Goal: Task Accomplishment & Management: Manage account settings

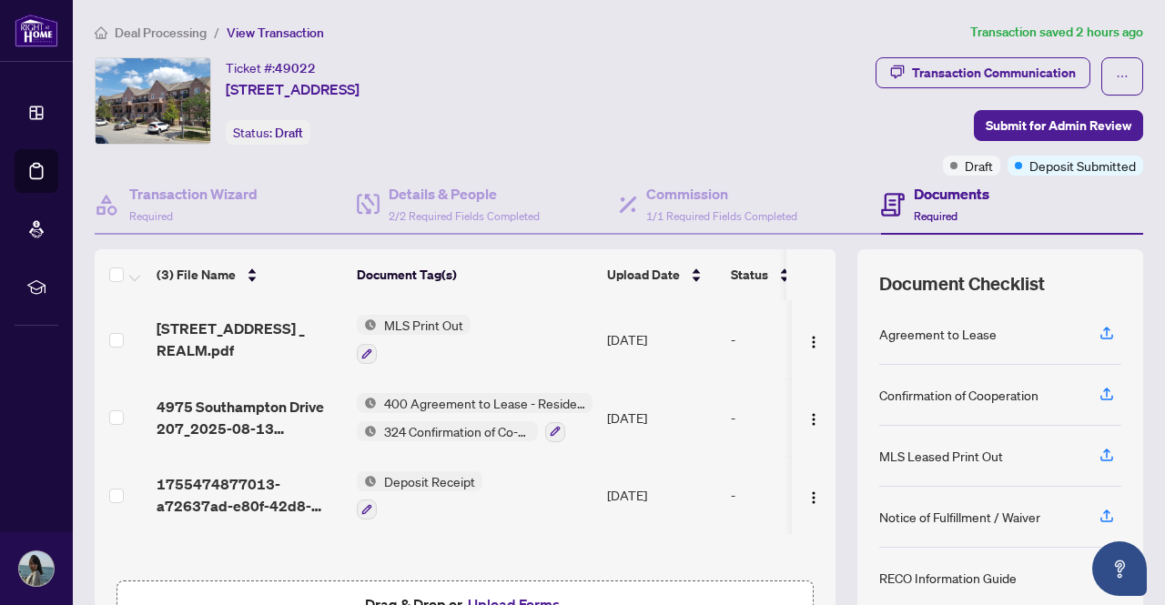
scroll to position [106, 0]
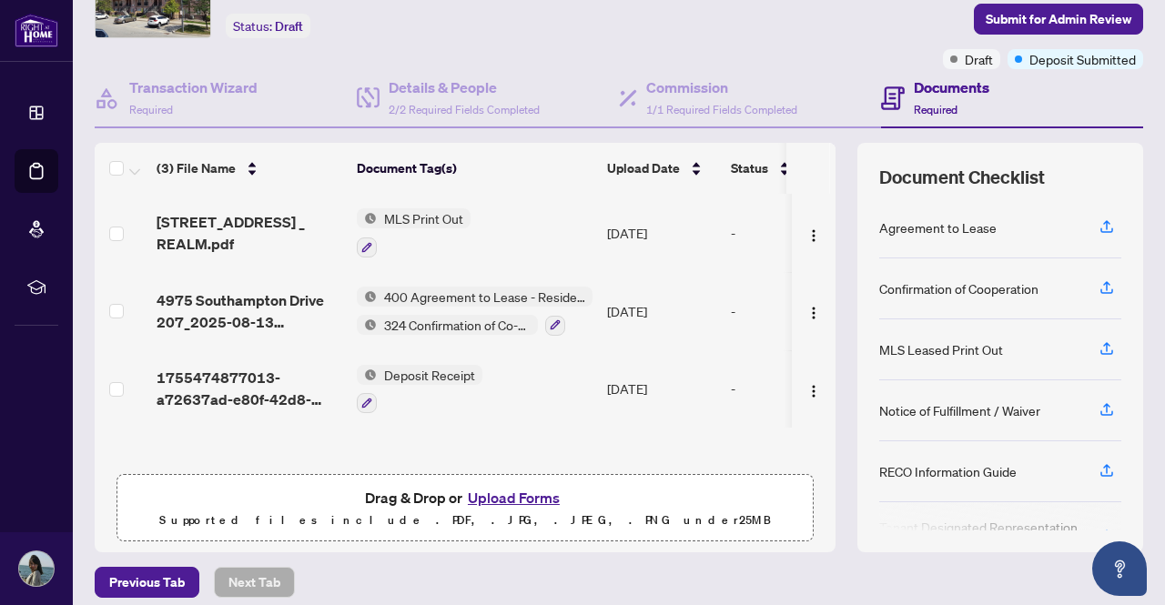
click at [526, 496] on button "Upload Forms" at bounding box center [513, 498] width 103 height 24
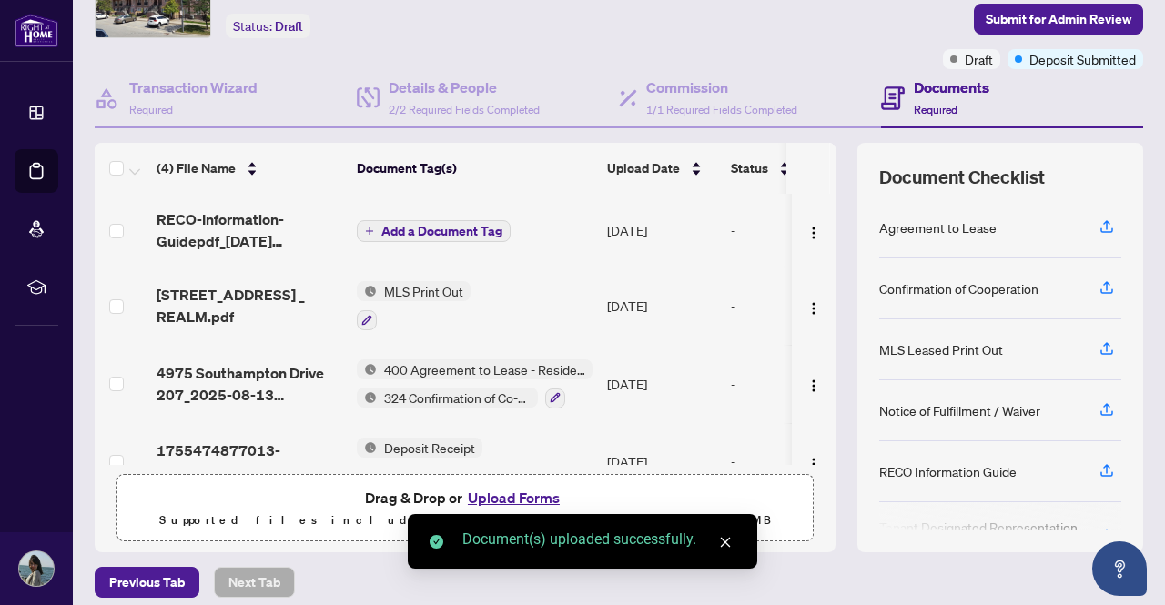
click at [425, 234] on span "Add a Document Tag" at bounding box center [441, 231] width 121 height 13
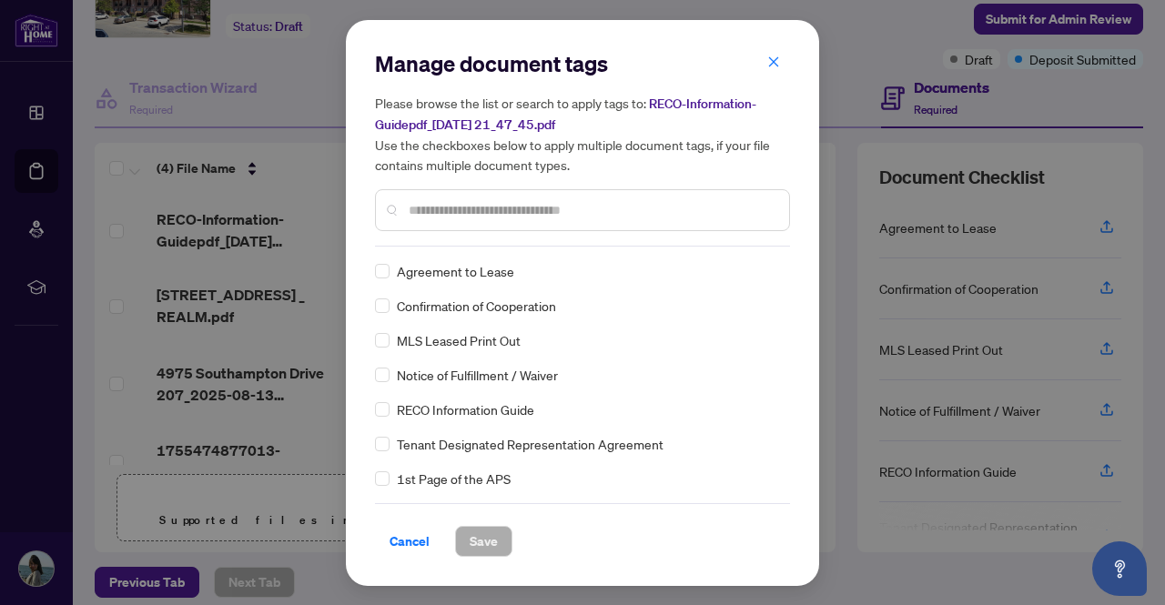
click at [433, 200] on input "text" at bounding box center [592, 210] width 366 height 20
click at [502, 541] on button "Save" at bounding box center [483, 541] width 57 height 31
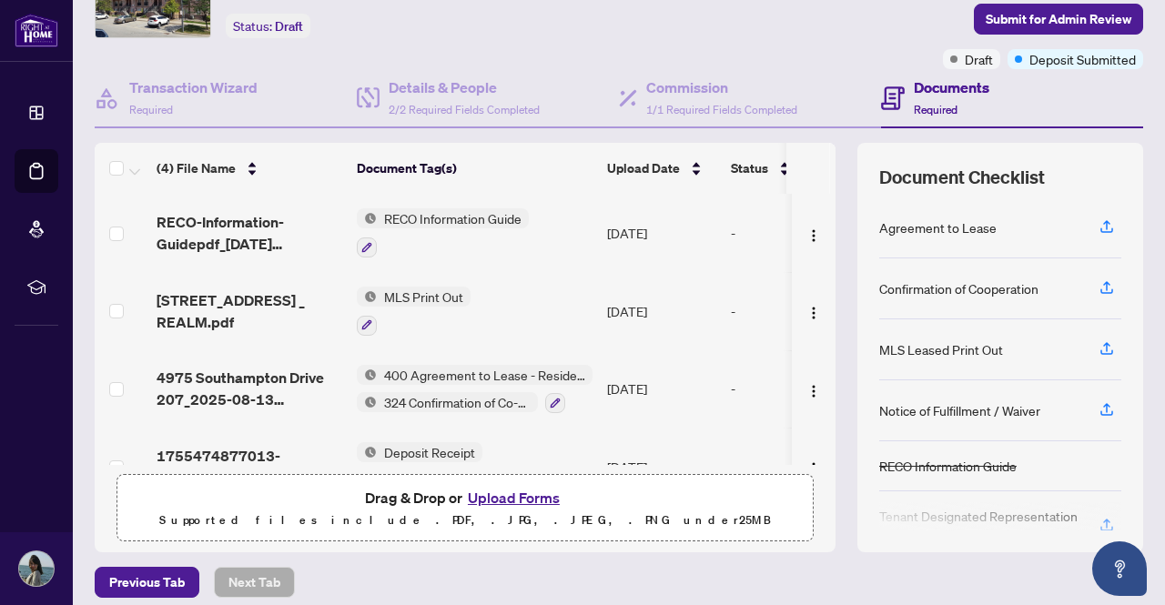
click at [507, 498] on button "Upload Forms" at bounding box center [513, 498] width 103 height 24
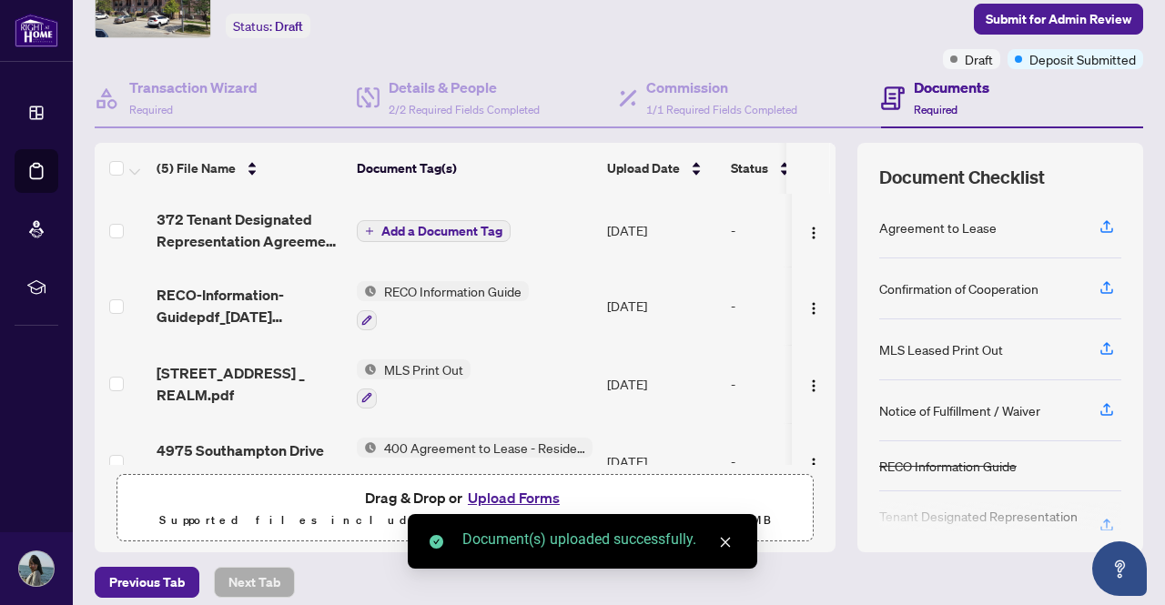
click at [432, 235] on span "Add a Document Tag" at bounding box center [441, 231] width 121 height 13
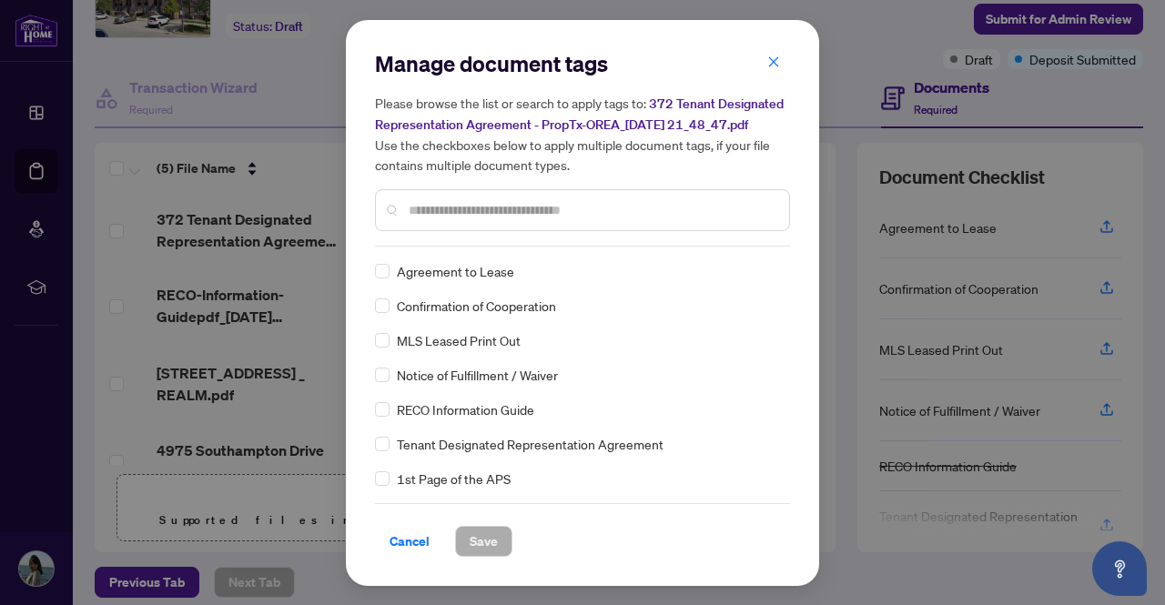
click at [424, 210] on input "text" at bounding box center [592, 210] width 366 height 20
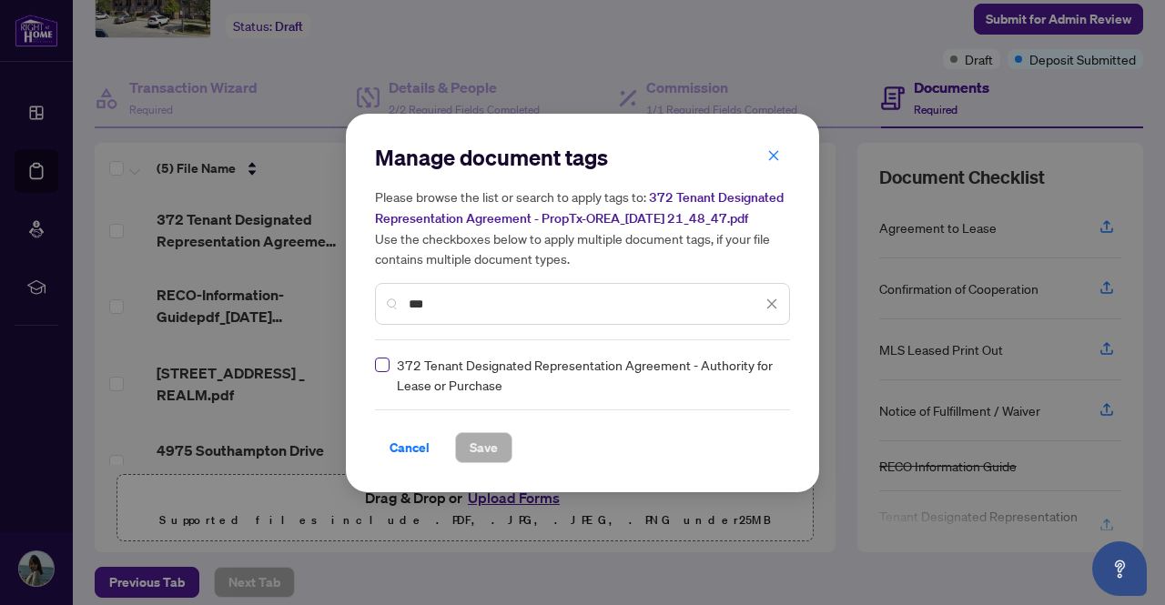
type input "***"
click at [464, 441] on button "Save" at bounding box center [483, 447] width 57 height 31
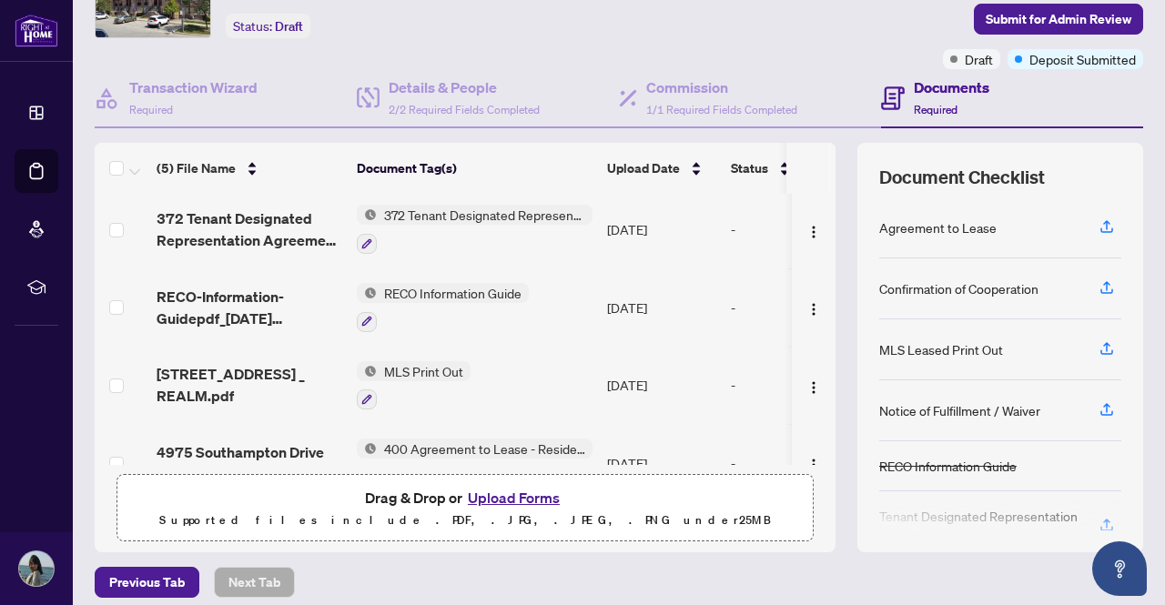
scroll to position [0, 0]
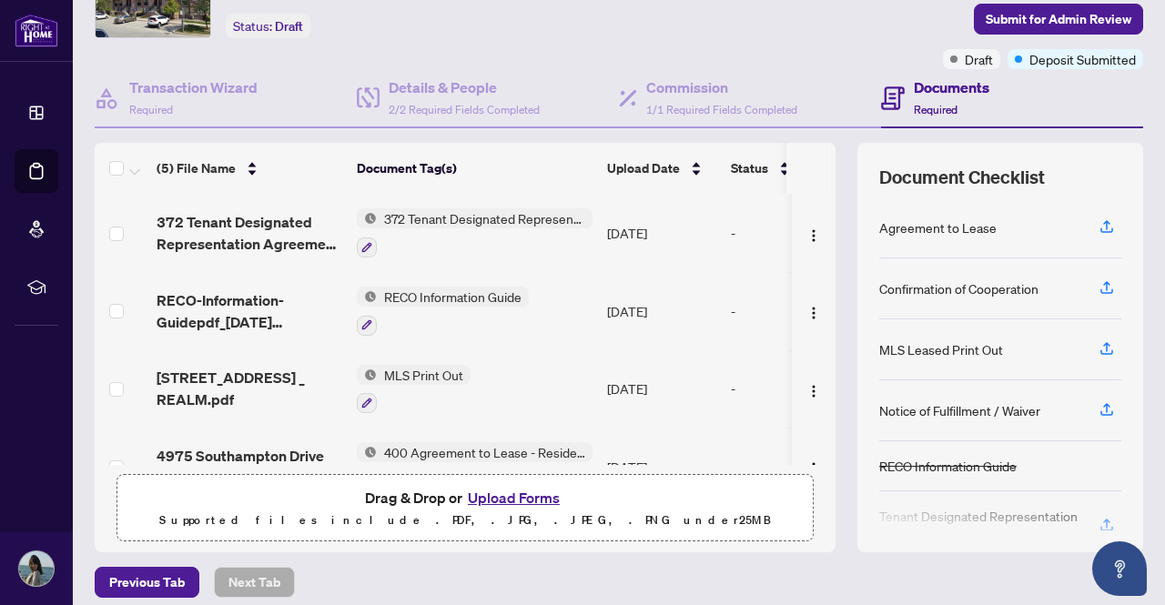
click at [511, 497] on button "Upload Forms" at bounding box center [513, 498] width 103 height 24
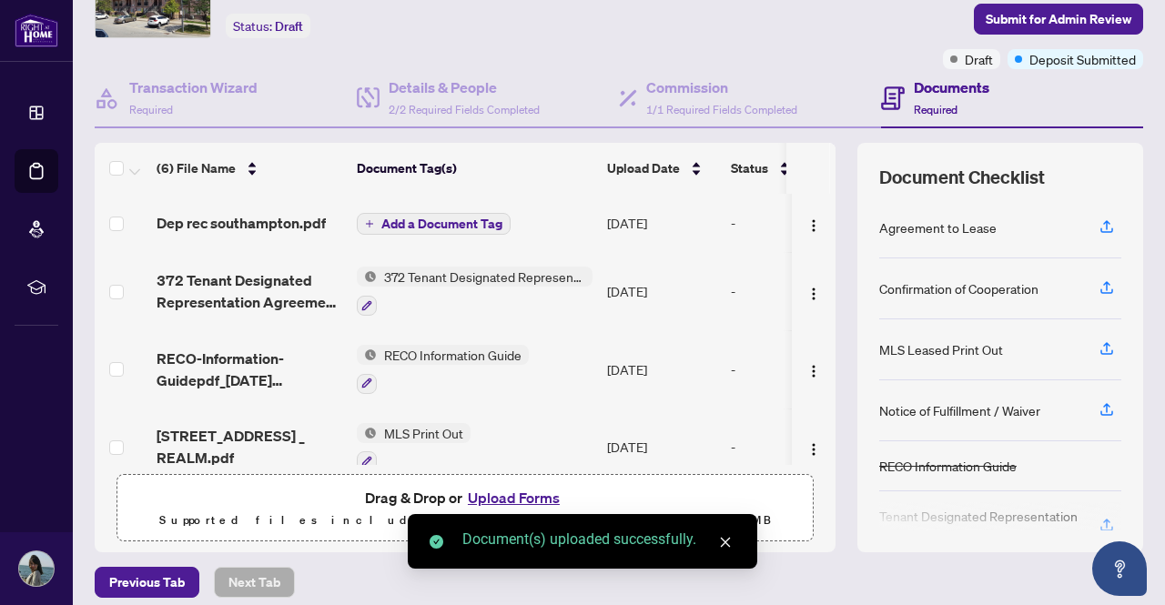
click at [456, 223] on span "Add a Document Tag" at bounding box center [441, 224] width 121 height 13
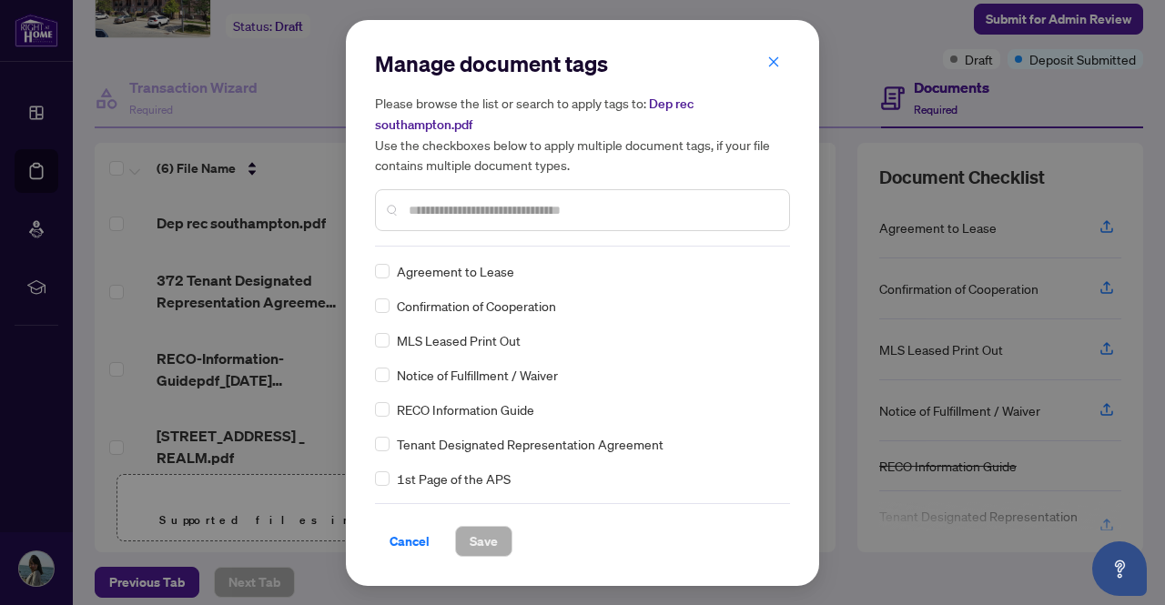
drag, startPoint x: 456, startPoint y: 223, endPoint x: 459, endPoint y: 212, distance: 11.3
click at [459, 212] on div at bounding box center [582, 210] width 415 height 42
click at [459, 212] on input "text" at bounding box center [592, 210] width 366 height 20
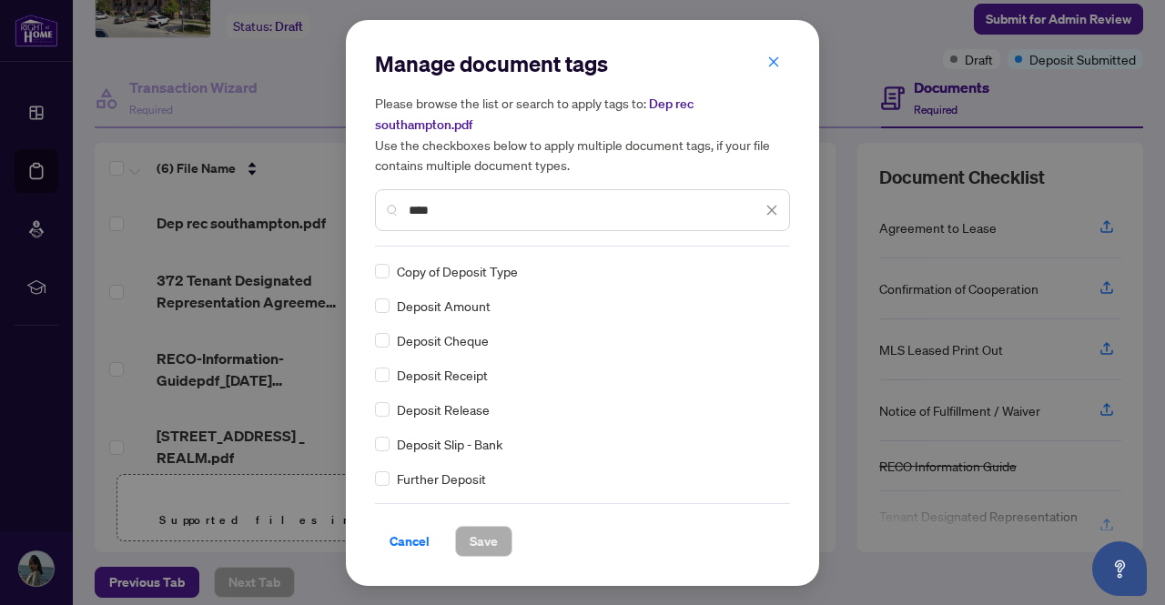
type input "****"
click at [482, 538] on span "Save" at bounding box center [484, 541] width 28 height 29
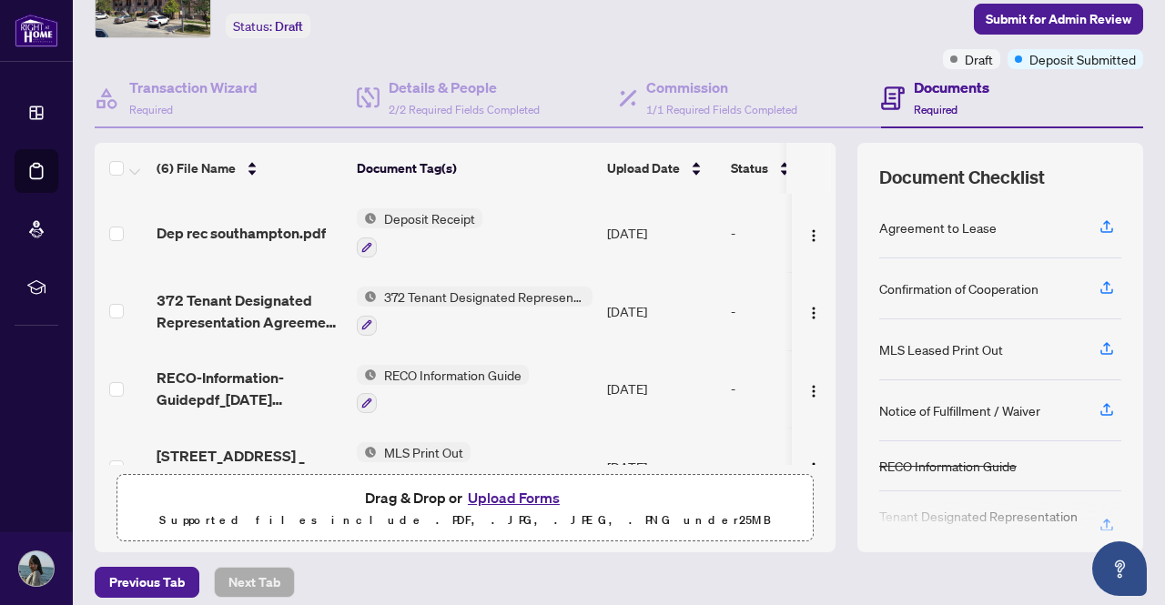
click at [493, 490] on button "Upload Forms" at bounding box center [513, 498] width 103 height 24
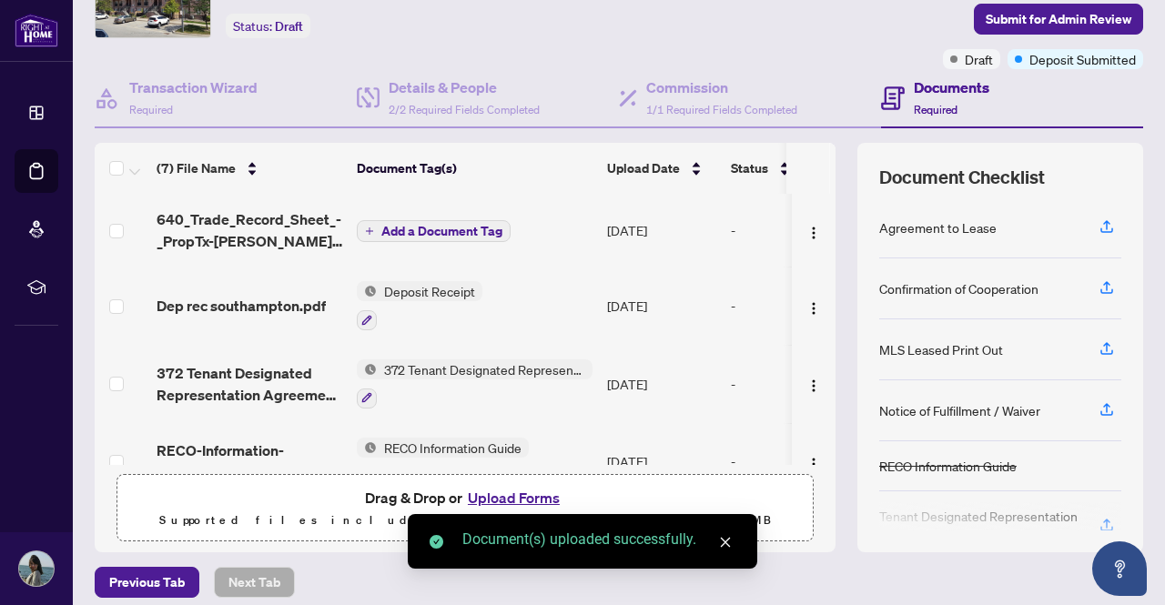
click at [451, 231] on span "Add a Document Tag" at bounding box center [441, 231] width 121 height 13
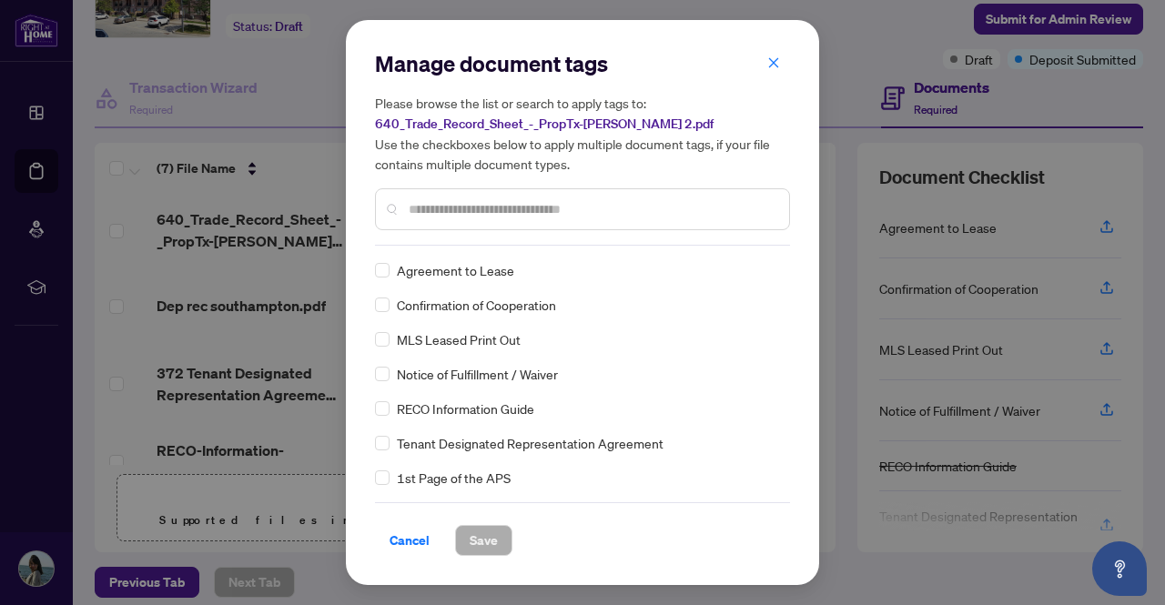
click at [453, 211] on input "text" at bounding box center [592, 209] width 366 height 20
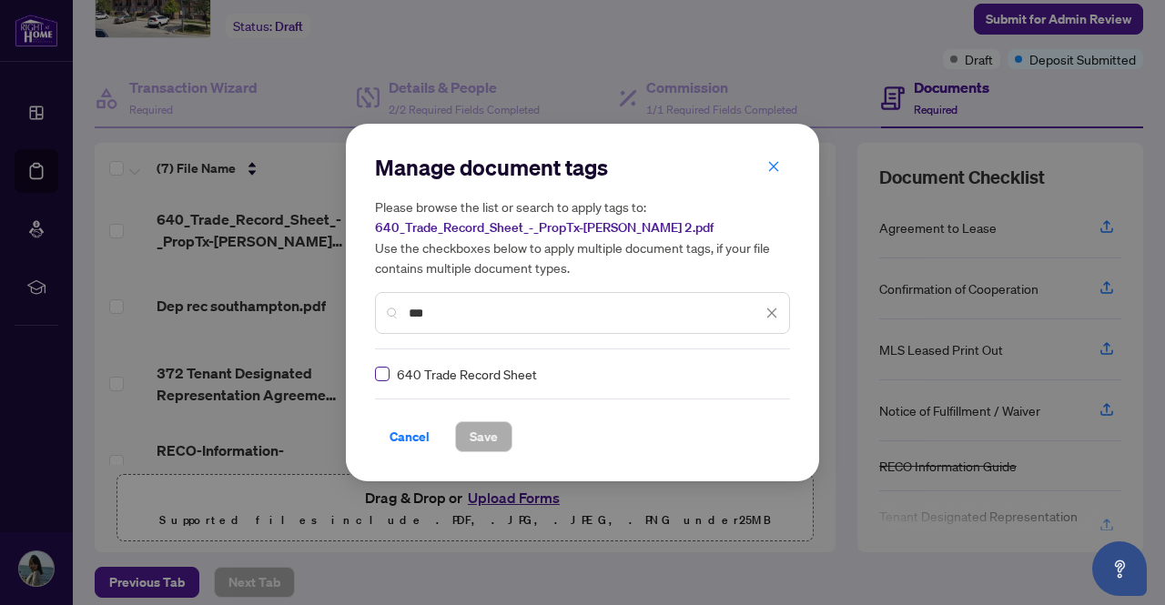
type input "***"
click at [495, 441] on span "Save" at bounding box center [484, 436] width 28 height 29
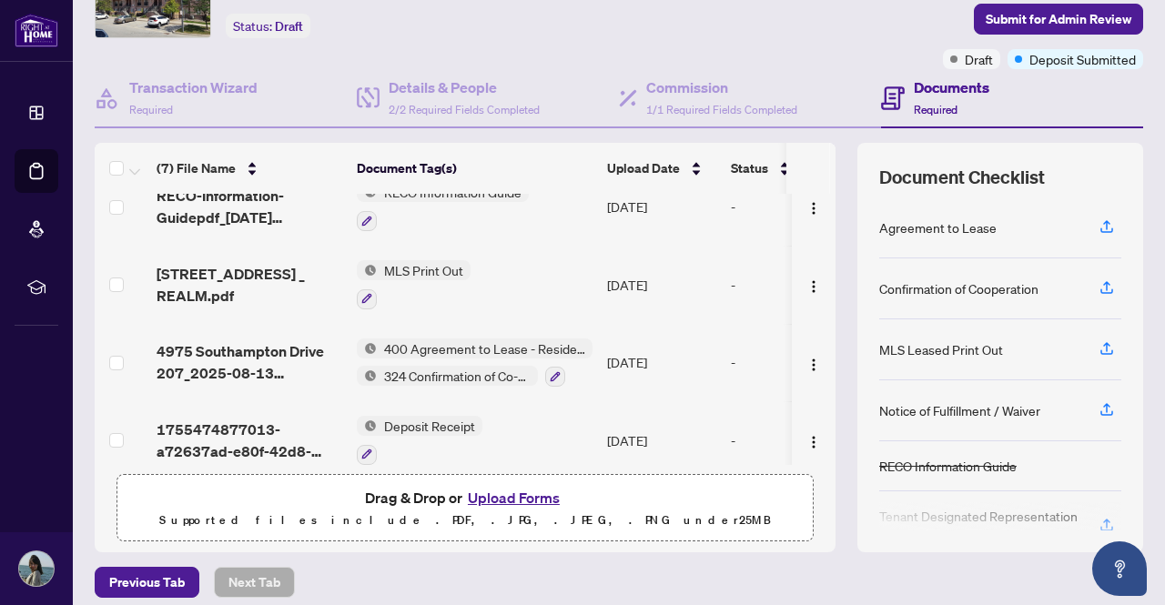
scroll to position [277, 0]
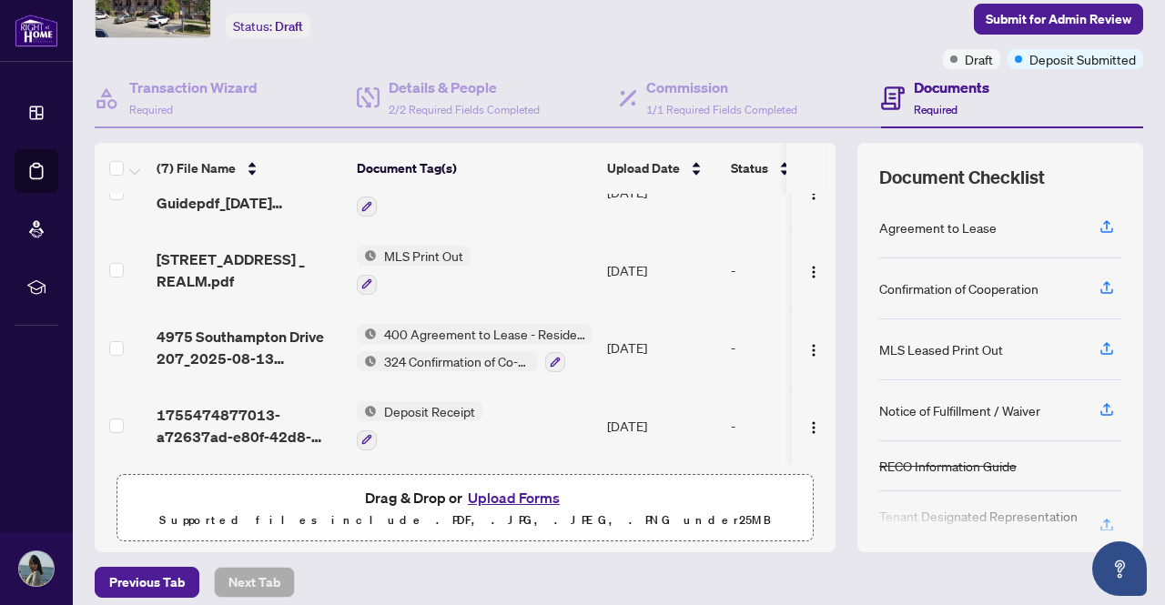
click at [486, 498] on button "Upload Forms" at bounding box center [513, 498] width 103 height 24
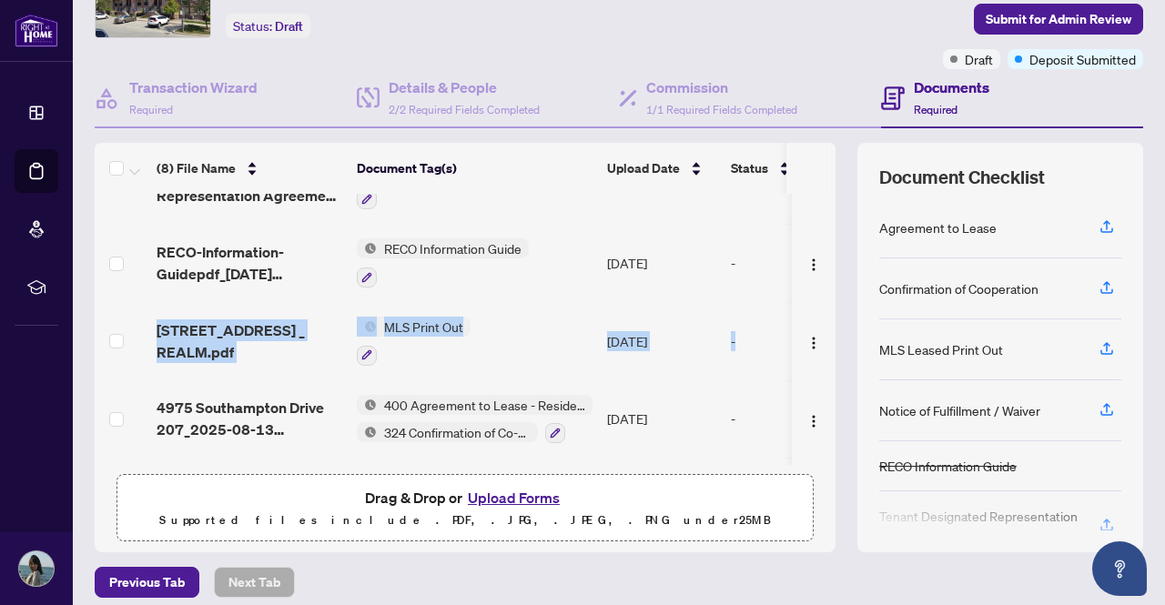
drag, startPoint x: 821, startPoint y: 361, endPoint x: 816, endPoint y: 258, distance: 103.9
click at [816, 258] on div "(8) File Name Document Tag(s) Upload Date Status 4975 Southampton Drive 207_202…" at bounding box center [619, 348] width 1049 height 410
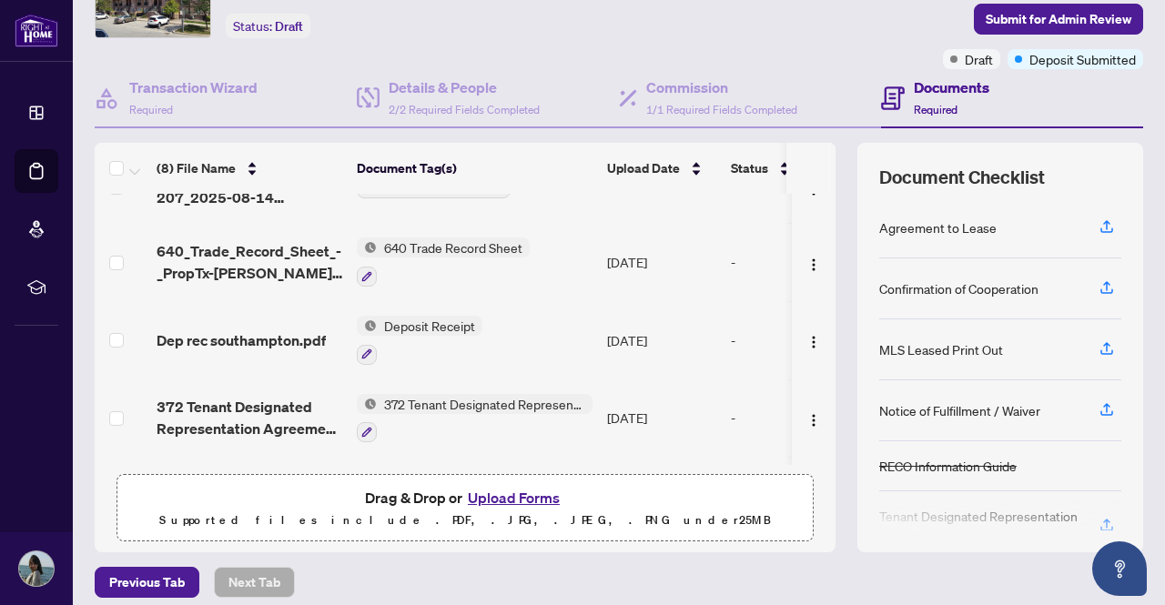
scroll to position [0, 0]
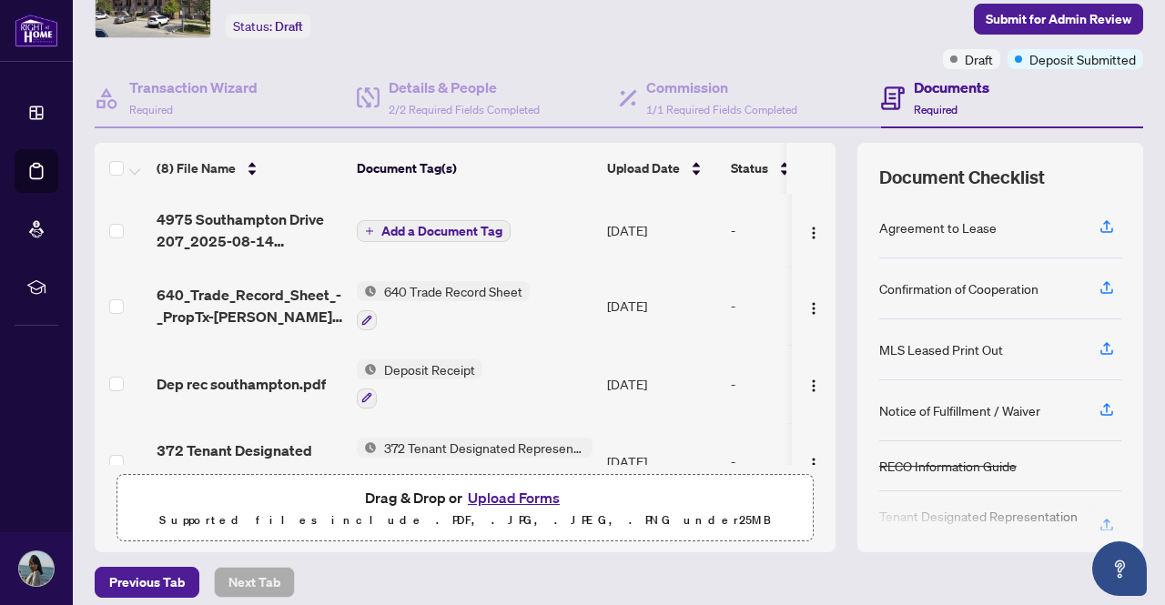
click at [454, 225] on span "Add a Document Tag" at bounding box center [441, 231] width 121 height 13
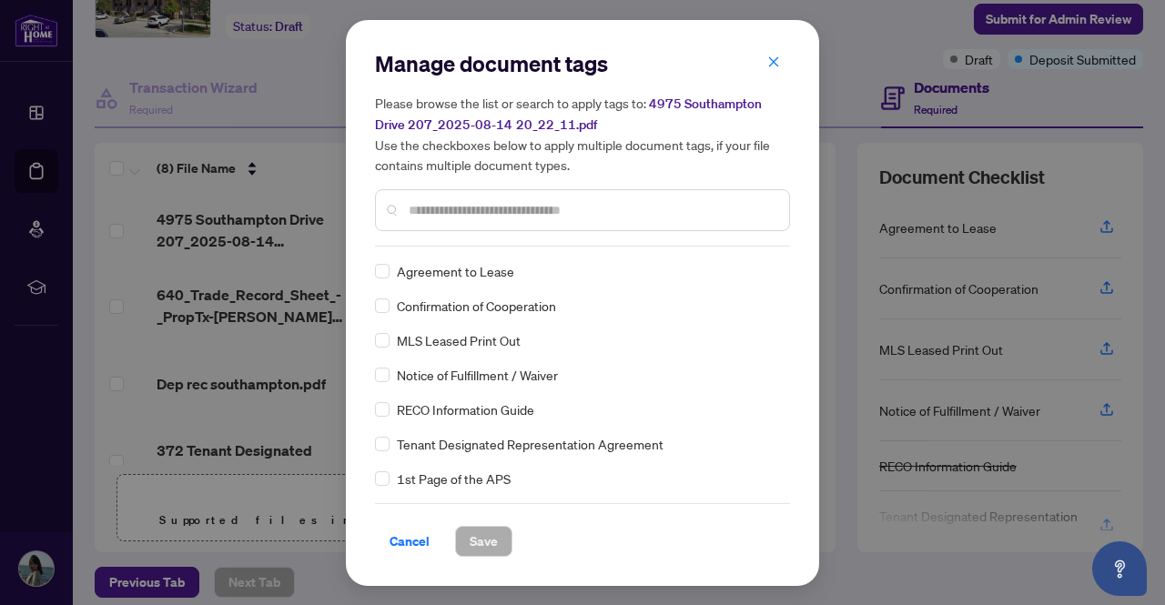
click at [427, 240] on div "Manage document tags Please browse the list or search to apply tags to: 4975 So…" at bounding box center [582, 148] width 415 height 198
click at [448, 221] on div at bounding box center [582, 210] width 415 height 42
click at [472, 208] on input "text" at bounding box center [592, 210] width 366 height 20
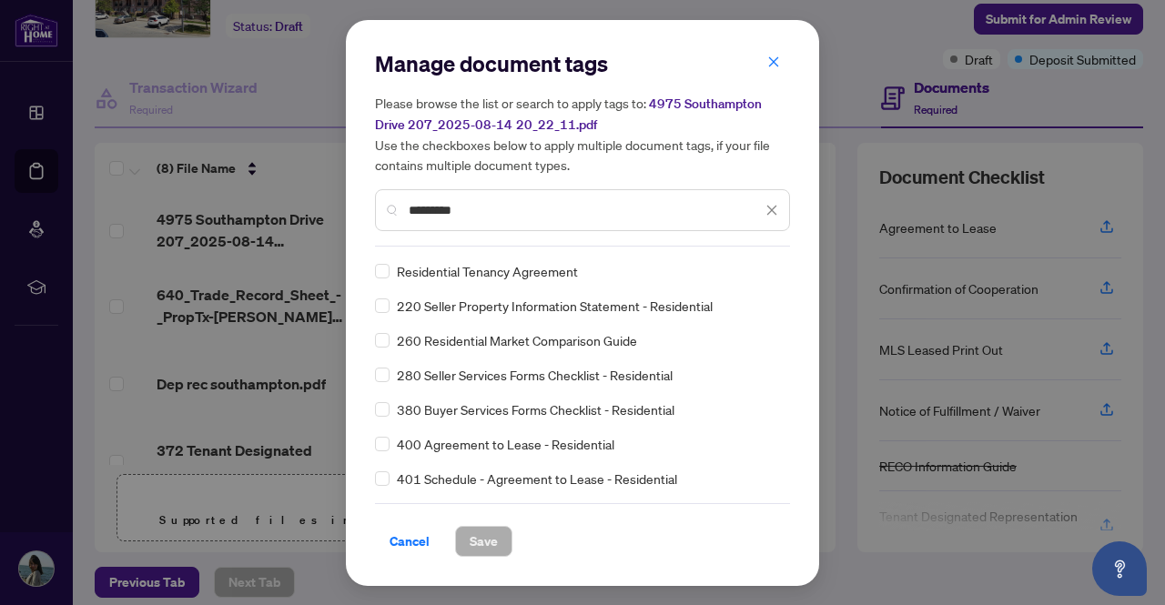
type input "*********"
click at [482, 548] on span "Save" at bounding box center [484, 541] width 28 height 29
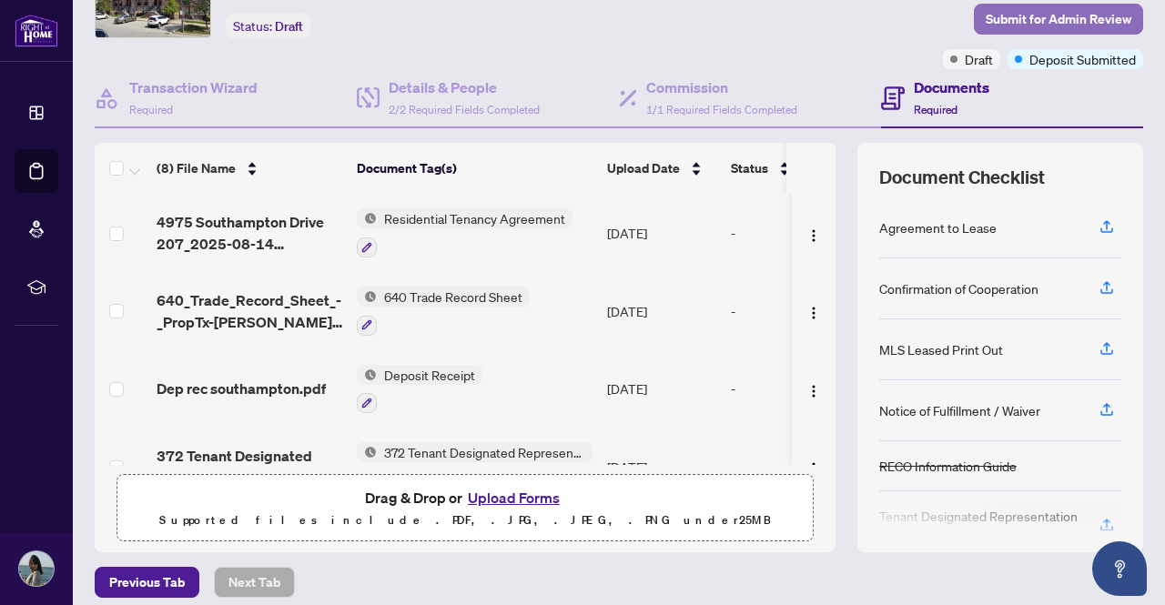
click at [989, 17] on span "Submit for Admin Review" at bounding box center [1059, 19] width 146 height 29
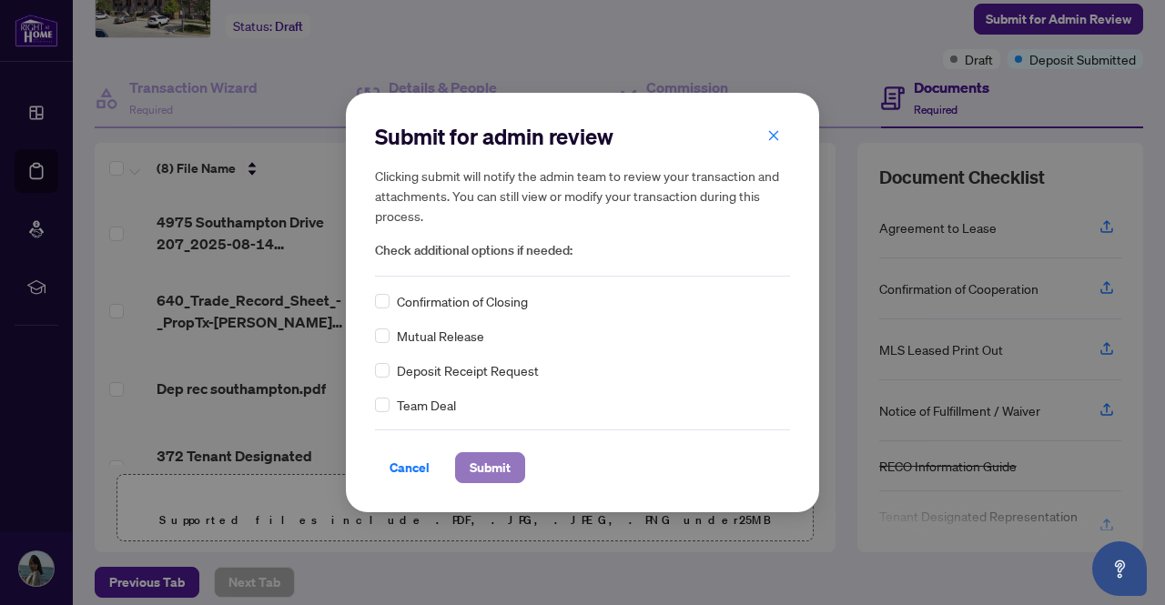
click at [480, 469] on span "Submit" at bounding box center [490, 467] width 41 height 29
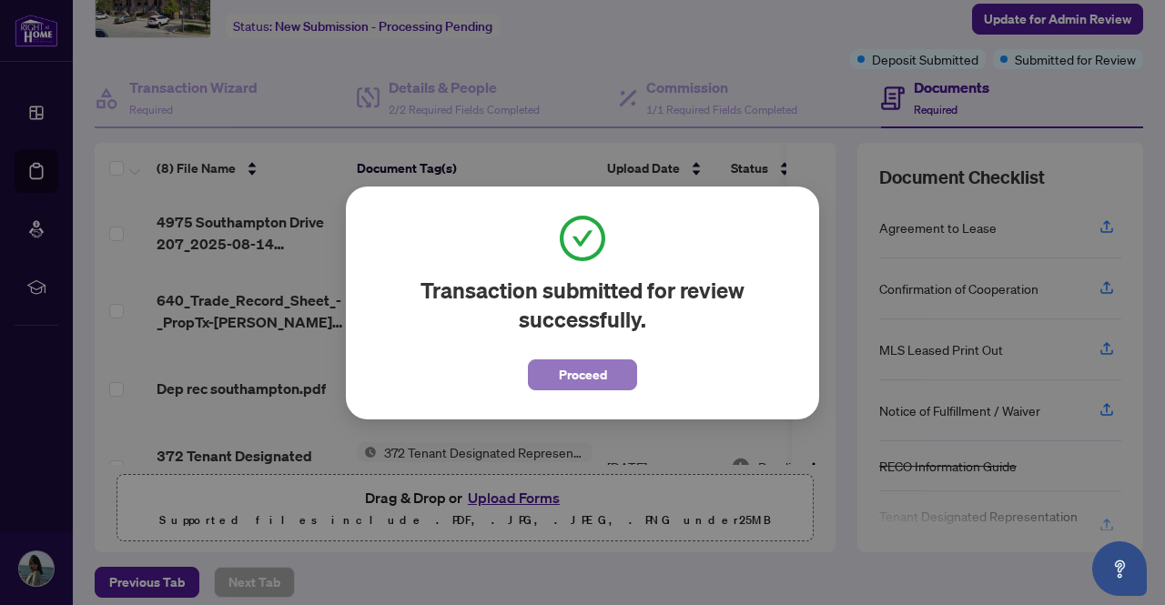
click at [569, 379] on span "Proceed" at bounding box center [583, 374] width 48 height 29
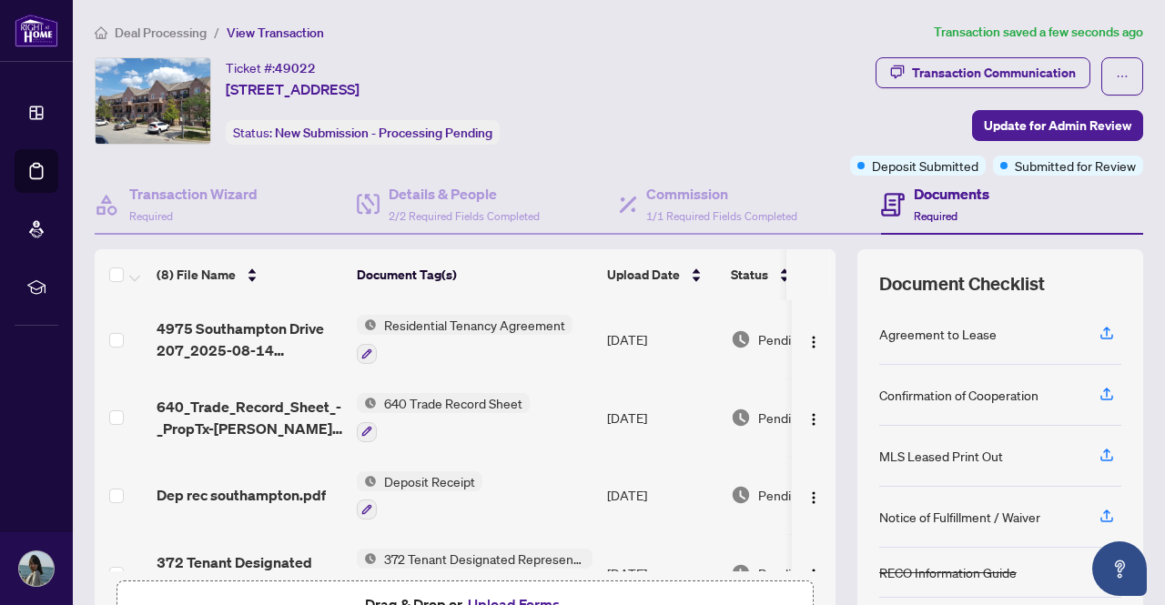
click at [158, 29] on span "Deal Processing" at bounding box center [161, 33] width 92 height 16
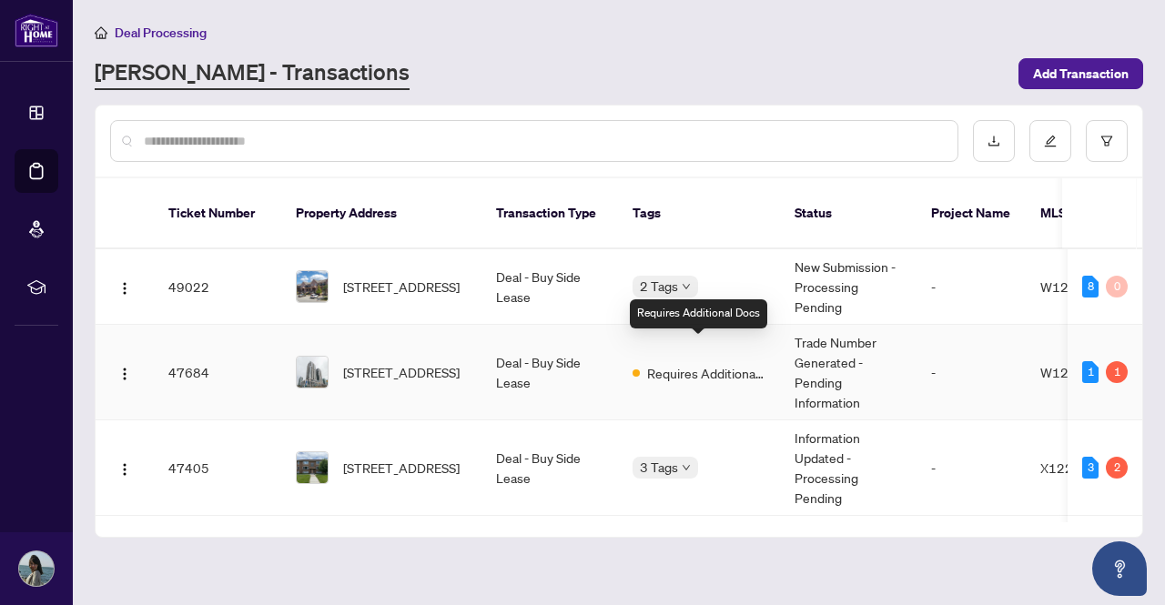
click at [738, 363] on span "Requires Additional Docs" at bounding box center [706, 373] width 118 height 20
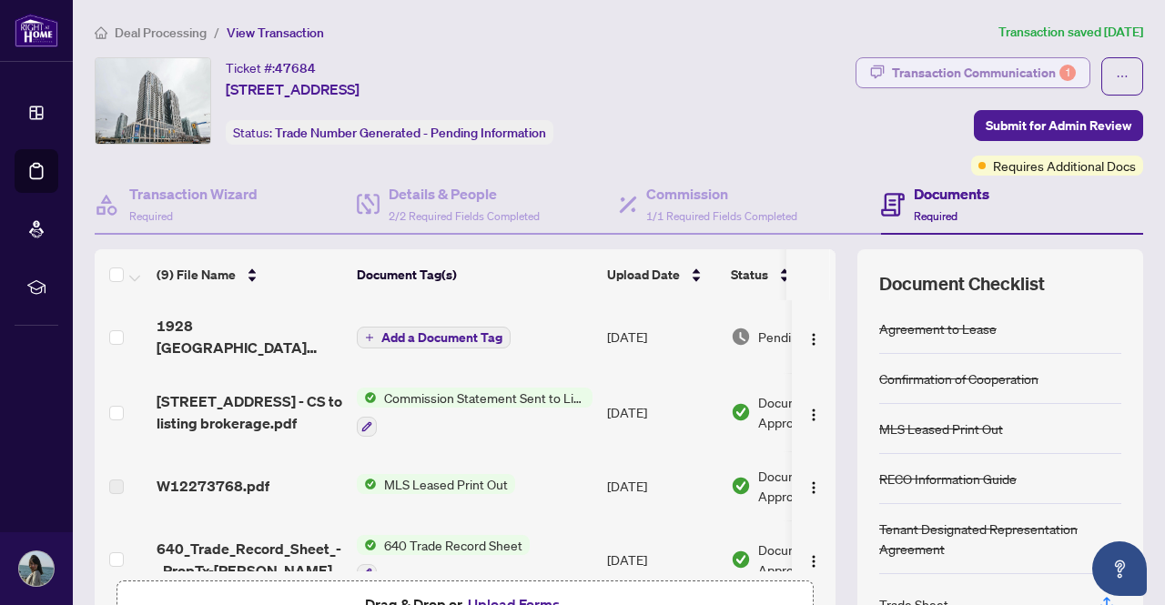
click at [939, 65] on div "Transaction Communication 1" at bounding box center [984, 72] width 184 height 29
type textarea "**********"
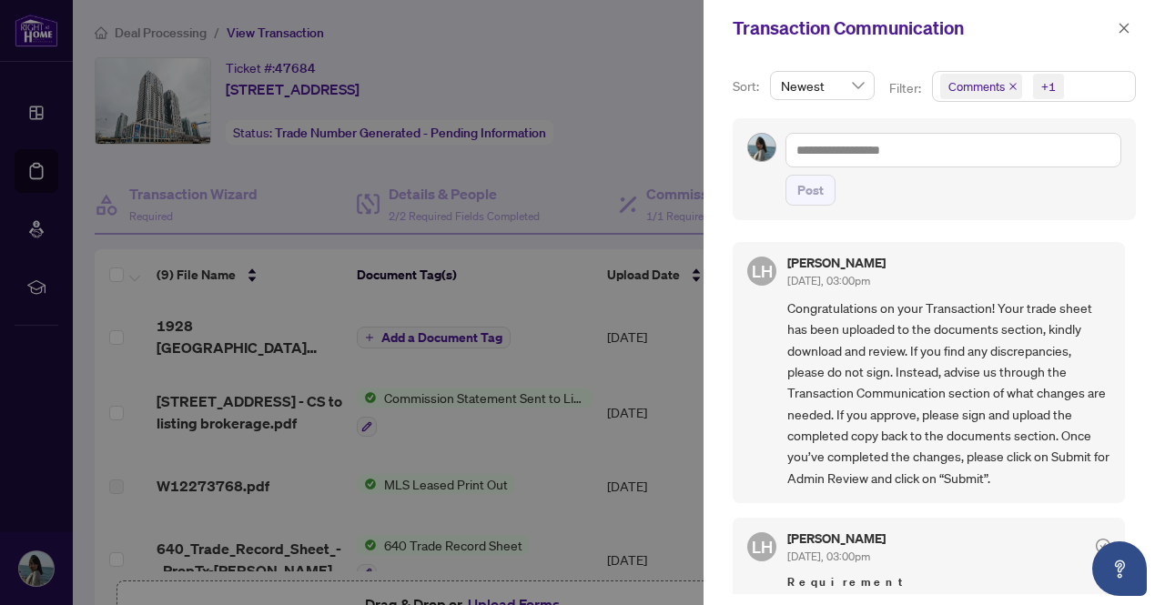
click at [557, 280] on div at bounding box center [582, 302] width 1165 height 605
click at [1121, 24] on icon "close" at bounding box center [1125, 28] width 10 height 10
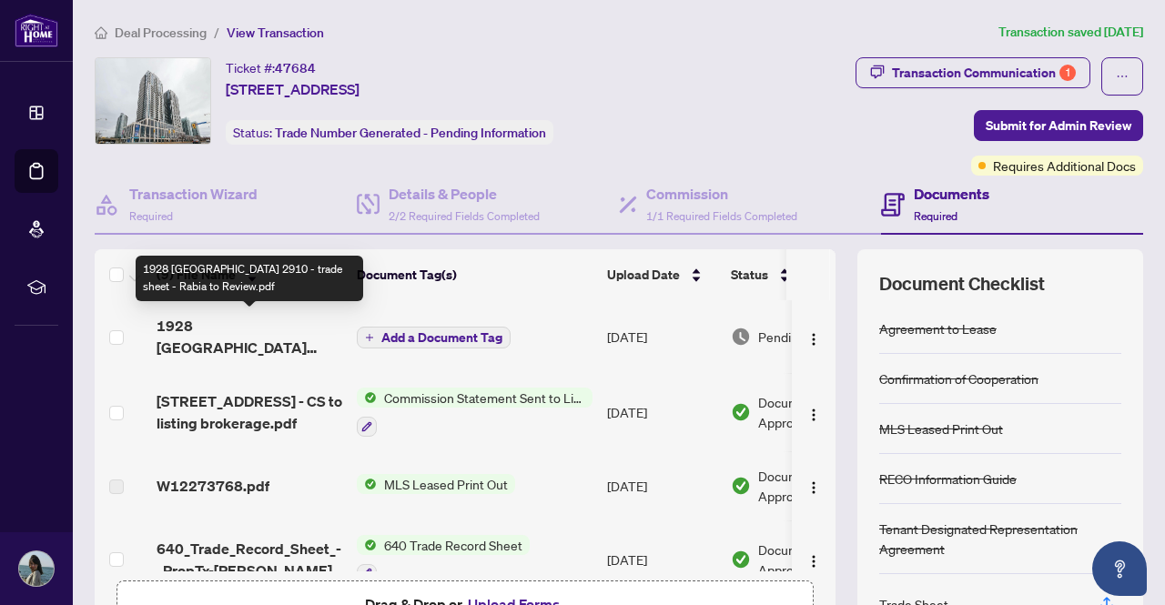
click at [259, 330] on span "1928 Lake Shore Boulevard 2910 - trade sheet - Rabia to Review.pdf" at bounding box center [250, 337] width 186 height 44
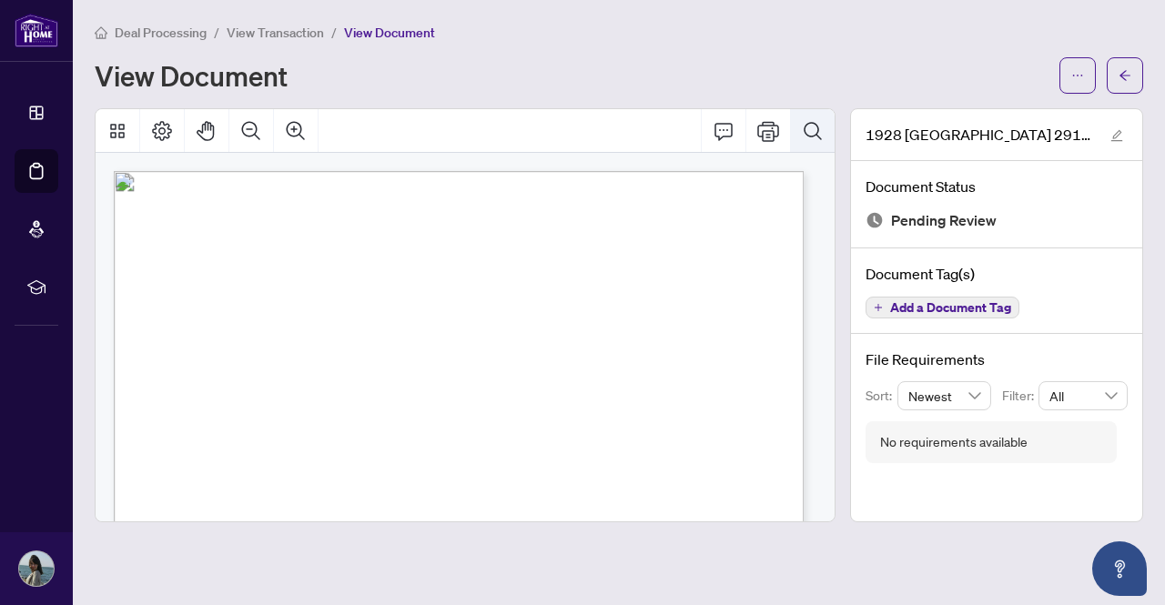
click at [818, 131] on icon "Search Document" at bounding box center [812, 130] width 17 height 17
click at [808, 184] on icon "Cancel" at bounding box center [806, 181] width 15 height 15
click at [282, 31] on span "View Transaction" at bounding box center [275, 33] width 97 height 16
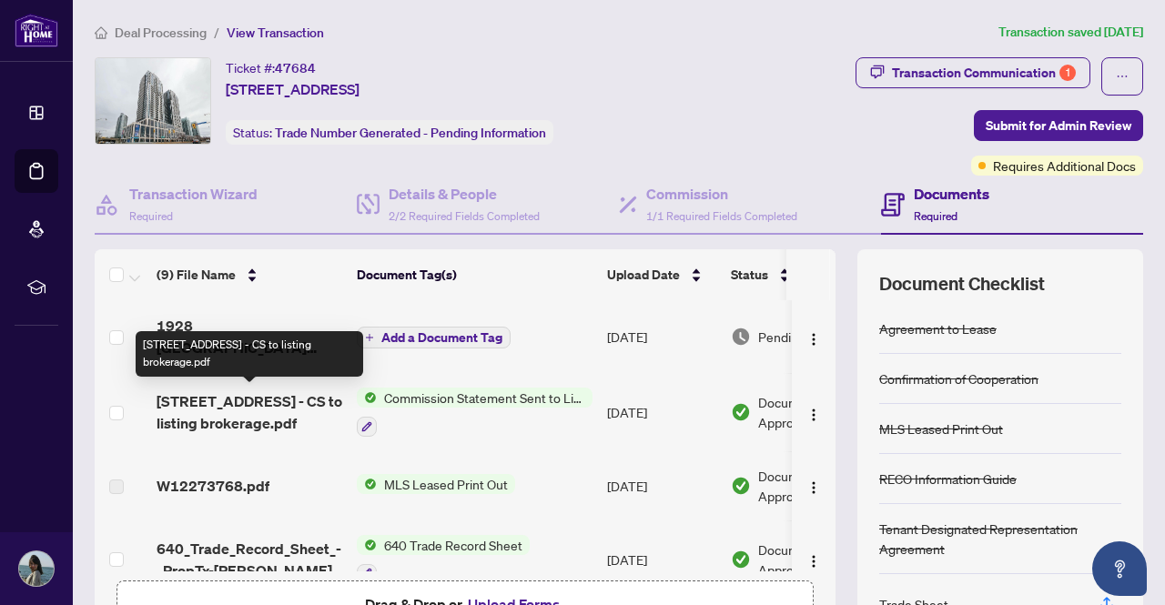
click at [253, 398] on span "1928 Lake Shore Boulevard 2910 - CS to listing brokerage.pdf" at bounding box center [250, 412] width 186 height 44
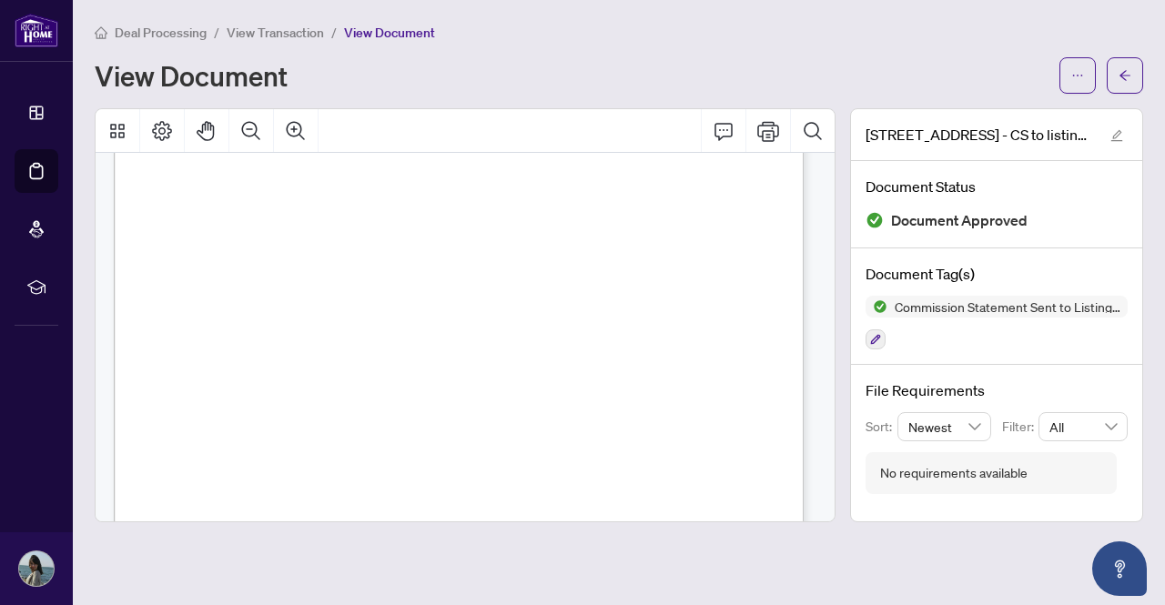
scroll to position [279, 0]
click at [278, 39] on span "View Transaction" at bounding box center [275, 33] width 97 height 16
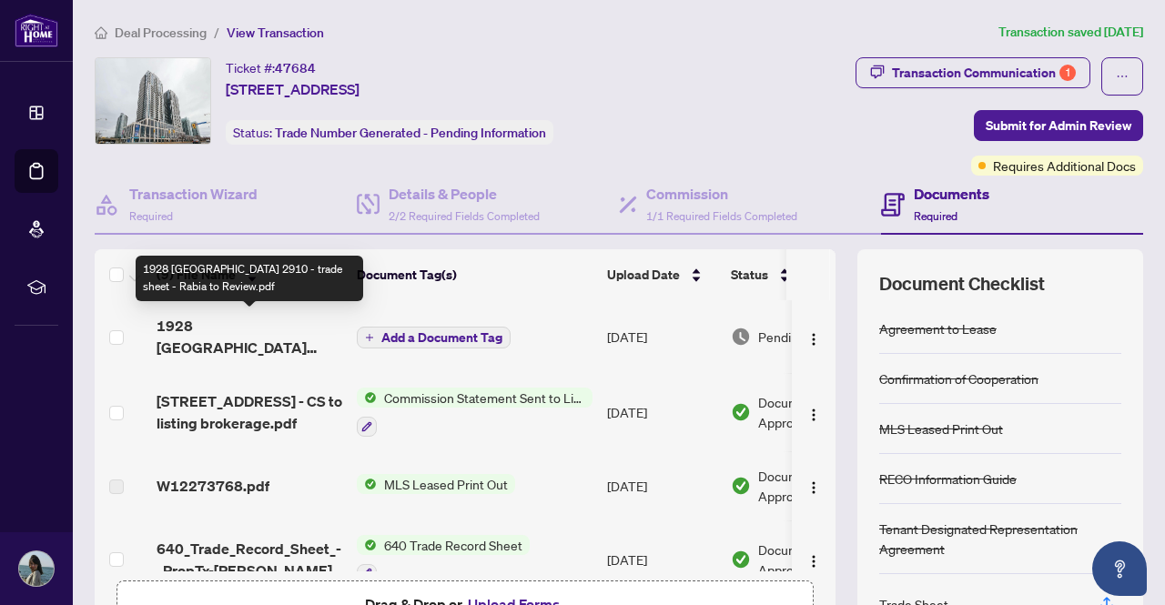
click at [302, 332] on span "1928 Lake Shore Boulevard 2910 - trade sheet - Rabia to Review.pdf" at bounding box center [250, 337] width 186 height 44
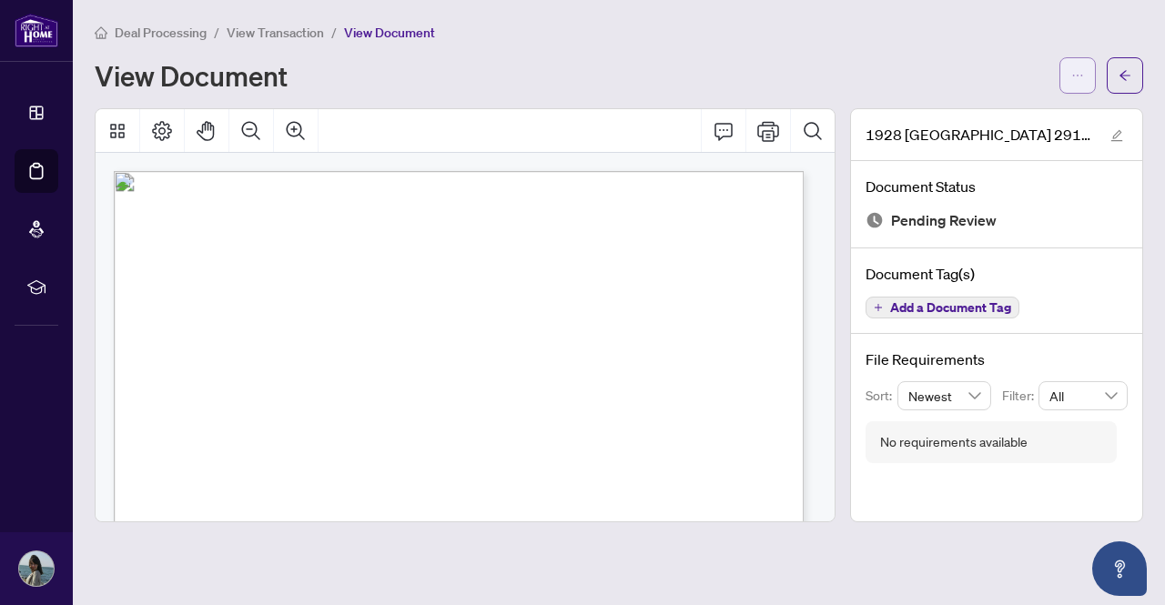
click at [1080, 72] on icon "ellipsis" at bounding box center [1077, 75] width 13 height 13
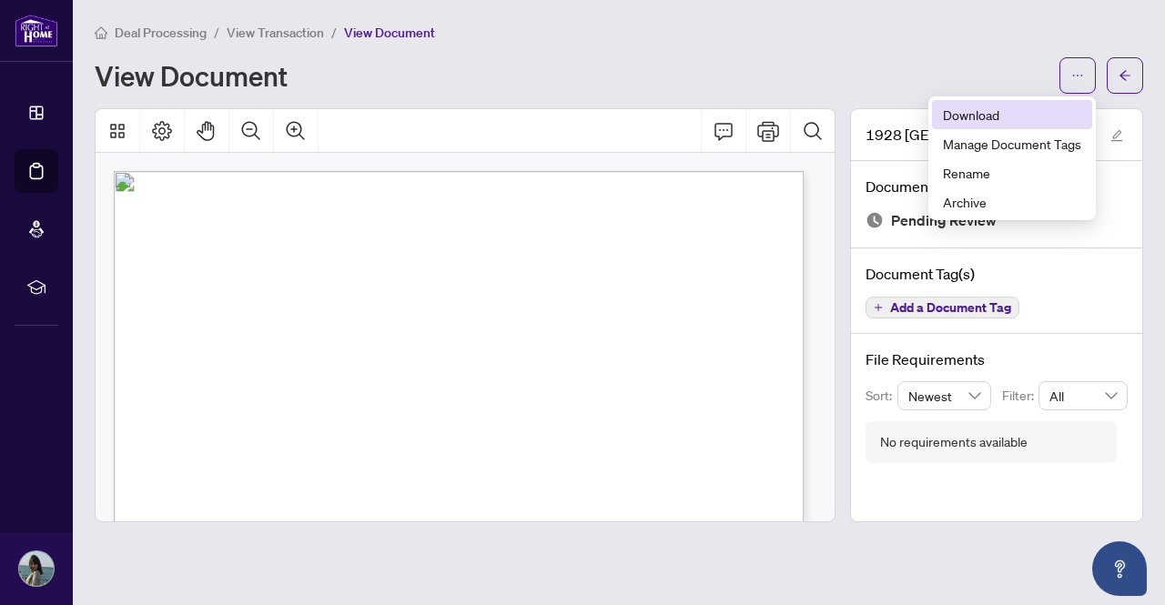
click at [974, 114] on span "Download" at bounding box center [1012, 115] width 138 height 20
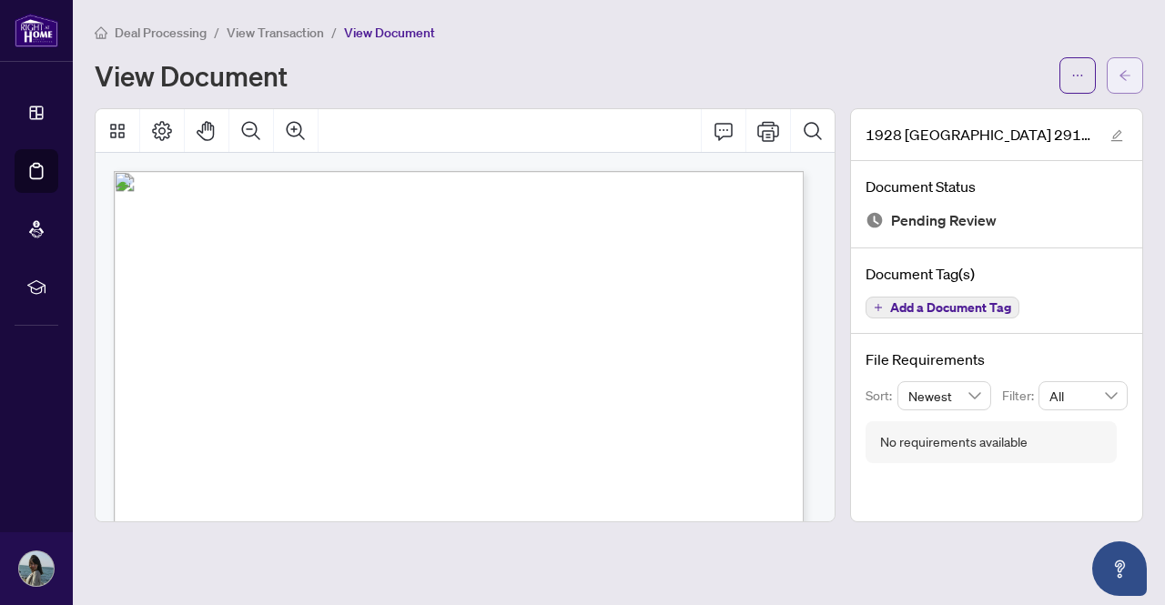
click at [1127, 71] on icon "arrow-left" at bounding box center [1125, 75] width 13 height 13
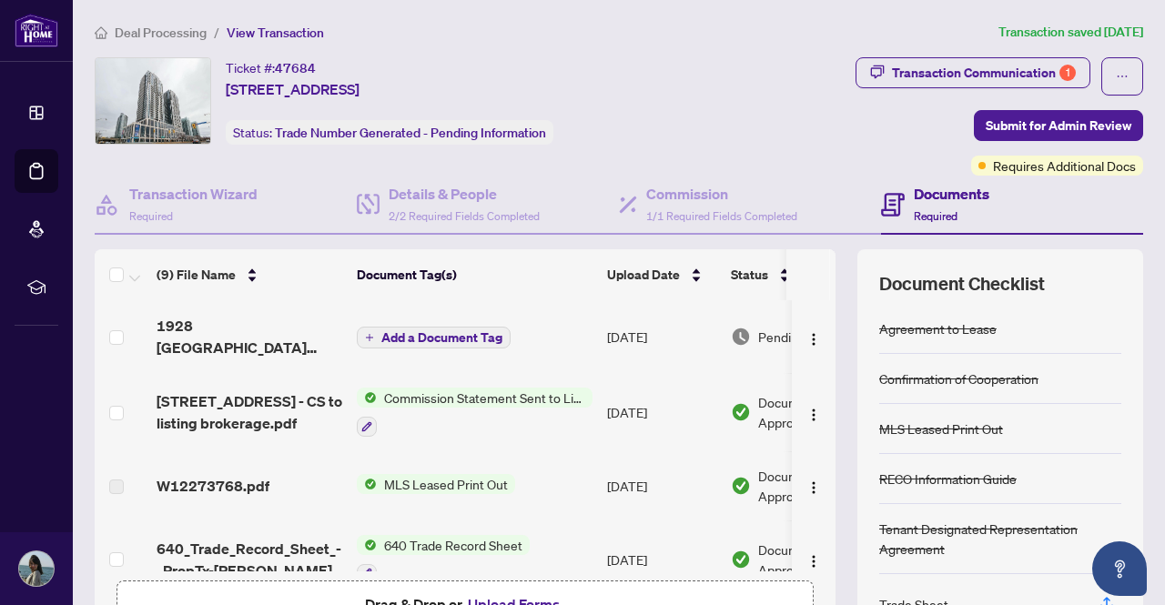
click at [416, 336] on span "Add a Document Tag" at bounding box center [441, 337] width 121 height 13
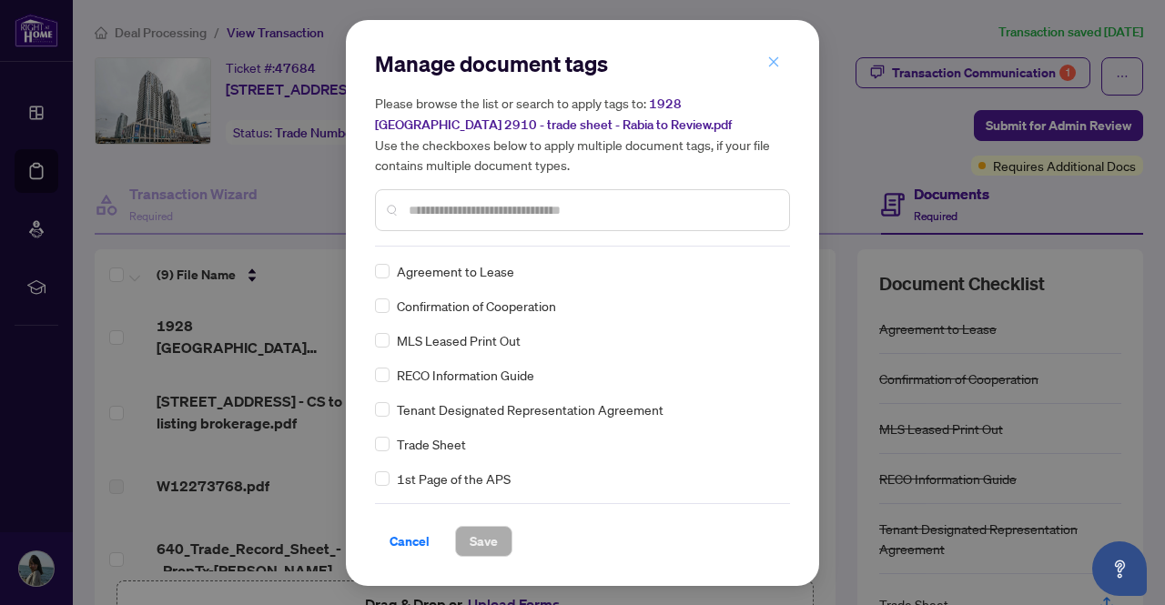
click at [779, 62] on icon "close" at bounding box center [773, 62] width 13 height 13
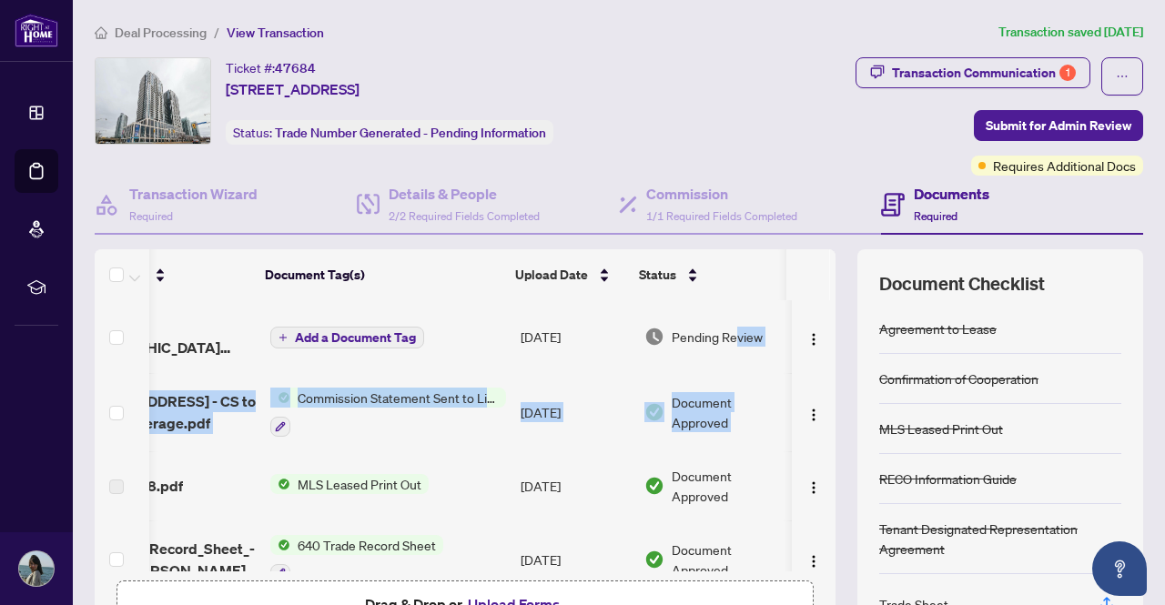
scroll to position [0, 106]
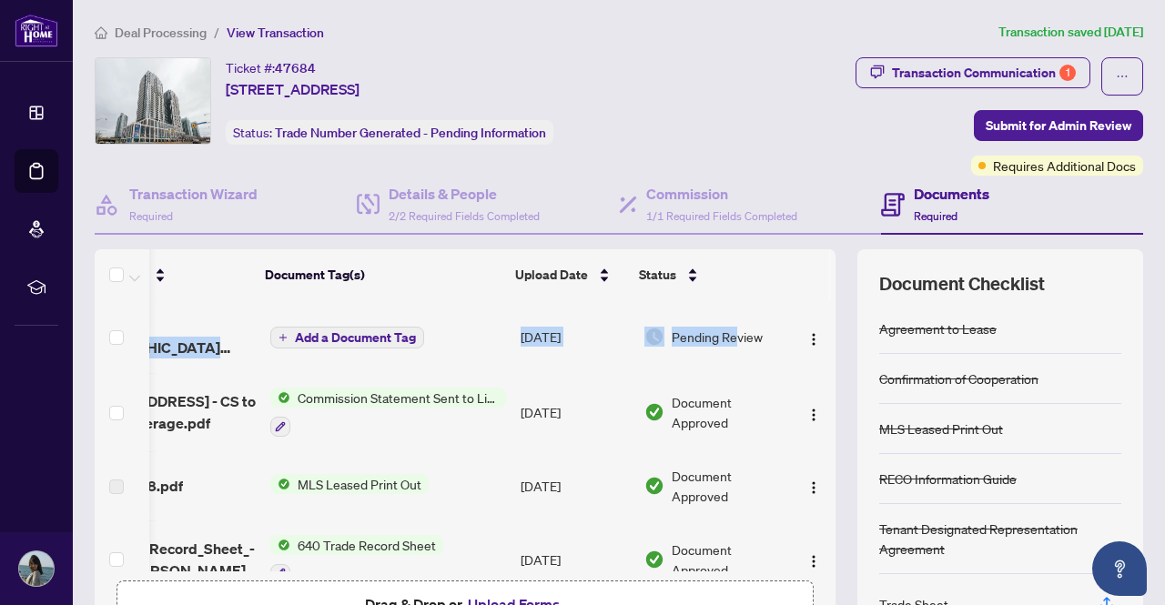
click at [822, 341] on div "(9) File Name Document Tag(s) Upload Date Status 1928 Lake Shore Boulevard 2910…" at bounding box center [619, 454] width 1049 height 410
click at [822, 415] on div "(9) File Name Document Tag(s) Upload Date Status 1928 Lake Shore Boulevard 2910…" at bounding box center [619, 454] width 1049 height 410
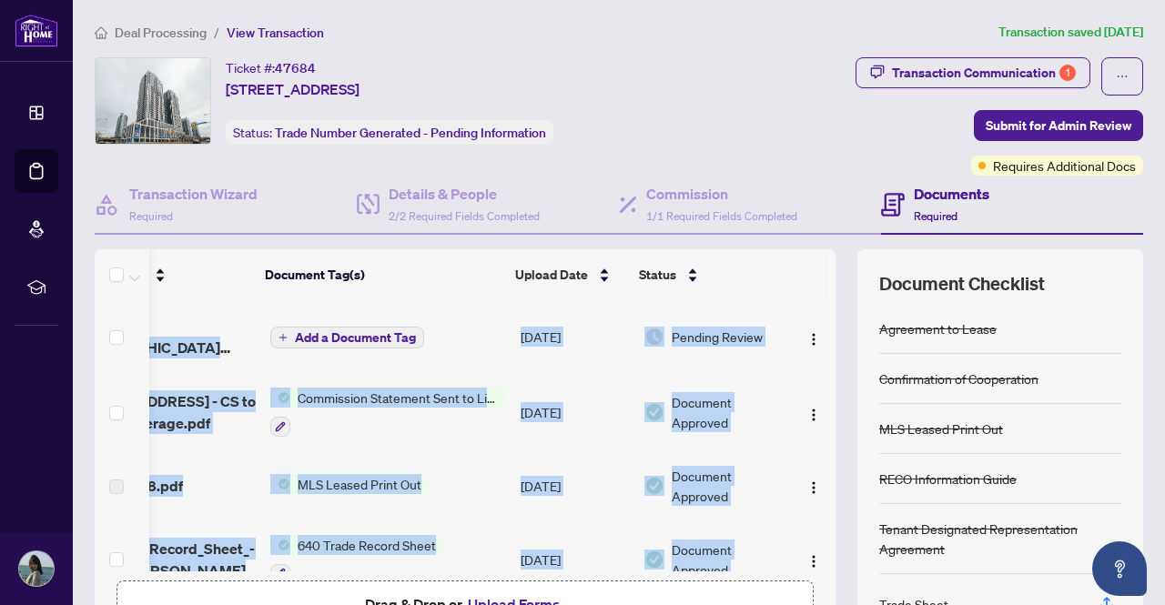
click at [822, 415] on div "(9) File Name Document Tag(s) Upload Date Status 1928 Lake Shore Boulevard 2910…" at bounding box center [619, 454] width 1049 height 410
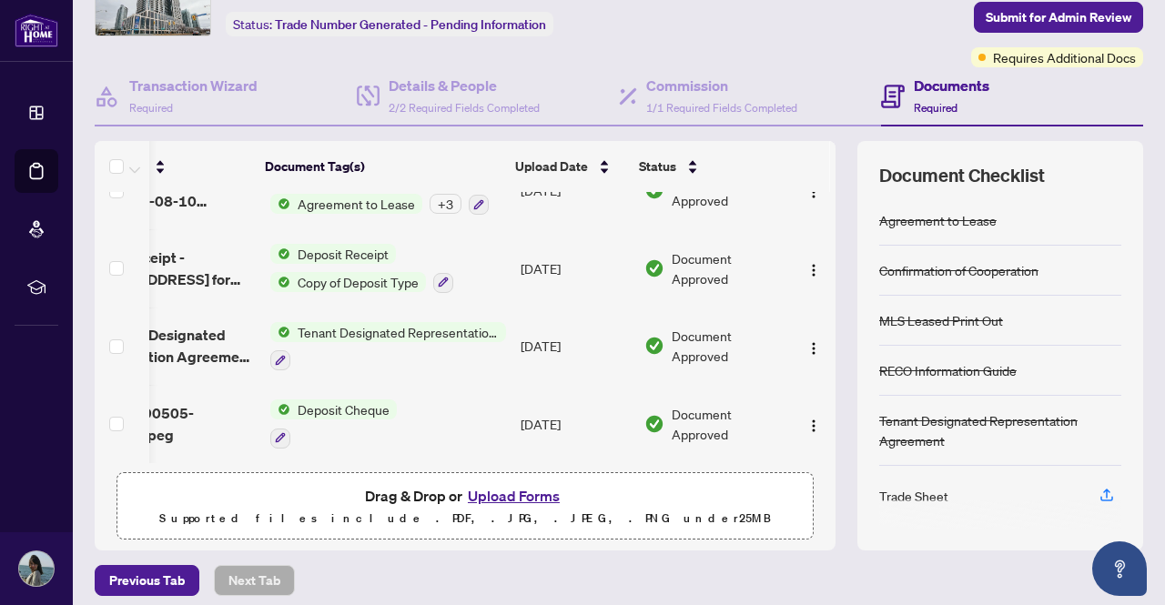
scroll to position [139, 0]
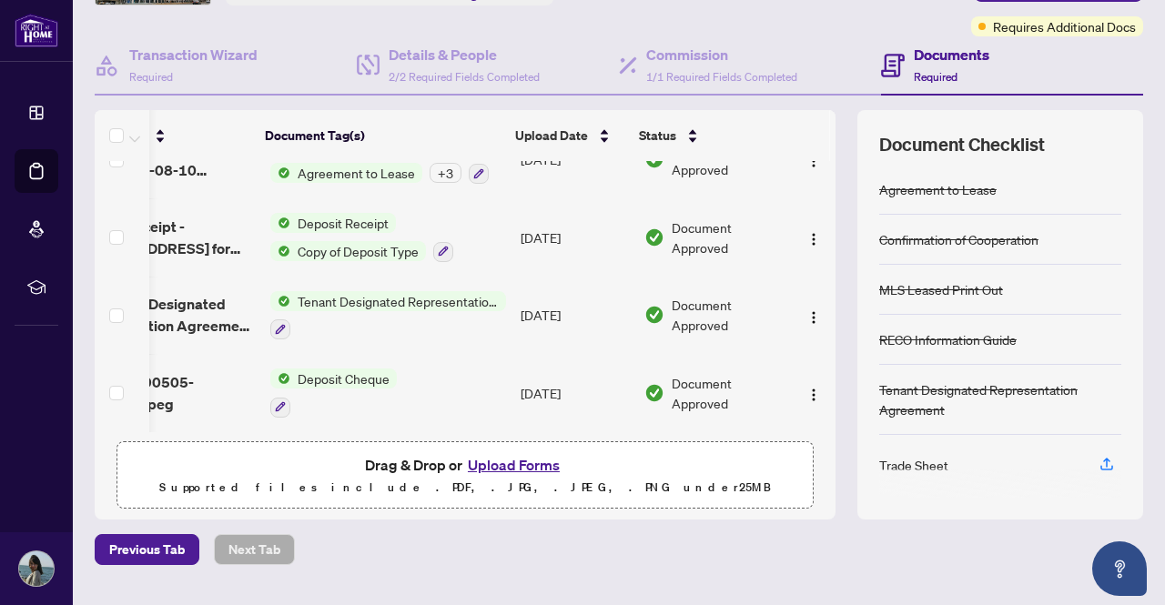
click at [503, 467] on button "Upload Forms" at bounding box center [513, 465] width 103 height 24
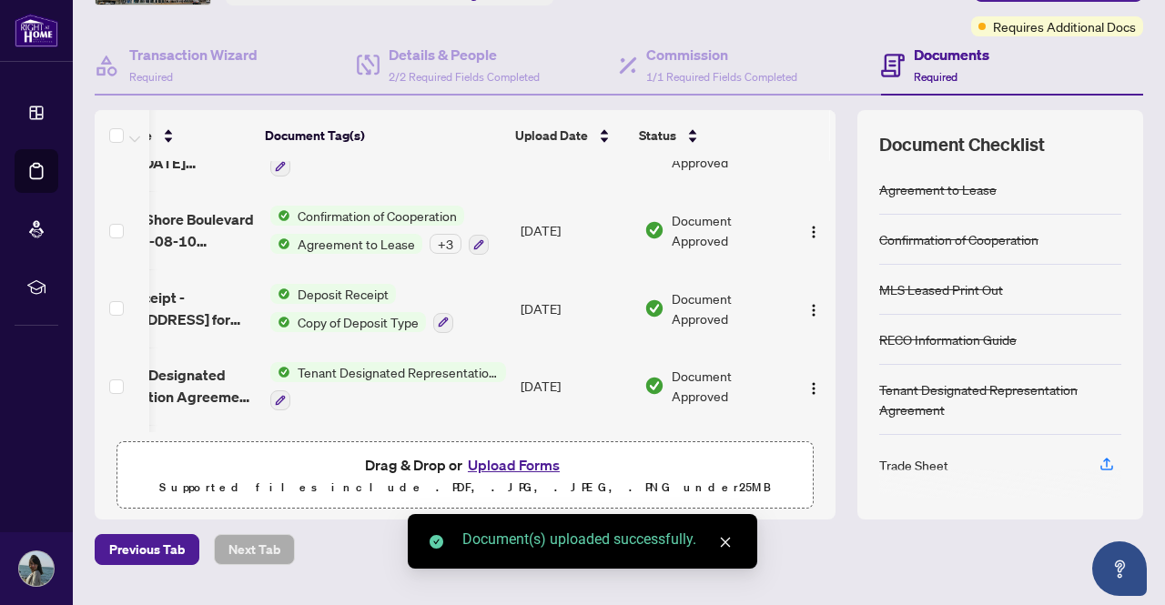
scroll to position [492, 106]
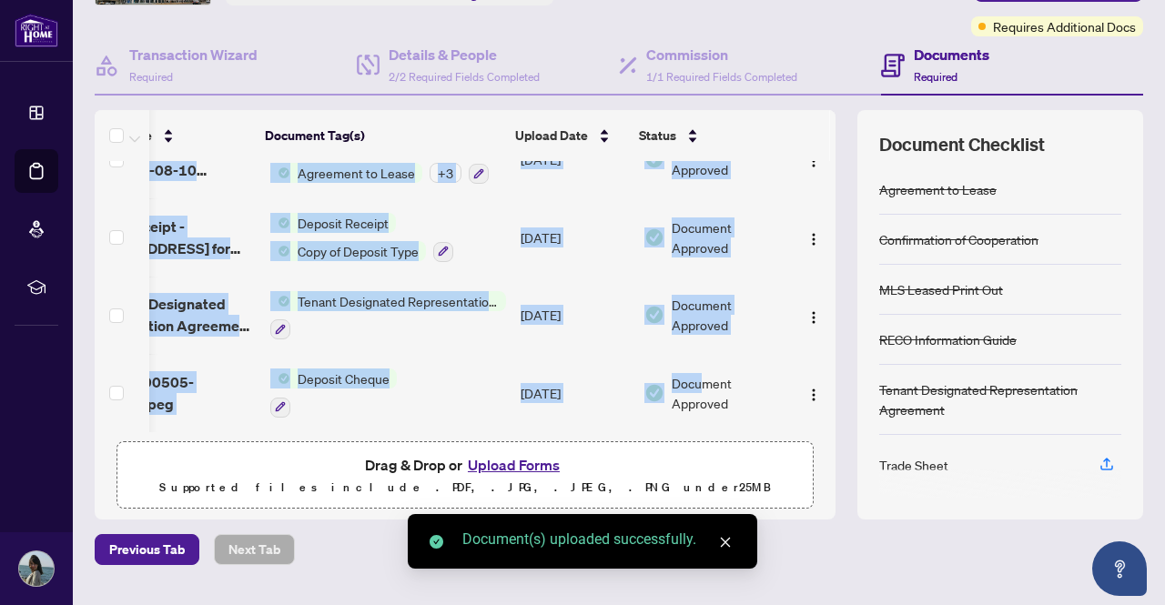
drag, startPoint x: 686, startPoint y: 423, endPoint x: 666, endPoint y: 427, distance: 20.4
click at [666, 427] on div "1928_Lake_Shore_Boulevard_2910_-_trade_sheet_-_Rabia_to_Review 1.pdf Add a Docu…" at bounding box center [465, 296] width 741 height 271
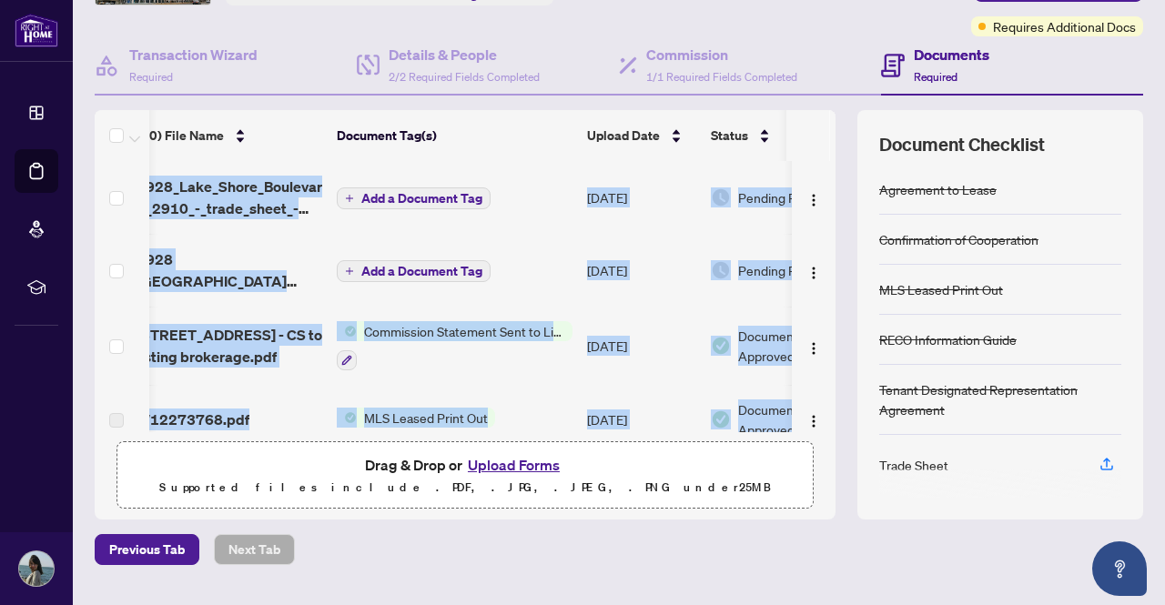
scroll to position [0, 0]
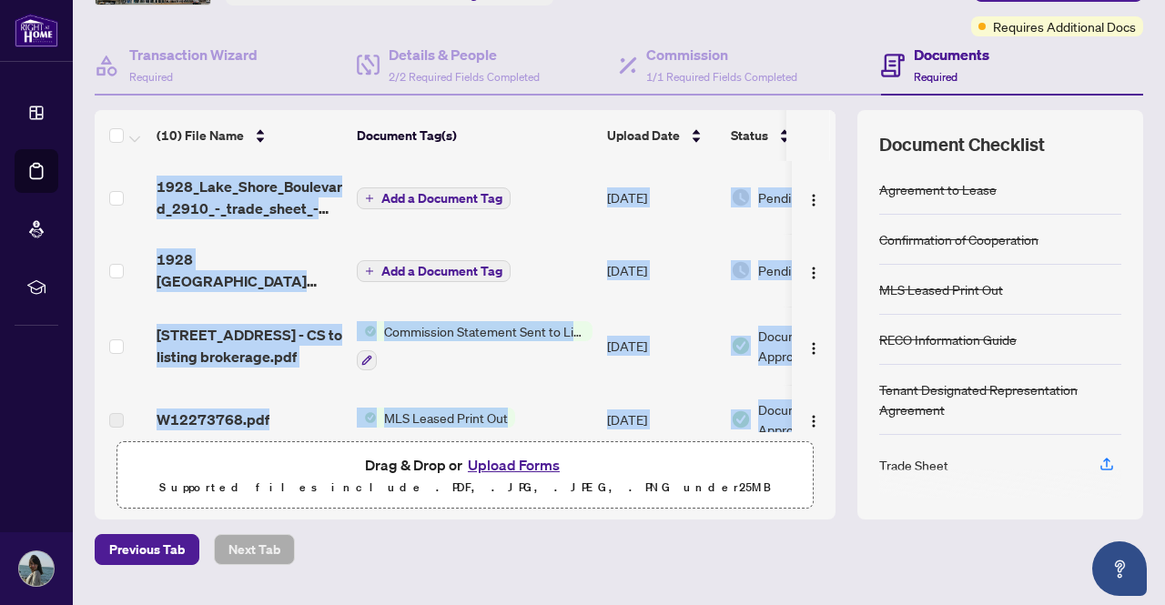
click at [414, 192] on span "Add a Document Tag" at bounding box center [441, 198] width 121 height 13
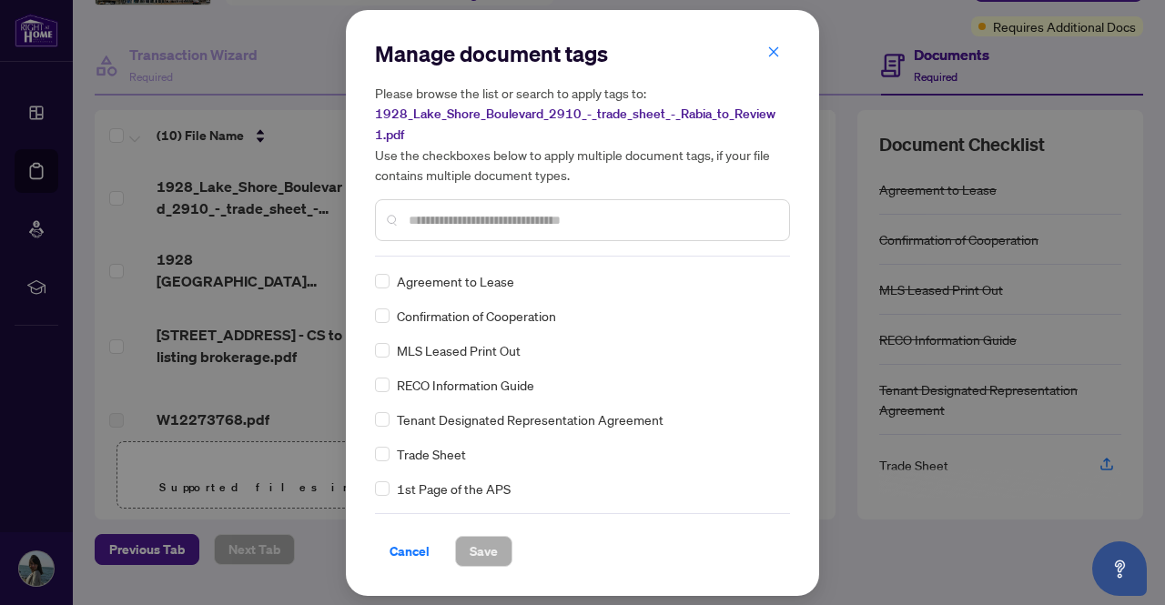
click at [446, 219] on input "text" at bounding box center [592, 220] width 366 height 20
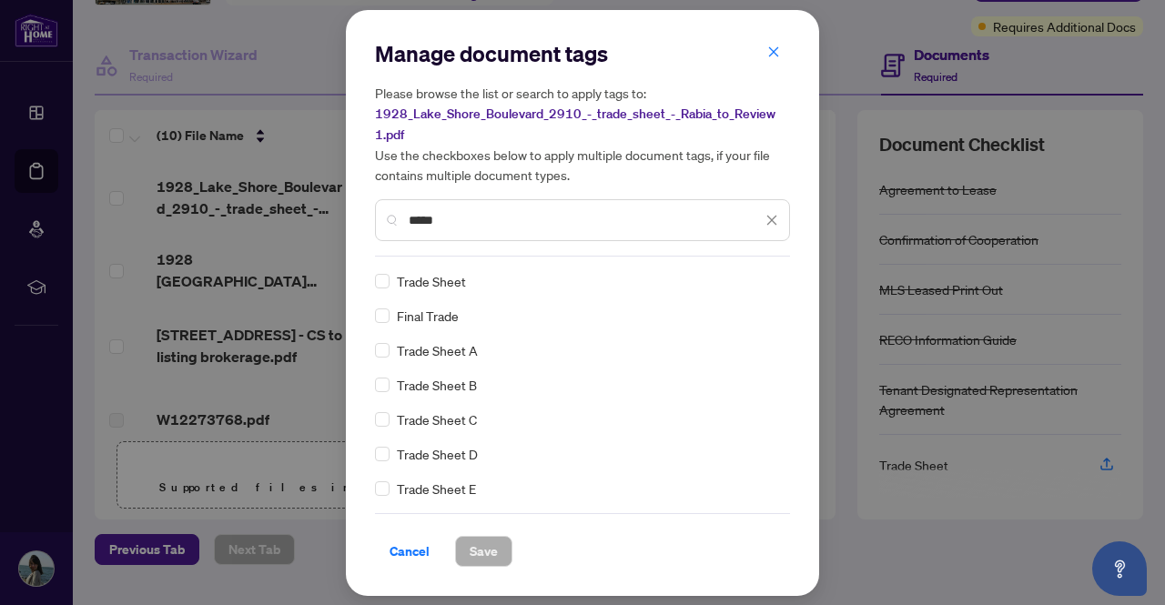
type input "*****"
click at [492, 551] on span "Save" at bounding box center [484, 551] width 28 height 29
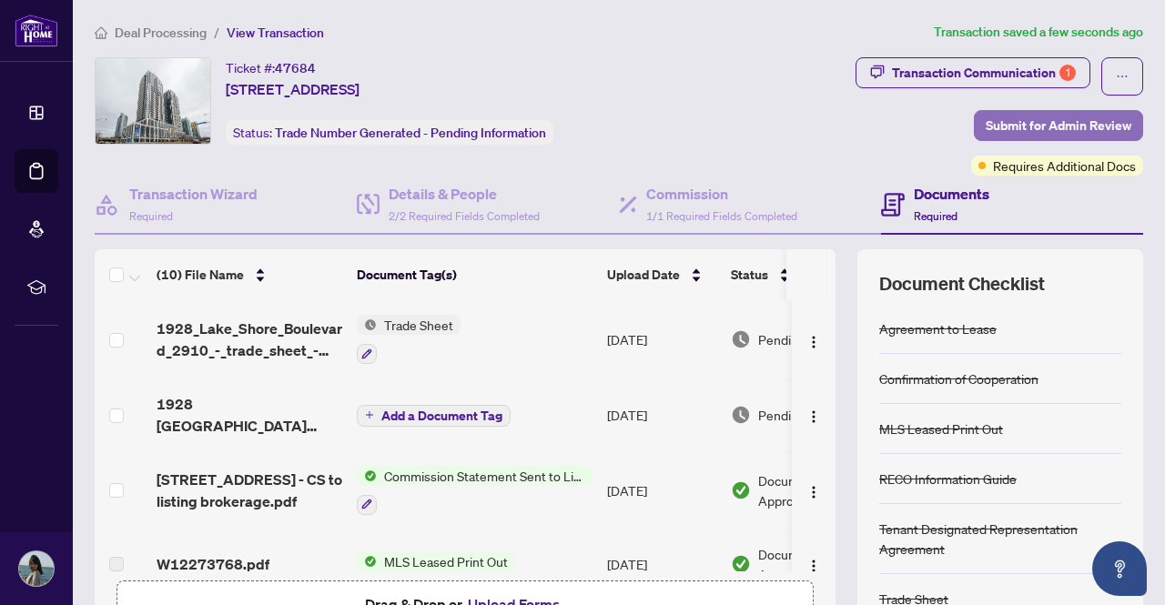
click at [1035, 121] on span "Submit for Admin Review" at bounding box center [1059, 125] width 146 height 29
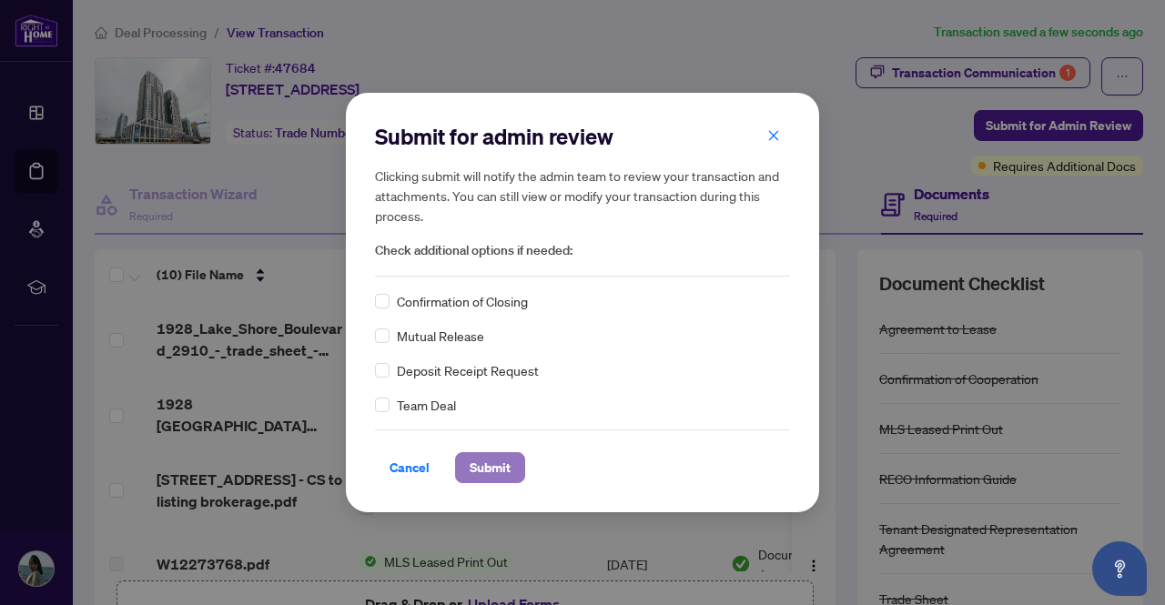
click at [488, 476] on span "Submit" at bounding box center [490, 467] width 41 height 29
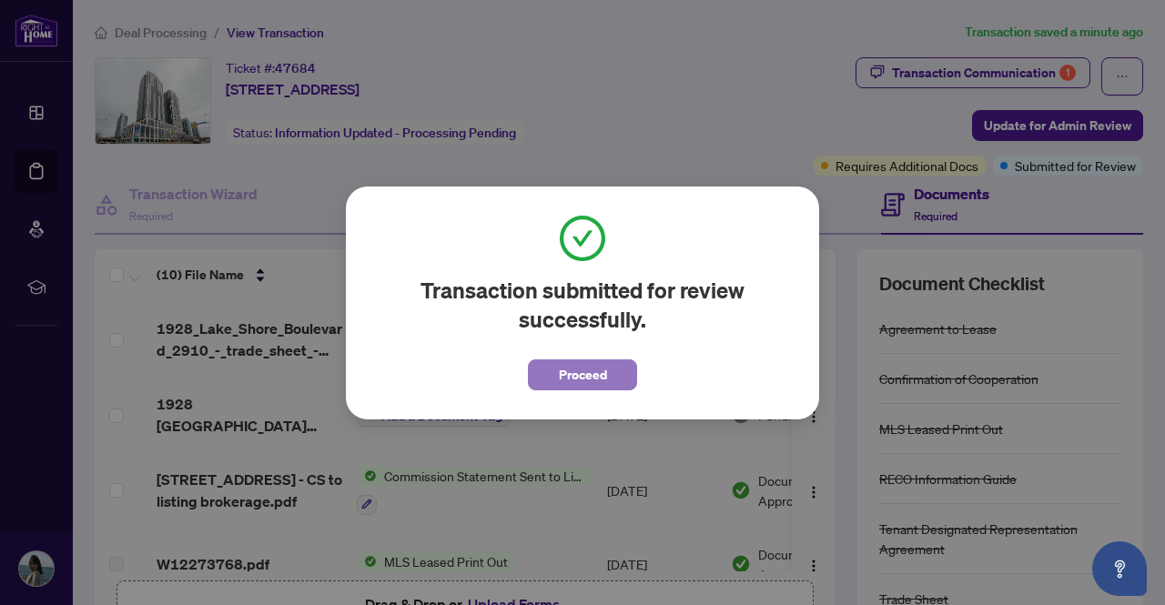
click at [548, 370] on button "Proceed" at bounding box center [582, 375] width 109 height 31
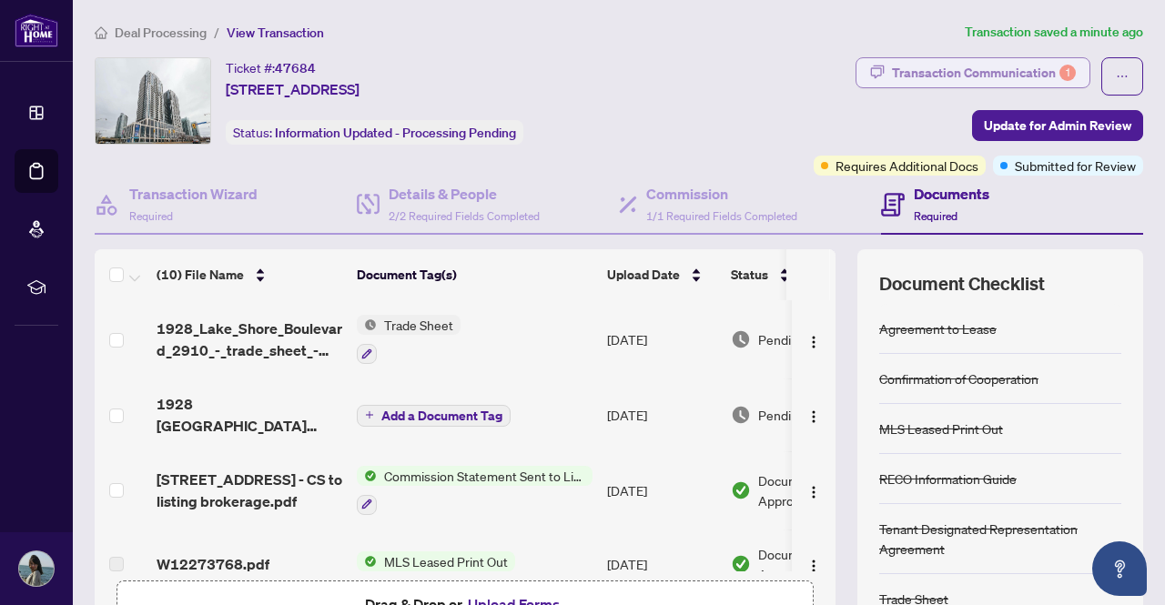
click at [913, 80] on div "Transaction Communication 1" at bounding box center [984, 72] width 184 height 29
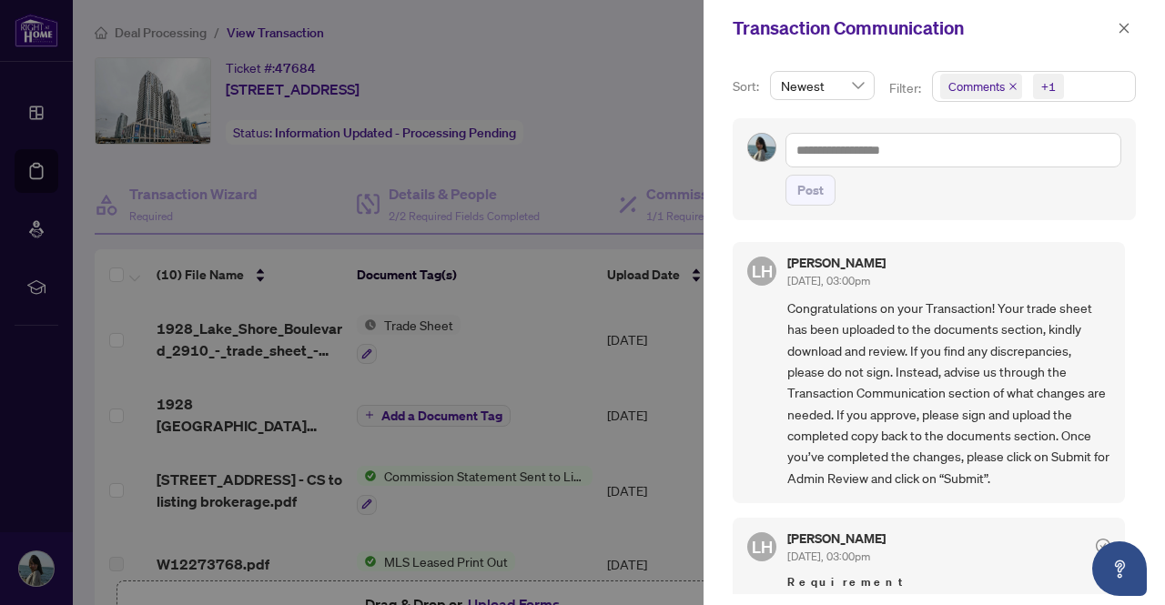
click at [36, 34] on div at bounding box center [582, 302] width 1165 height 605
click at [1117, 36] on button "button" at bounding box center [1124, 28] width 24 height 22
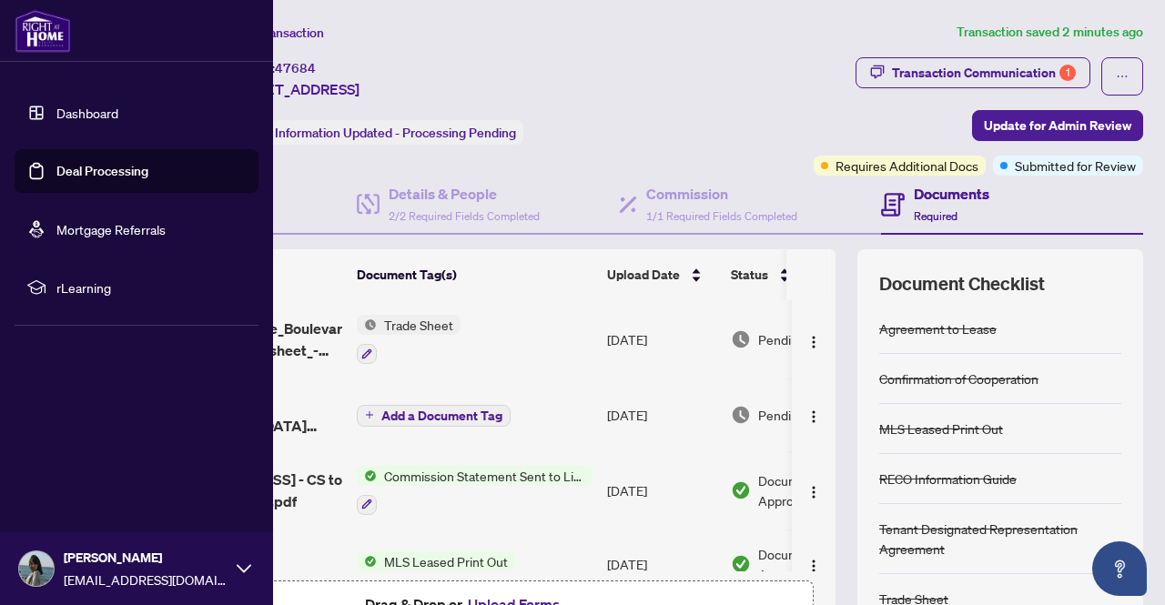
click at [94, 170] on link "Deal Processing" at bounding box center [102, 171] width 92 height 16
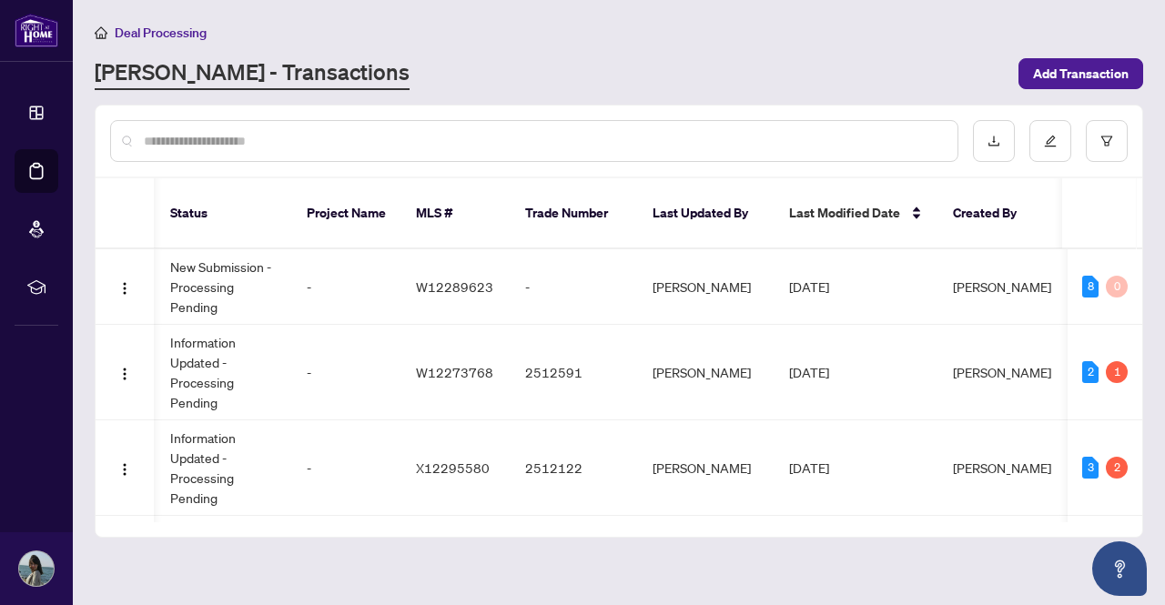
scroll to position [0, 569]
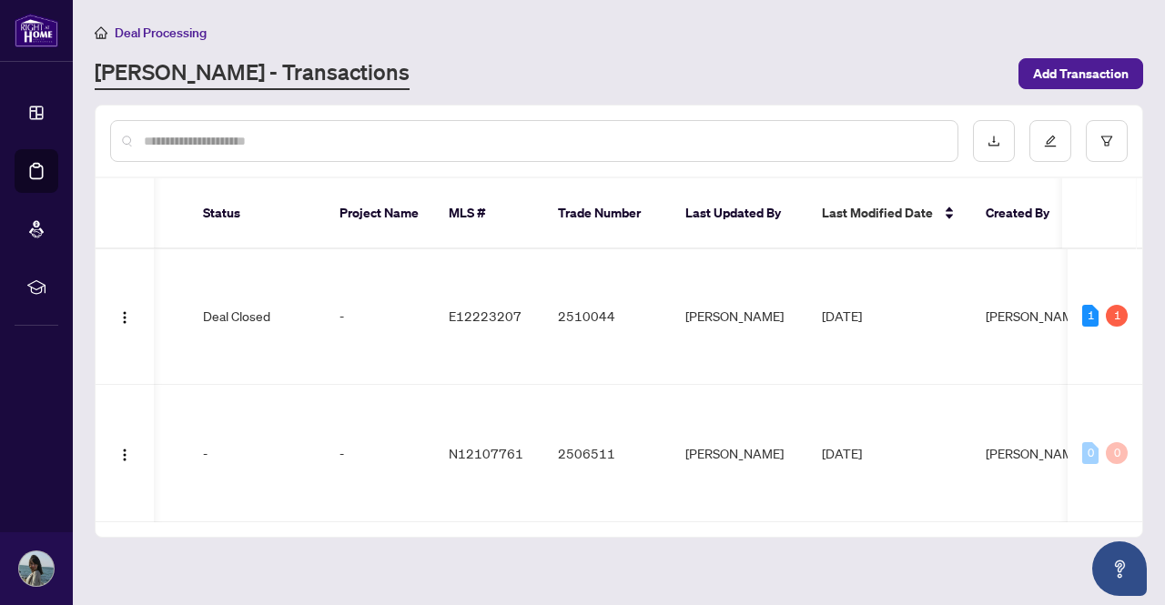
drag, startPoint x: 1046, startPoint y: 491, endPoint x: 1110, endPoint y: 505, distance: 66.2
click at [1110, 505] on div "Ticket Number Property Address Transaction Type Tags Status Project Name MLS # …" at bounding box center [619, 357] width 1047 height 359
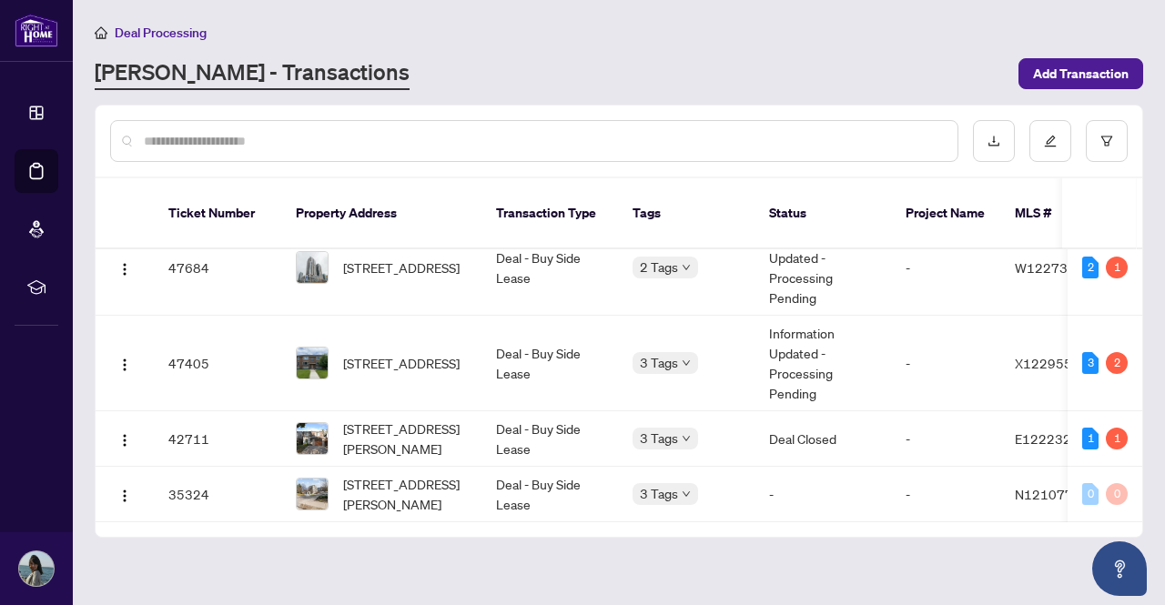
click at [592, 537] on main "Deal Processing RAHR - Transactions Add Transaction Ticket Number Property Addr…" at bounding box center [619, 302] width 1092 height 605
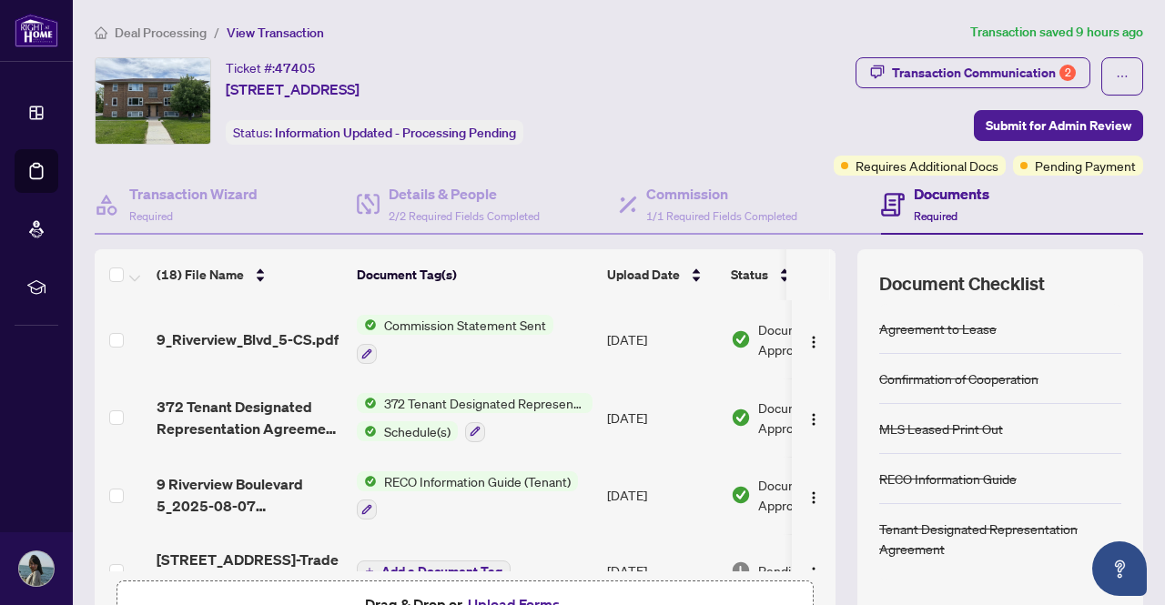
scroll to position [720, 0]
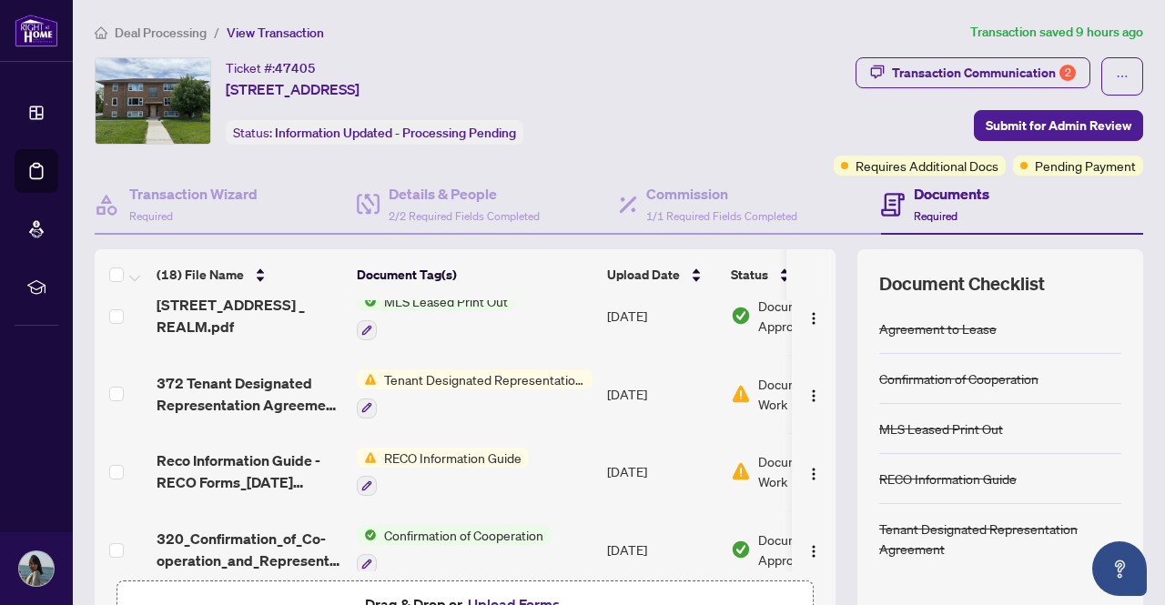
click at [823, 454] on div "(18) File Name Document Tag(s) Upload Date Status 9_Riverview_Blvd_5-CS.pdf Com…" at bounding box center [619, 454] width 1049 height 410
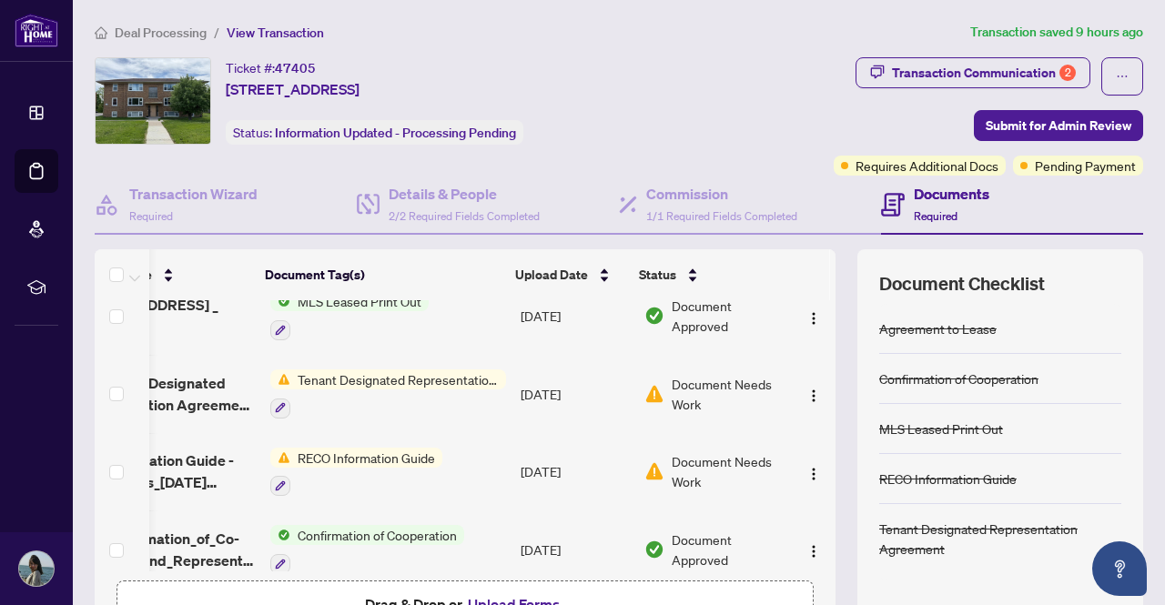
scroll to position [0, 0]
click at [366, 374] on span "Tenant Designated Representation Agreement" at bounding box center [398, 380] width 216 height 20
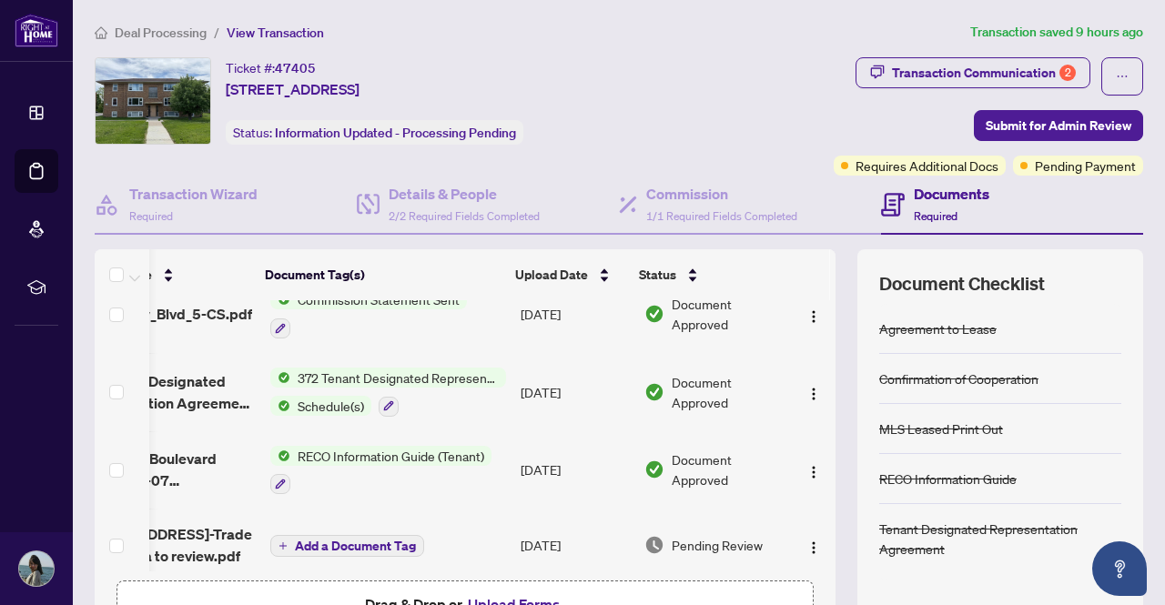
scroll to position [0, 106]
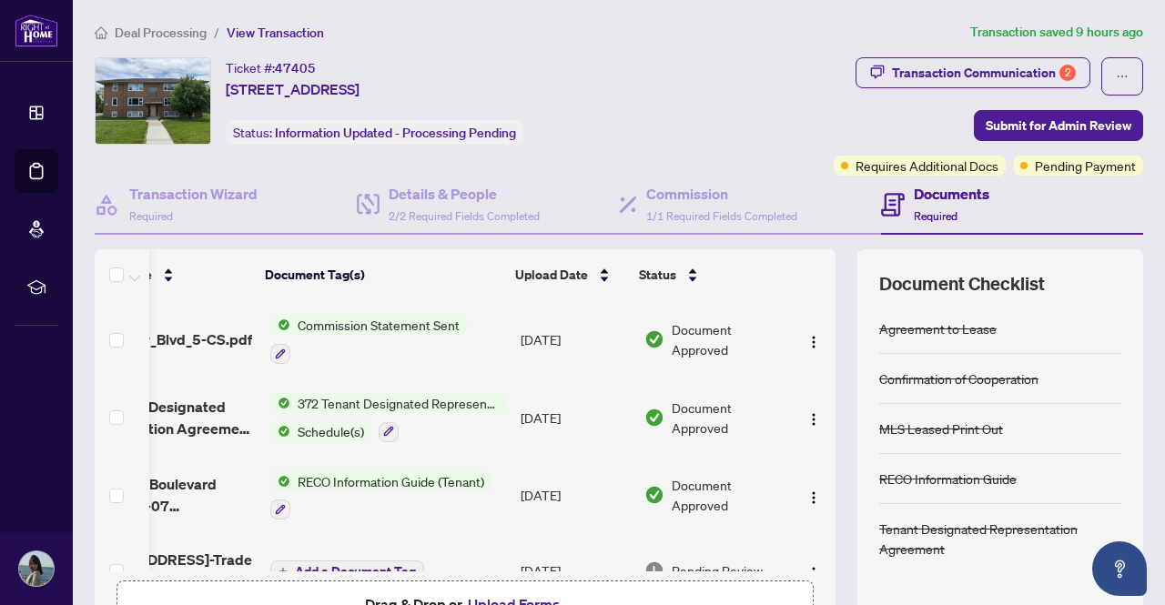
drag, startPoint x: 826, startPoint y: 323, endPoint x: 819, endPoint y: 312, distance: 12.6
click at [819, 312] on div "(18) File Name Document Tag(s) Upload Date Status 9_Riverview_Blvd_5-CS.pdf Com…" at bounding box center [619, 454] width 1049 height 410
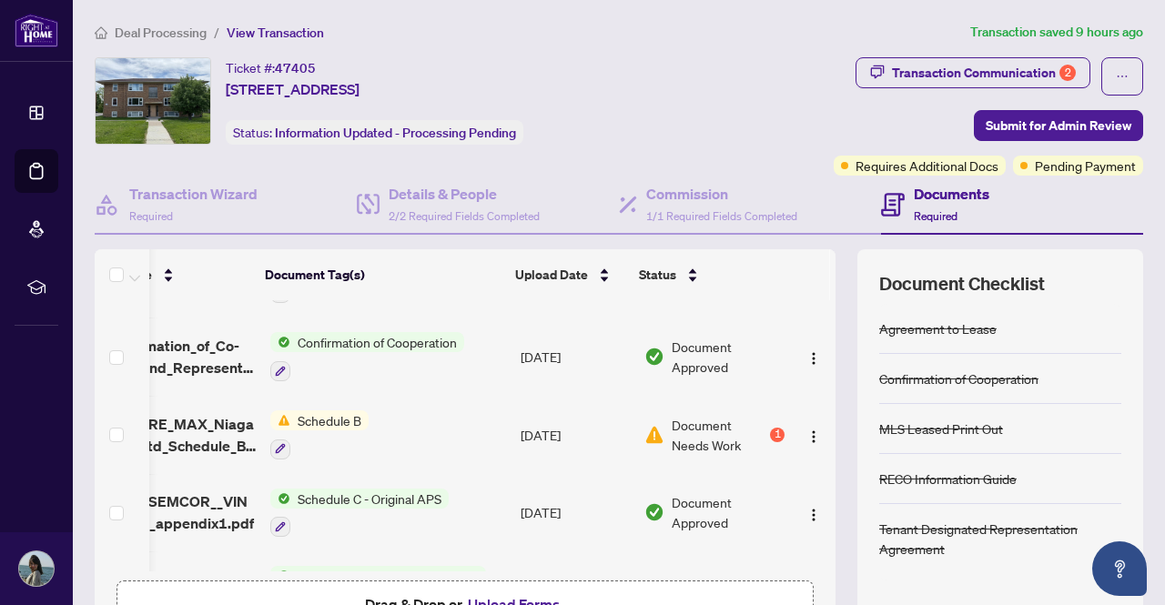
scroll to position [923, 106]
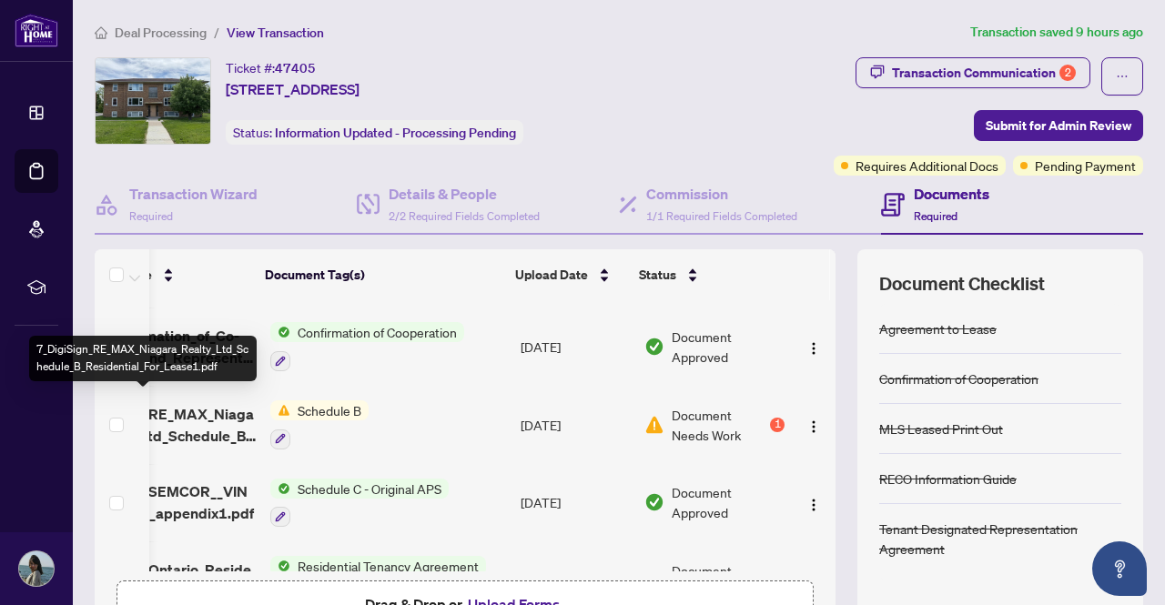
click at [195, 410] on span "7_DigiSign_RE_MAX_Niagara_Realty_Ltd_Schedule_B_Residential_For_Lease1.pdf" at bounding box center [163, 425] width 186 height 44
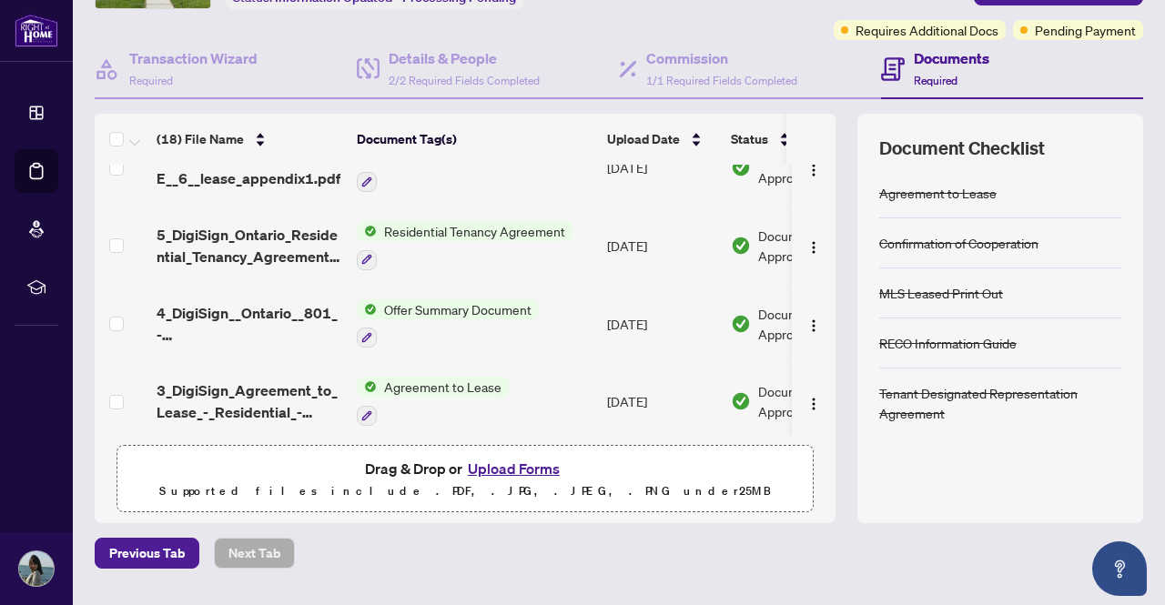
scroll to position [145, 0]
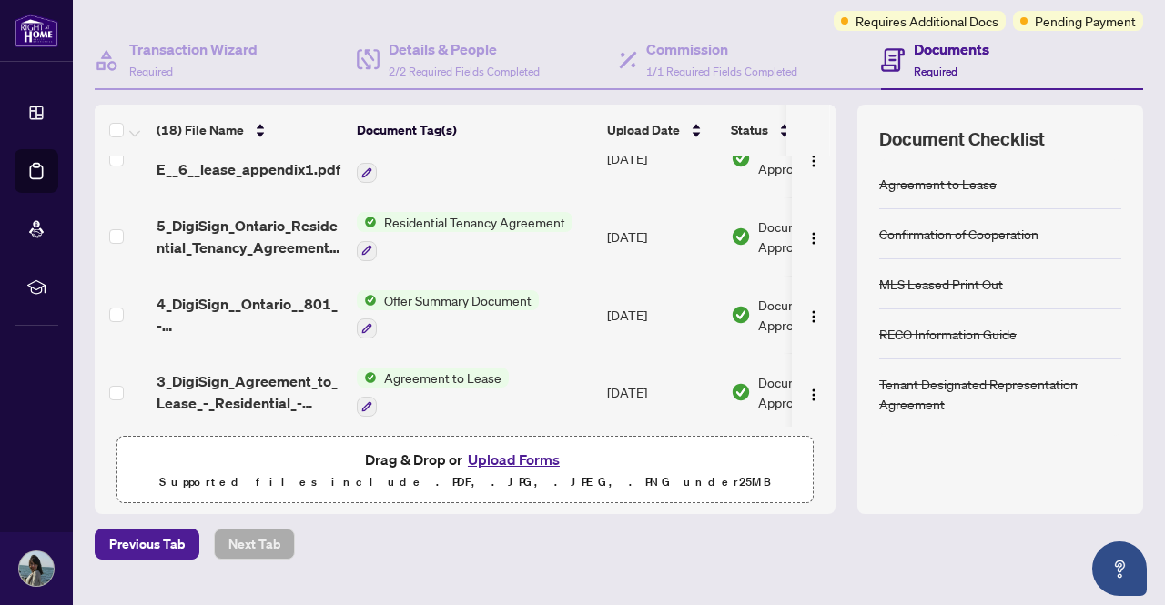
click at [504, 461] on button "Upload Forms" at bounding box center [513, 460] width 103 height 24
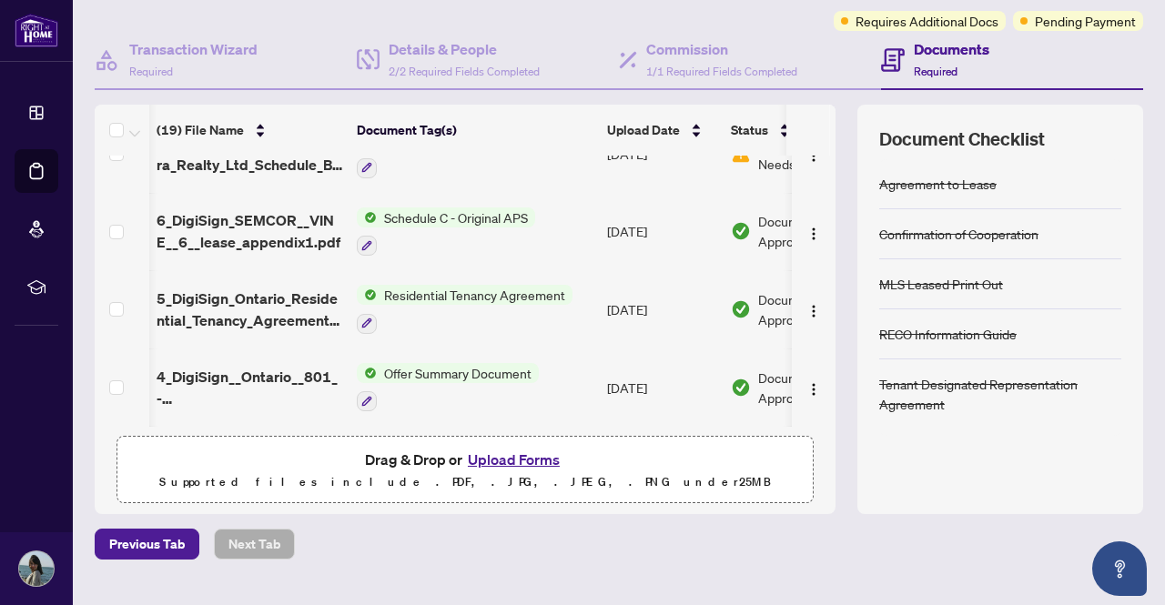
scroll to position [0, 106]
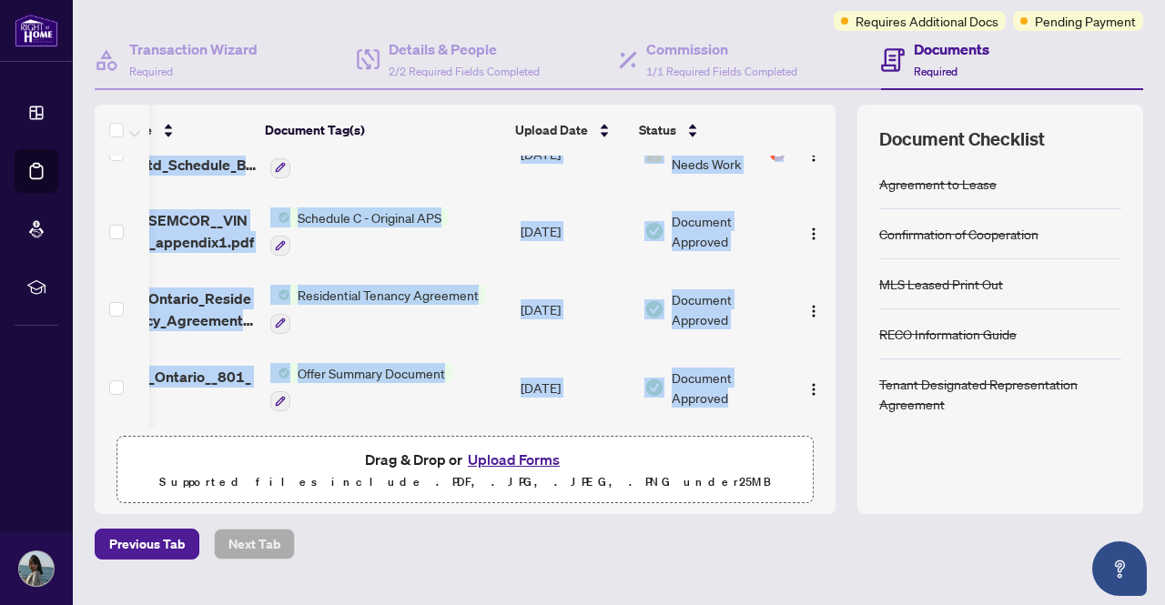
drag, startPoint x: 821, startPoint y: 380, endPoint x: 821, endPoint y: 392, distance: 12.7
click at [821, 392] on div "(19) File Name Document Tag(s) Upload Date Status RE_MAX_Niagara_Realty_Ltd_Sch…" at bounding box center [619, 310] width 1049 height 410
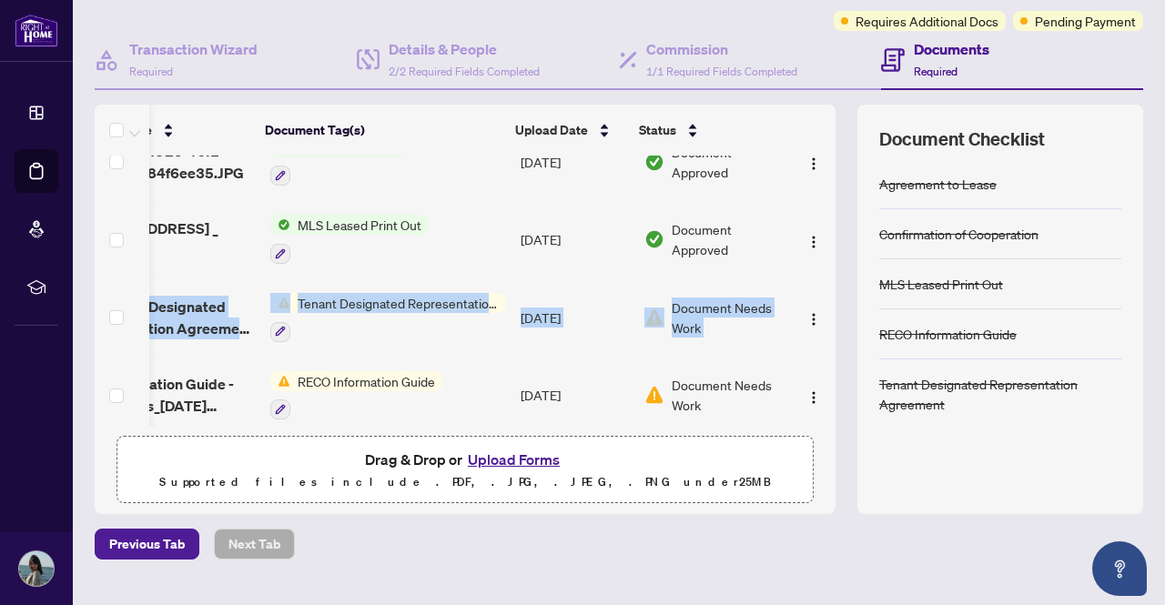
drag, startPoint x: 816, startPoint y: 303, endPoint x: 606, endPoint y: 398, distance: 229.8
click at [606, 398] on tbody "RE_MAX_Niagara_Realty_Ltd_Schedule_B_Residential_For_Leasepdf_[DATE] 21_51_35pd…" at bounding box center [421, 166] width 827 height 1471
drag, startPoint x: 588, startPoint y: 426, endPoint x: 455, endPoint y: 426, distance: 132.9
click at [455, 426] on div "(19) File Name Document Tag(s) Upload Date Status RE_MAX_Niagara_Realty_Ltd_Sch…" at bounding box center [465, 310] width 741 height 410
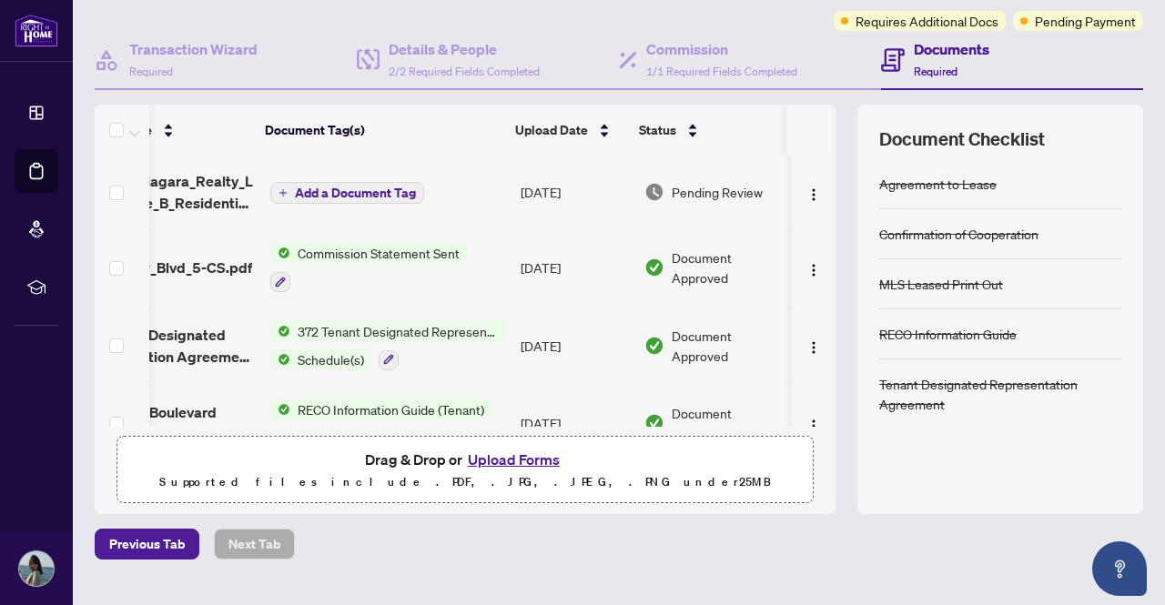
scroll to position [0, 0]
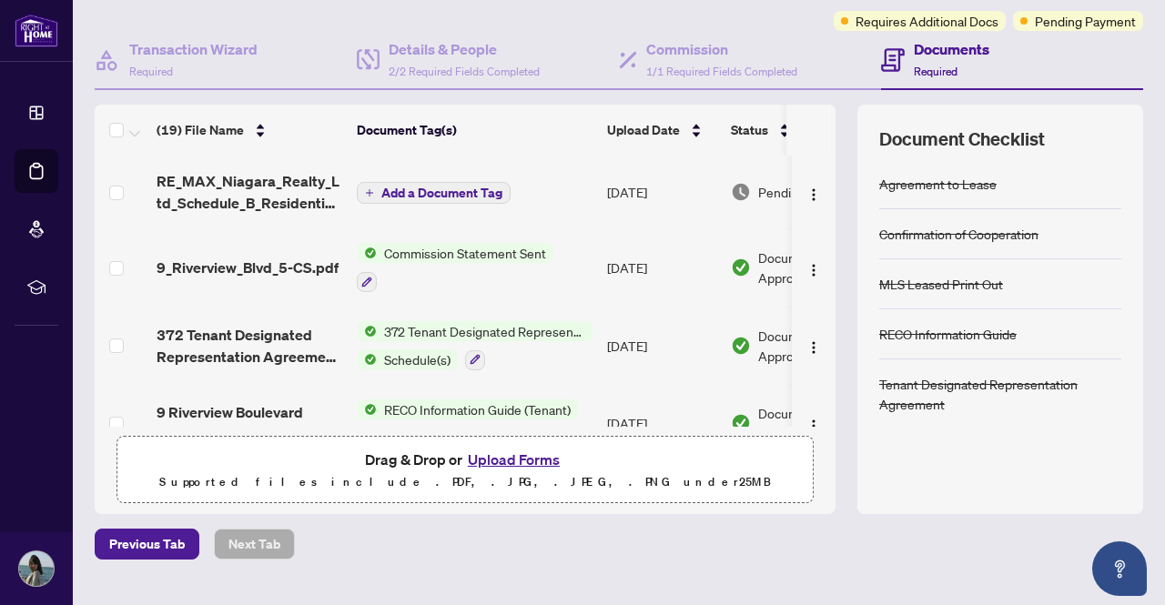
click at [411, 182] on button "Add a Document Tag" at bounding box center [434, 193] width 154 height 22
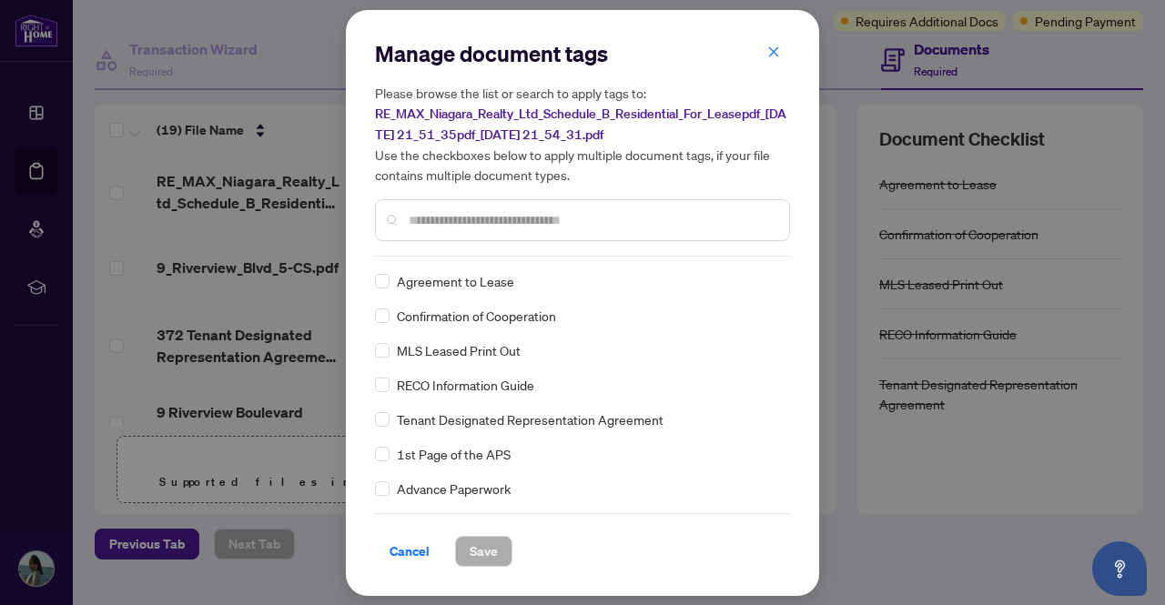
click at [422, 259] on div "Manage document tags Please browse the list or search to apply tags to: RE_MAX_…" at bounding box center [582, 303] width 415 height 528
click at [447, 223] on input "text" at bounding box center [592, 220] width 366 height 20
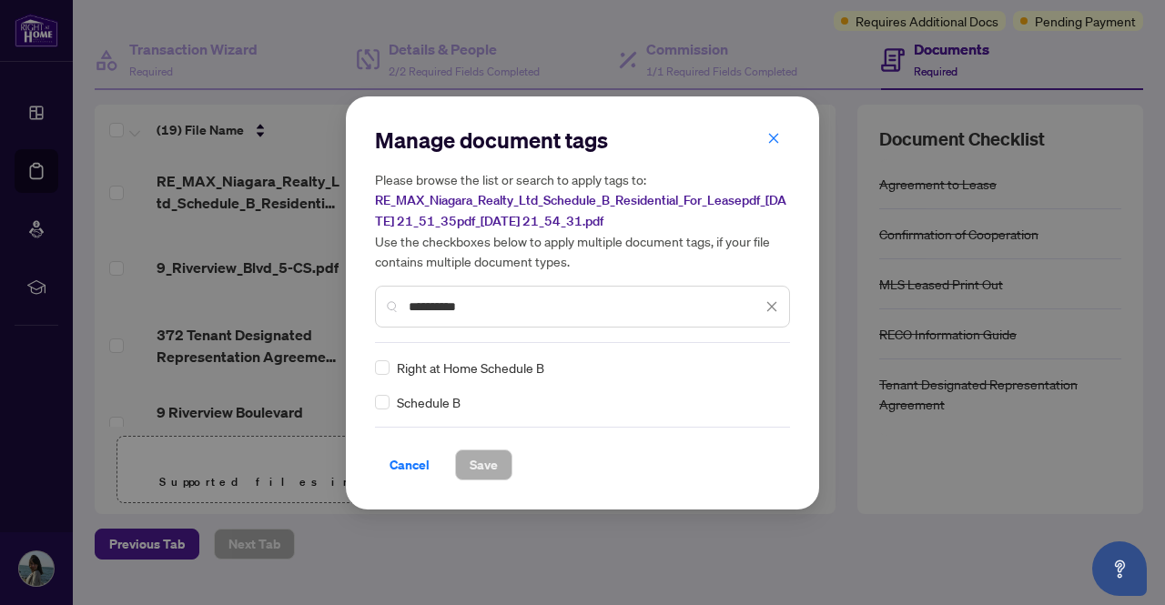
type input "**********"
click at [500, 467] on button "Save" at bounding box center [483, 465] width 57 height 31
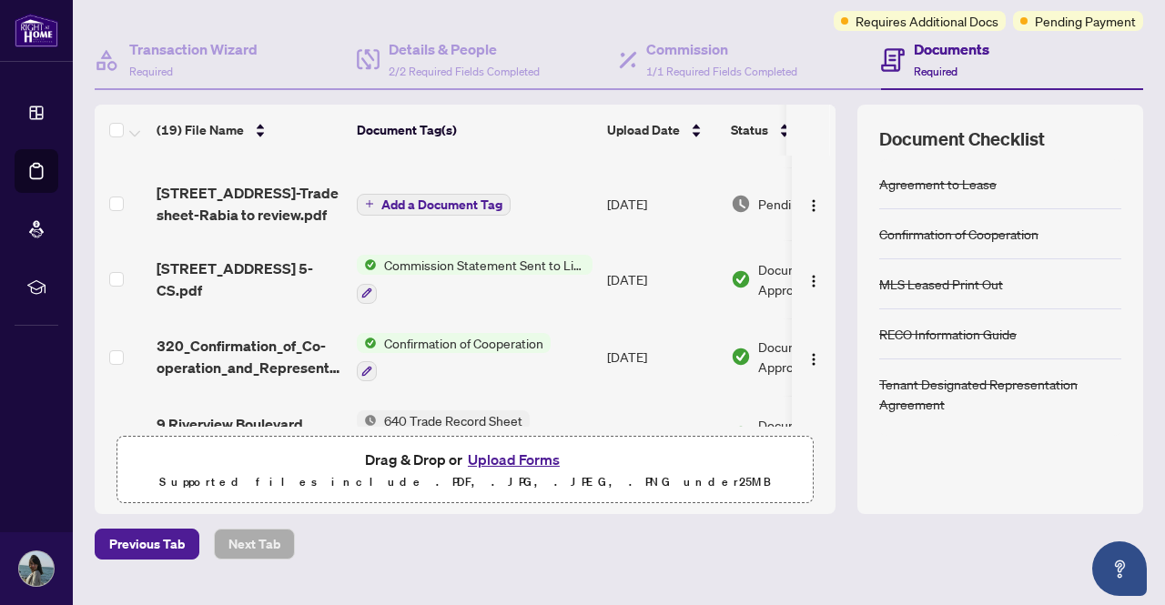
scroll to position [297, 0]
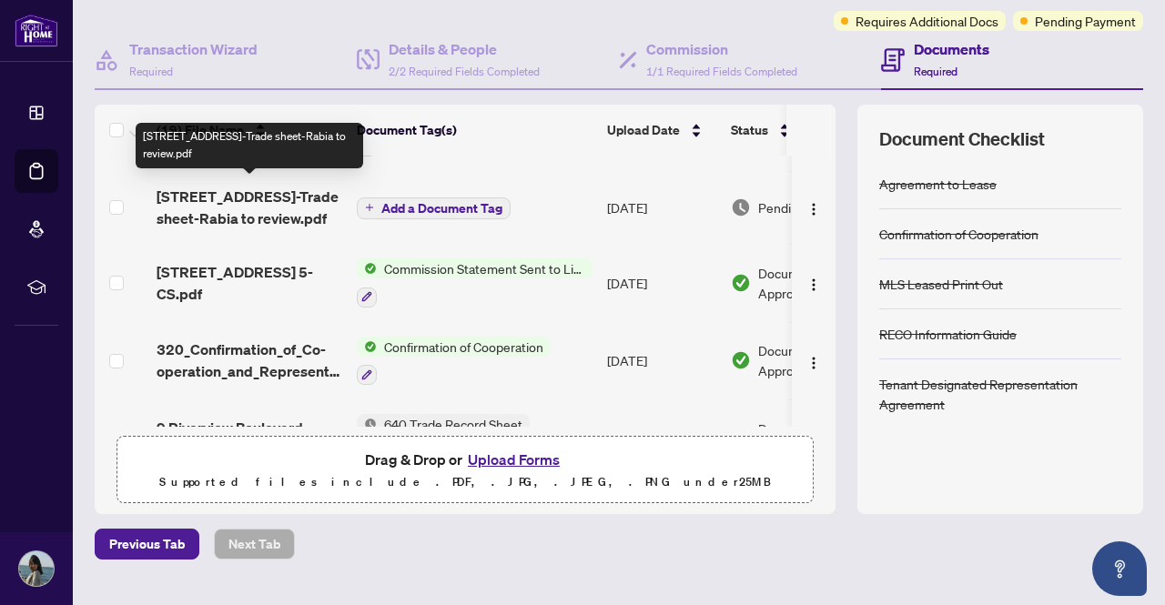
click at [262, 205] on span "[STREET_ADDRESS]-Trade sheet-Rabia to review.pdf" at bounding box center [250, 208] width 186 height 44
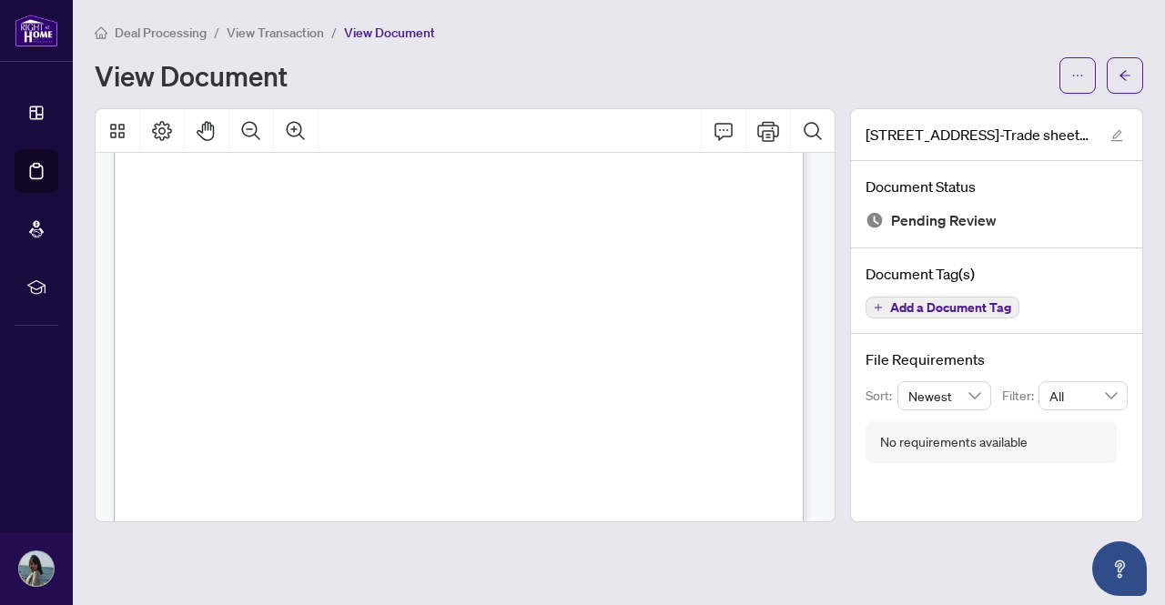
scroll to position [273, 0]
click at [1075, 85] on span "button" at bounding box center [1077, 75] width 13 height 29
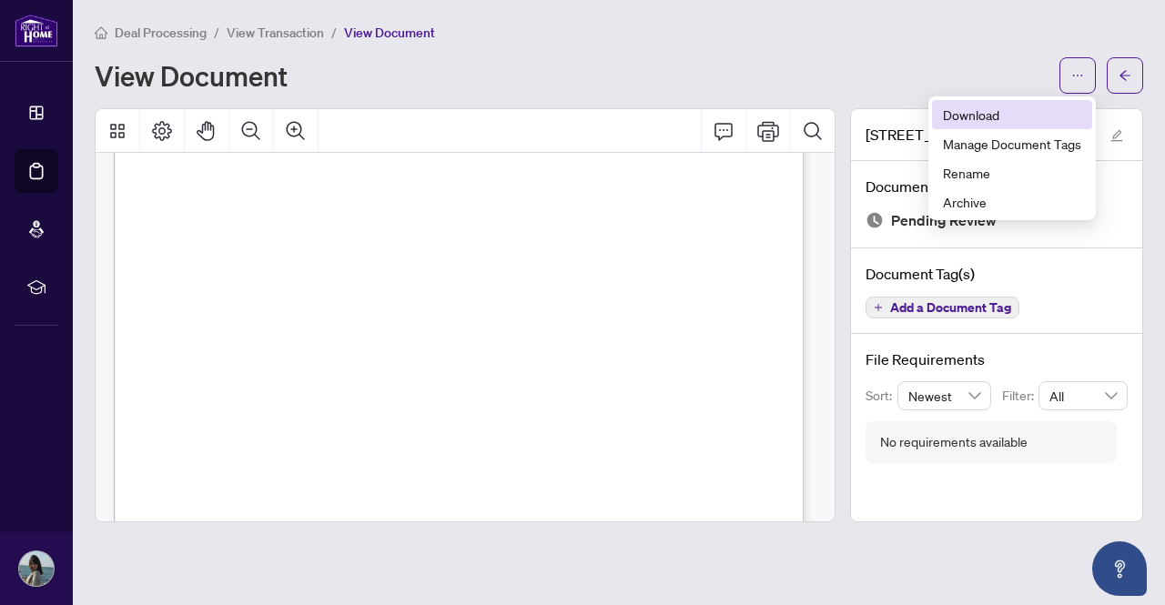
click at [974, 116] on span "Download" at bounding box center [1012, 115] width 138 height 20
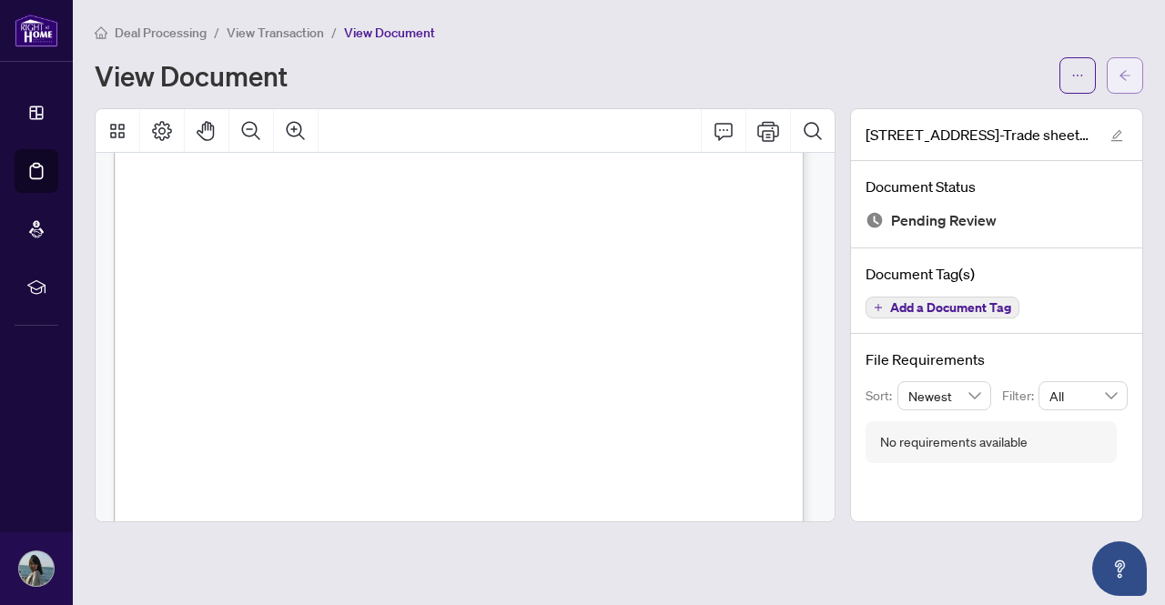
click at [1123, 76] on icon "arrow-left" at bounding box center [1125, 75] width 13 height 13
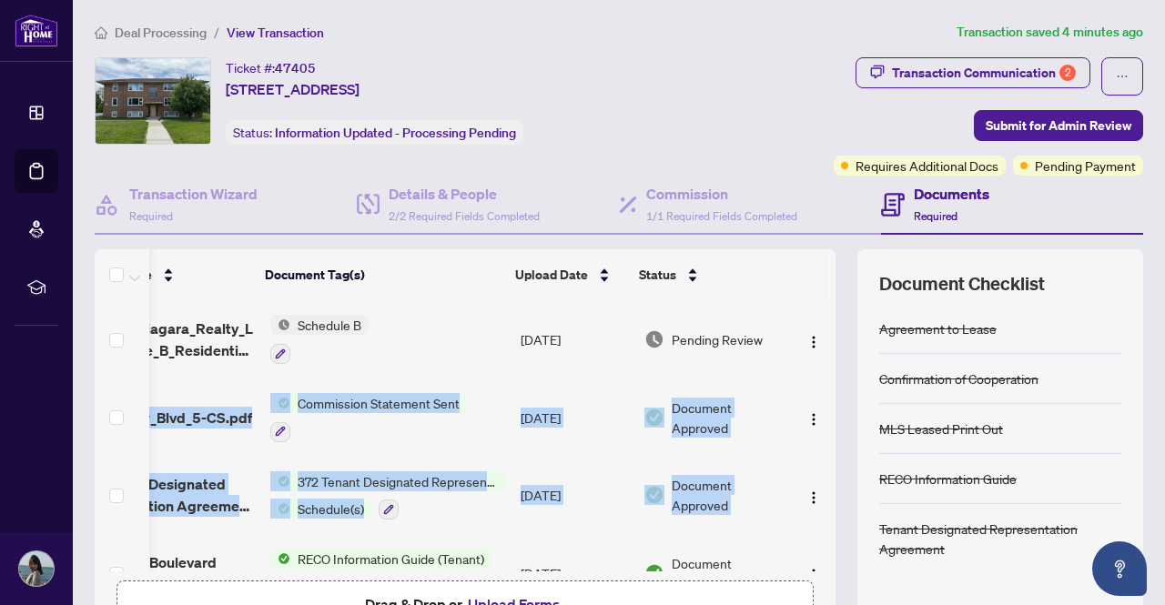
scroll to position [0, 106]
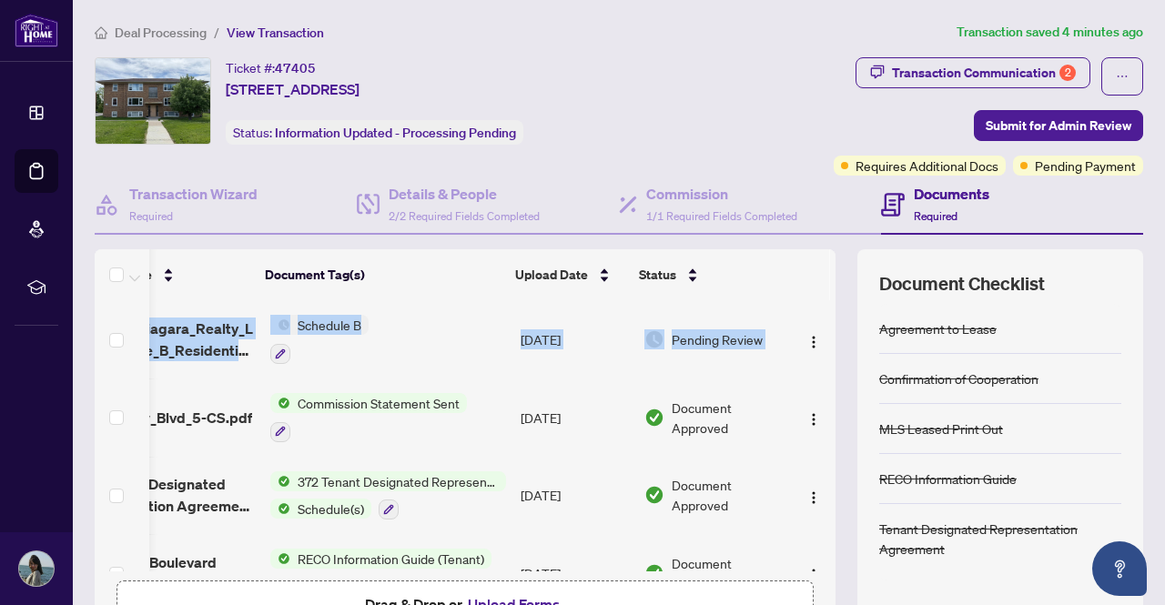
drag, startPoint x: 815, startPoint y: 312, endPoint x: 784, endPoint y: 266, distance: 55.8
click at [784, 266] on div "(19) File Name Document Tag(s) Upload Date Status RE_MAX_Niagara_Realty_Ltd_Sch…" at bounding box center [465, 410] width 741 height 322
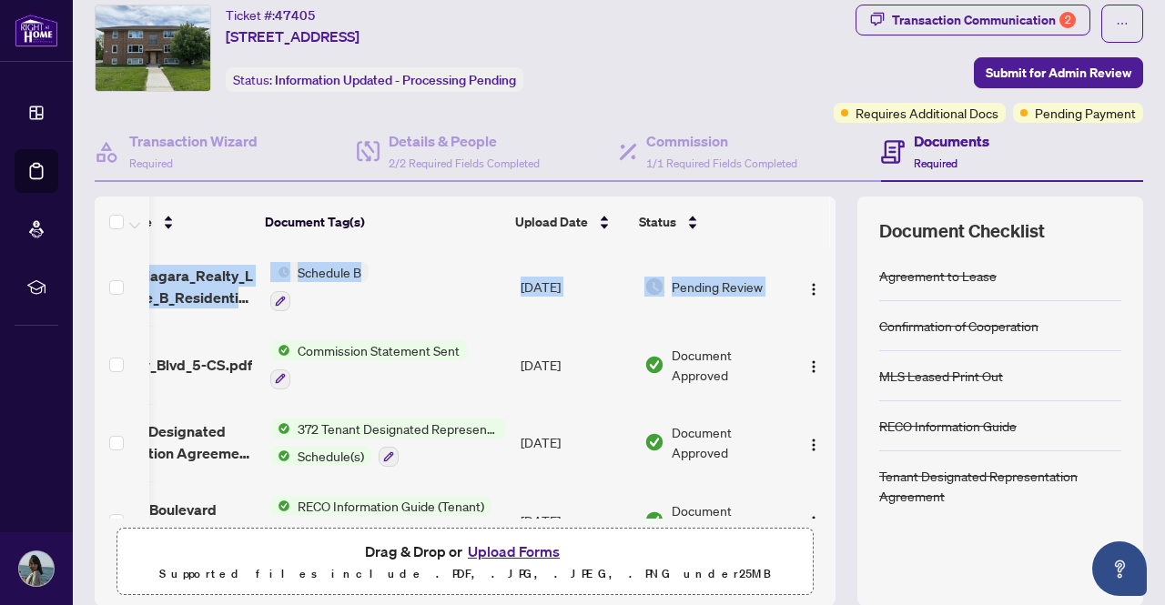
scroll to position [53, 0]
click at [516, 545] on button "Upload Forms" at bounding box center [513, 552] width 103 height 24
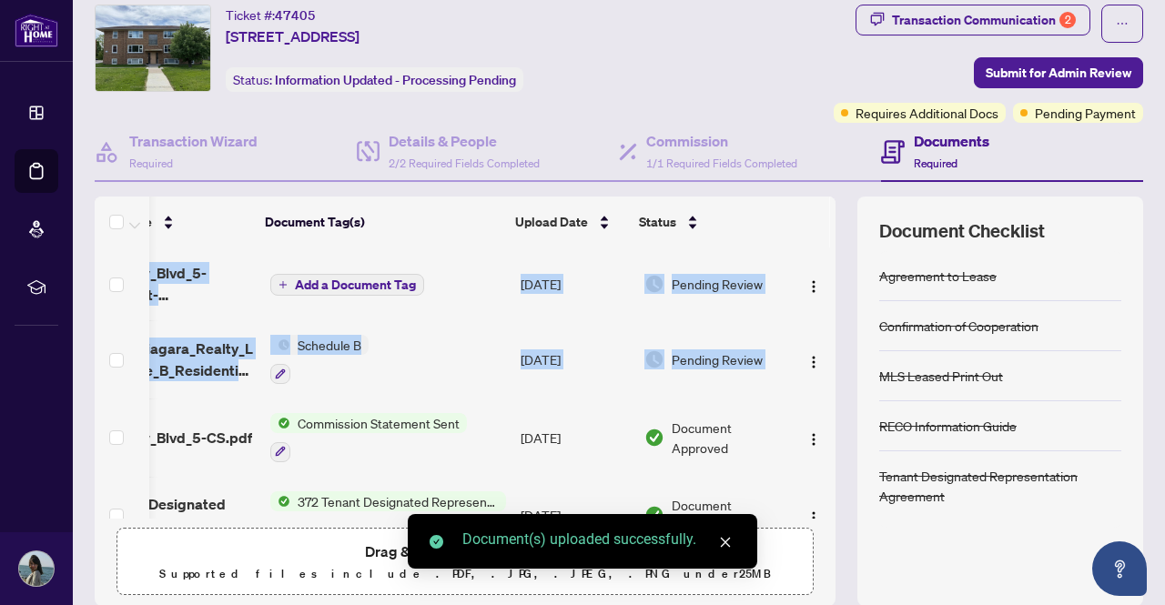
click at [320, 287] on span "Add a Document Tag" at bounding box center [355, 285] width 121 height 13
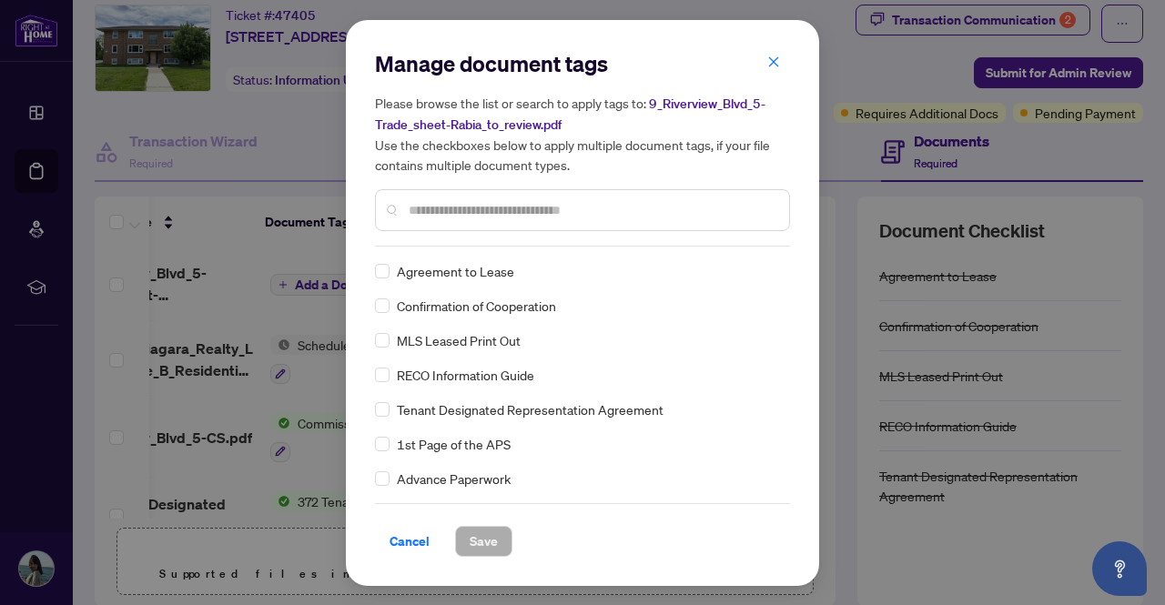
click at [447, 205] on input "text" at bounding box center [592, 210] width 366 height 20
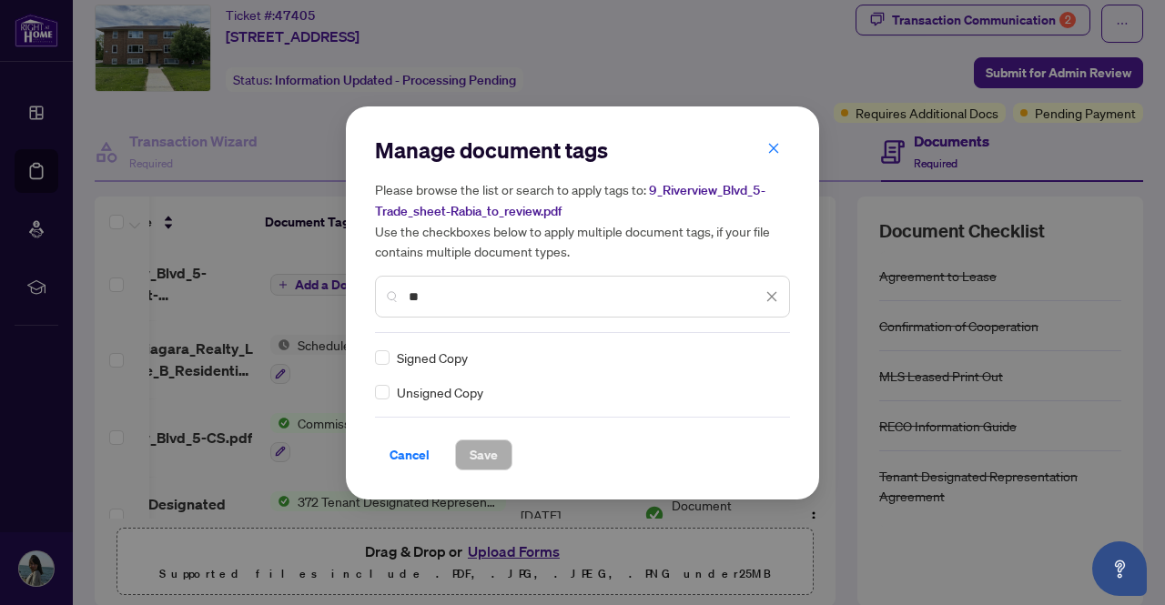
type input "*"
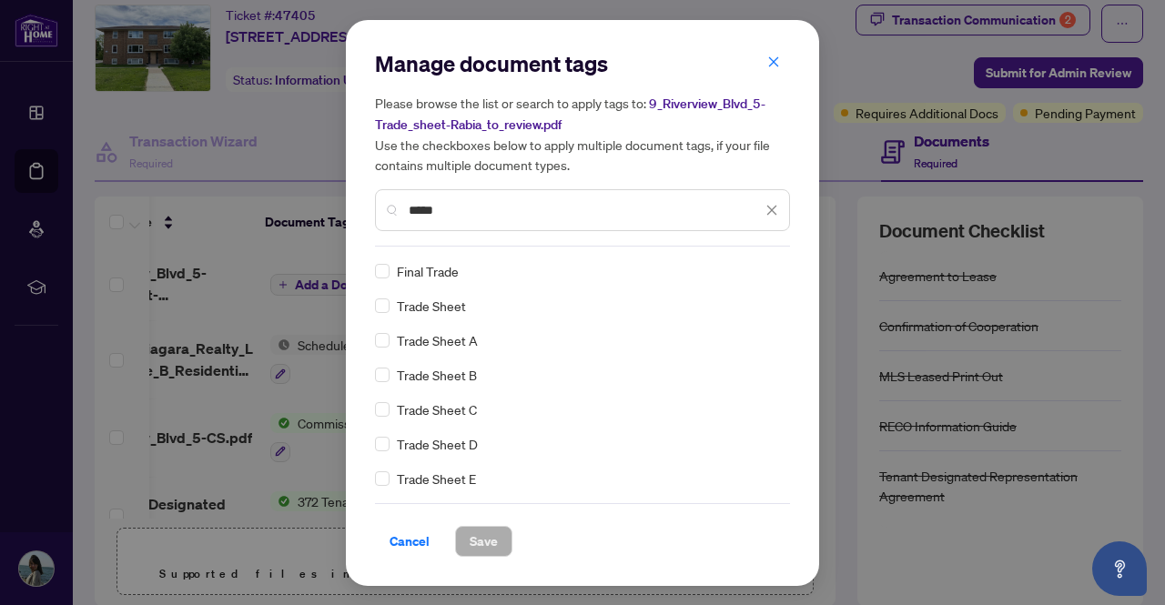
type input "*****"
drag, startPoint x: 783, startPoint y: 422, endPoint x: 796, endPoint y: 326, distance: 97.4
click at [796, 326] on div "Manage document tags Please browse the list or search to apply tags to: 9_River…" at bounding box center [582, 303] width 473 height 566
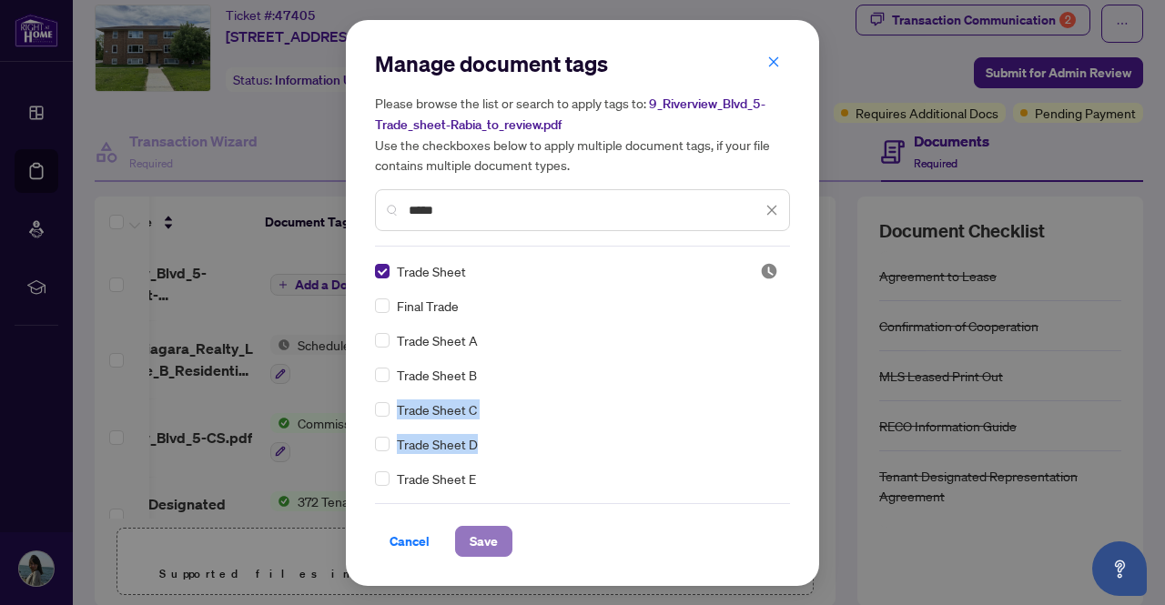
click at [490, 541] on span "Save" at bounding box center [484, 541] width 28 height 29
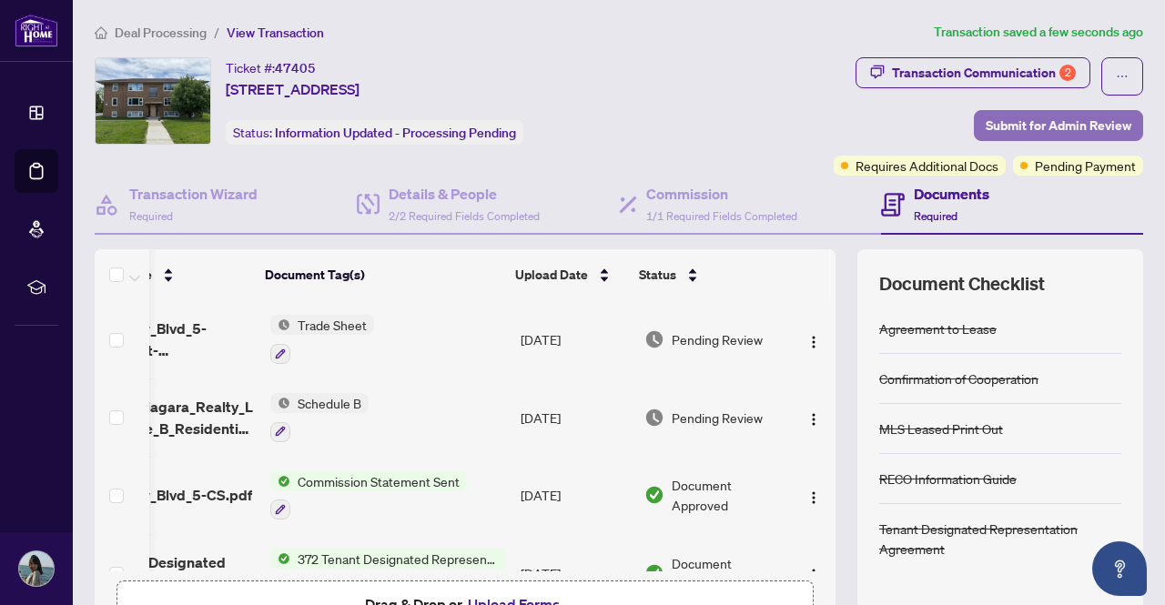
click at [1038, 123] on span "Submit for Admin Review" at bounding box center [1059, 125] width 146 height 29
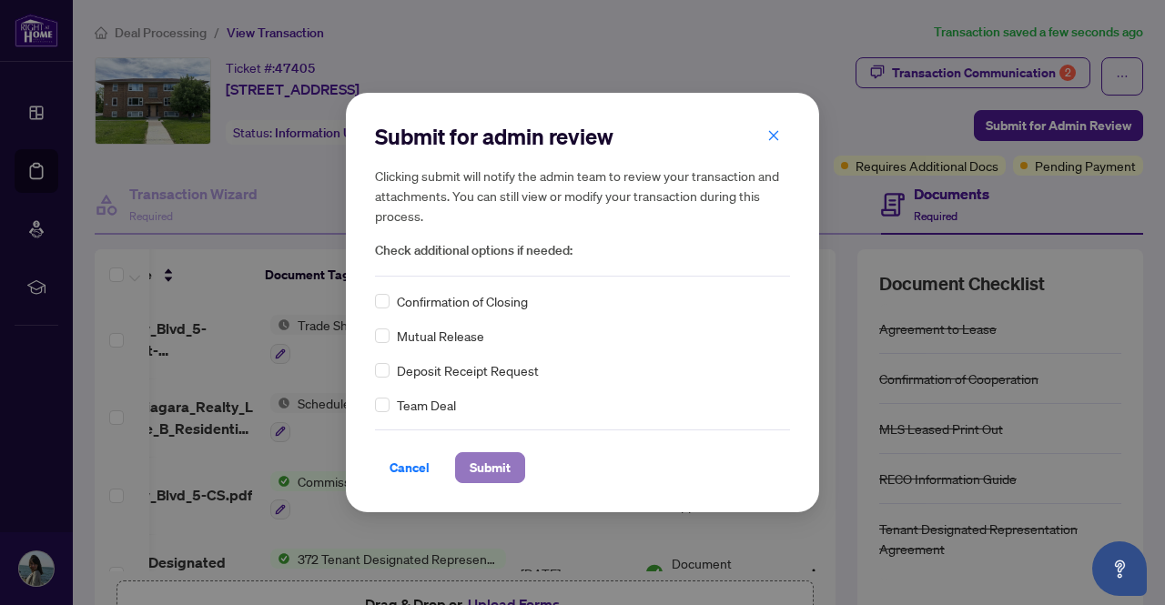
click at [490, 469] on span "Submit" at bounding box center [490, 467] width 41 height 29
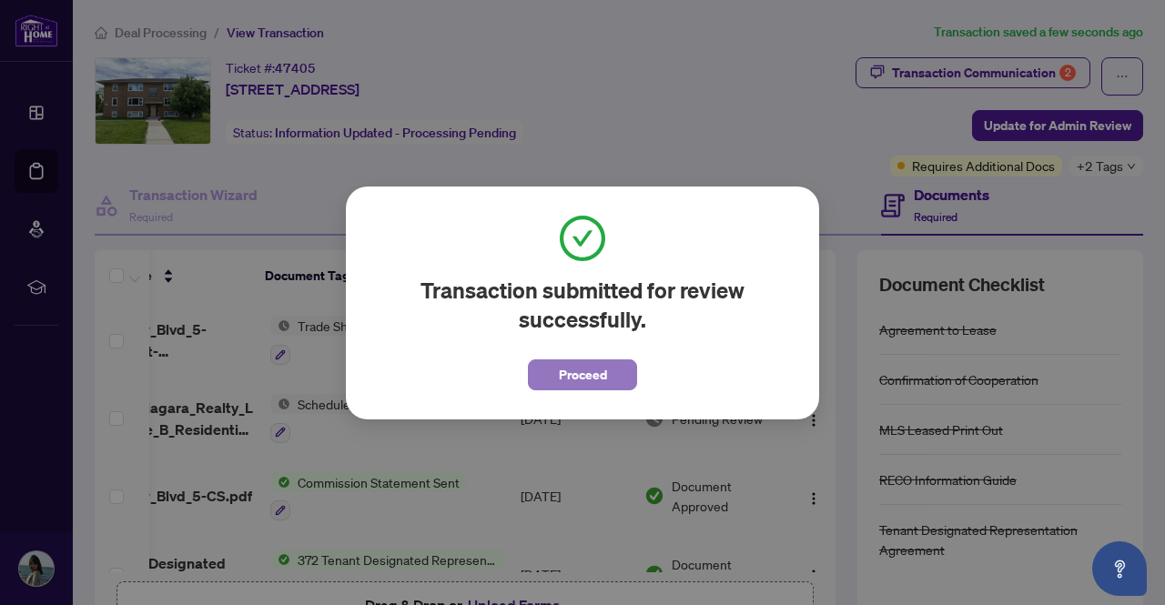
click at [605, 376] on span "Proceed" at bounding box center [583, 374] width 48 height 29
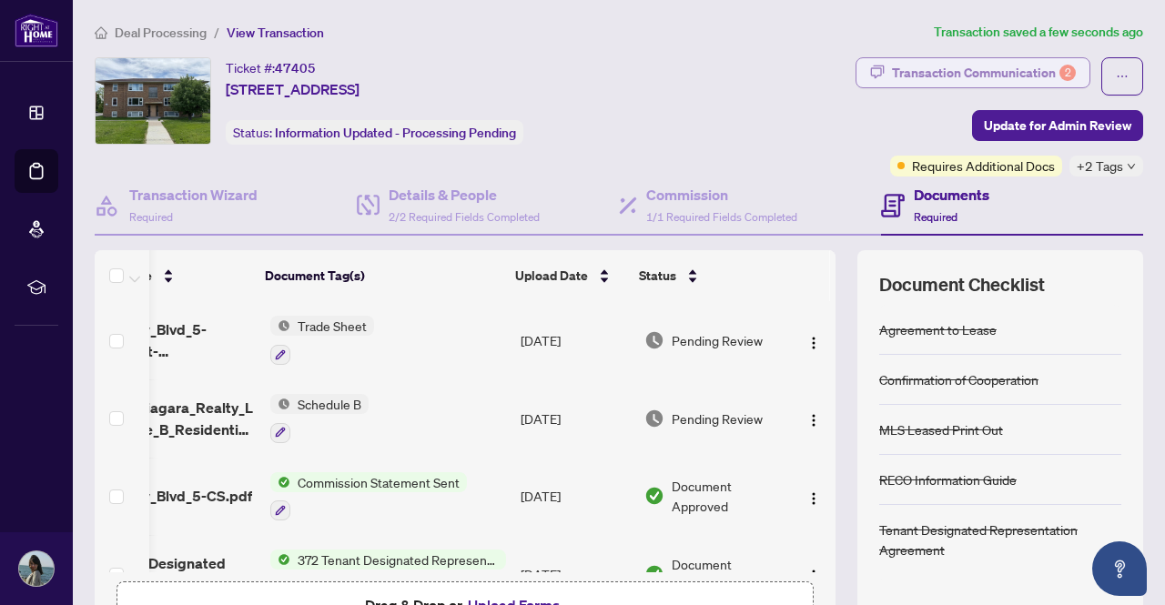
click at [992, 80] on div "Transaction Communication 2" at bounding box center [984, 72] width 184 height 29
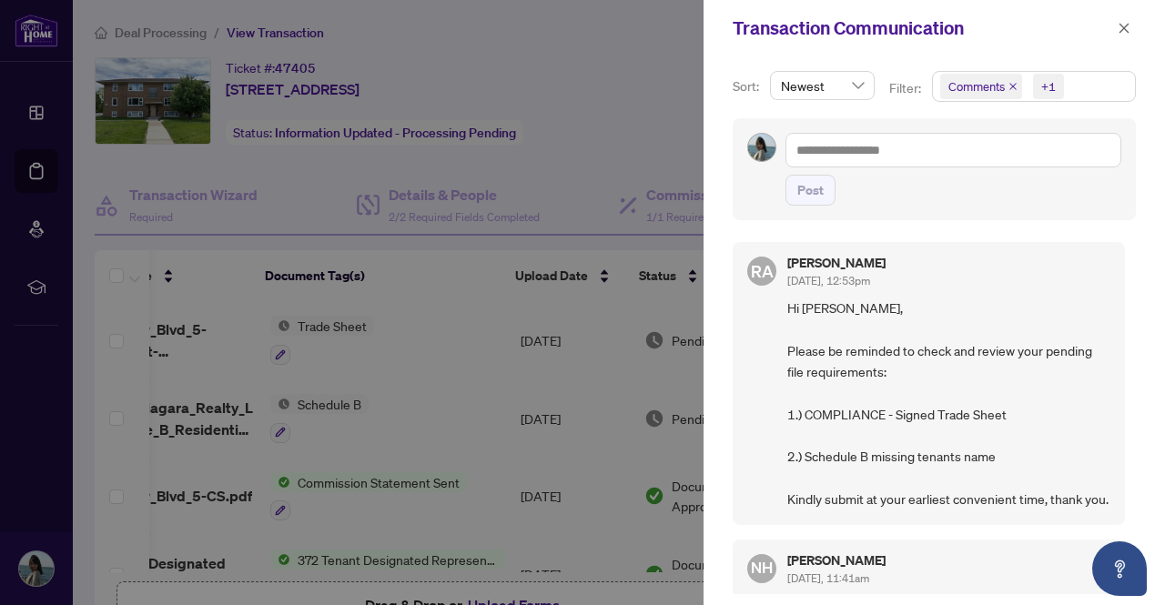
drag, startPoint x: 1134, startPoint y: 291, endPoint x: 1132, endPoint y: 300, distance: 9.3
click at [1132, 300] on div "Sort: Newest Filter: Comments +1 Post [PERSON_NAME] [DATE], 12:53pm Hi [PERSON_…" at bounding box center [934, 330] width 461 height 549
click at [1127, 28] on icon "close" at bounding box center [1124, 28] width 13 height 13
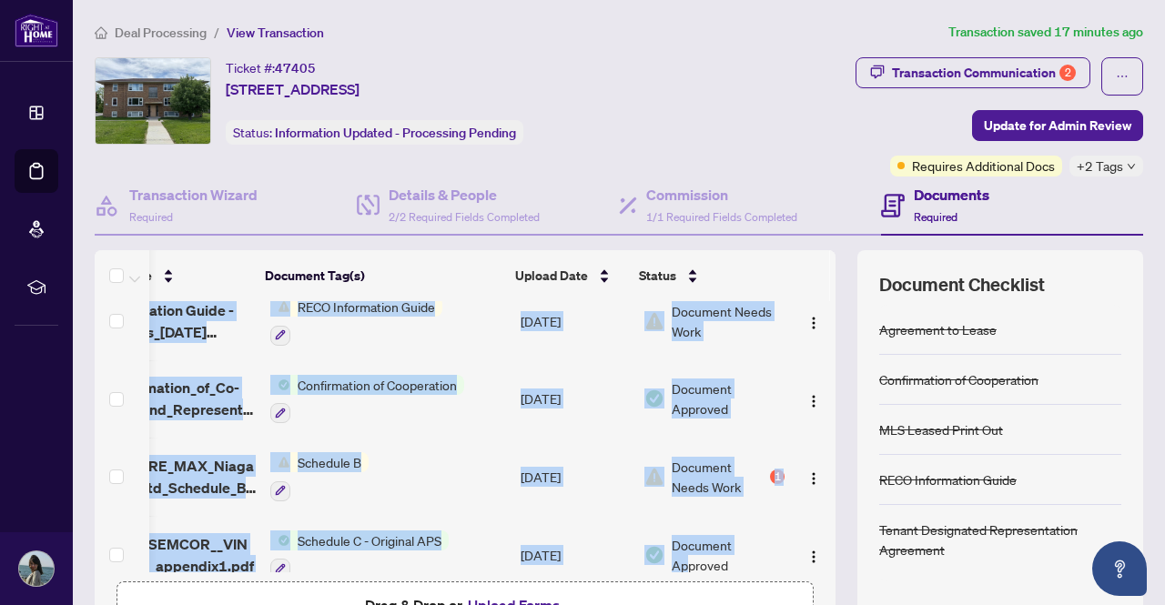
scroll to position [1277, 106]
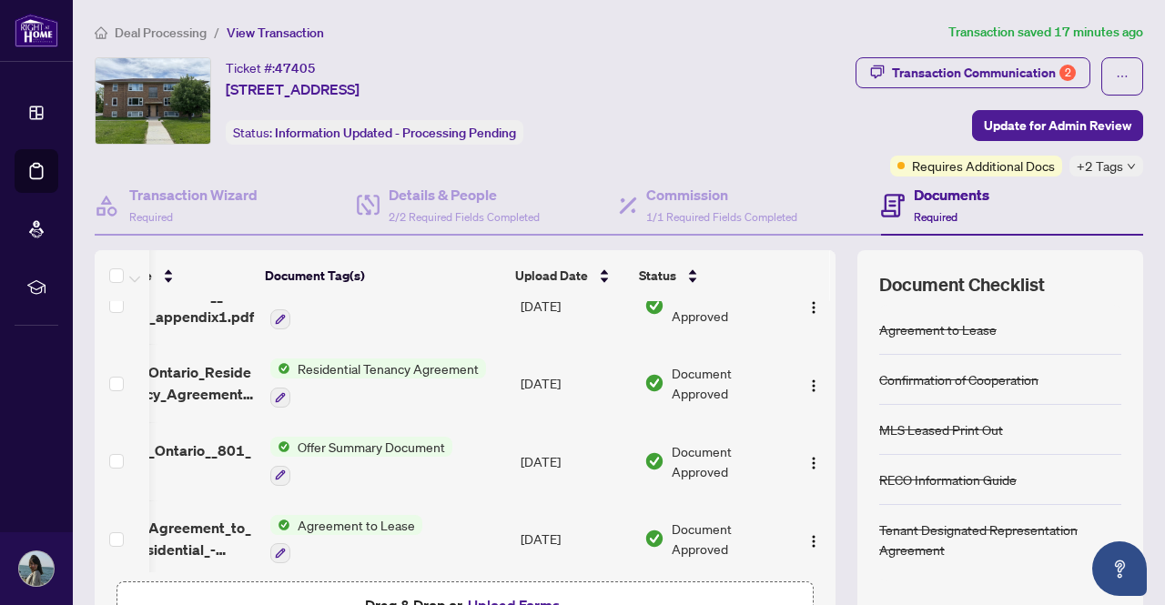
drag, startPoint x: 720, startPoint y: 563, endPoint x: 687, endPoint y: 565, distance: 32.8
click at [687, 565] on div "9_Riverview_Blvd_5-Trade_sheet-Rabia_to_review.pdf Trade Sheet [DATE] Pending R…" at bounding box center [465, 436] width 741 height 271
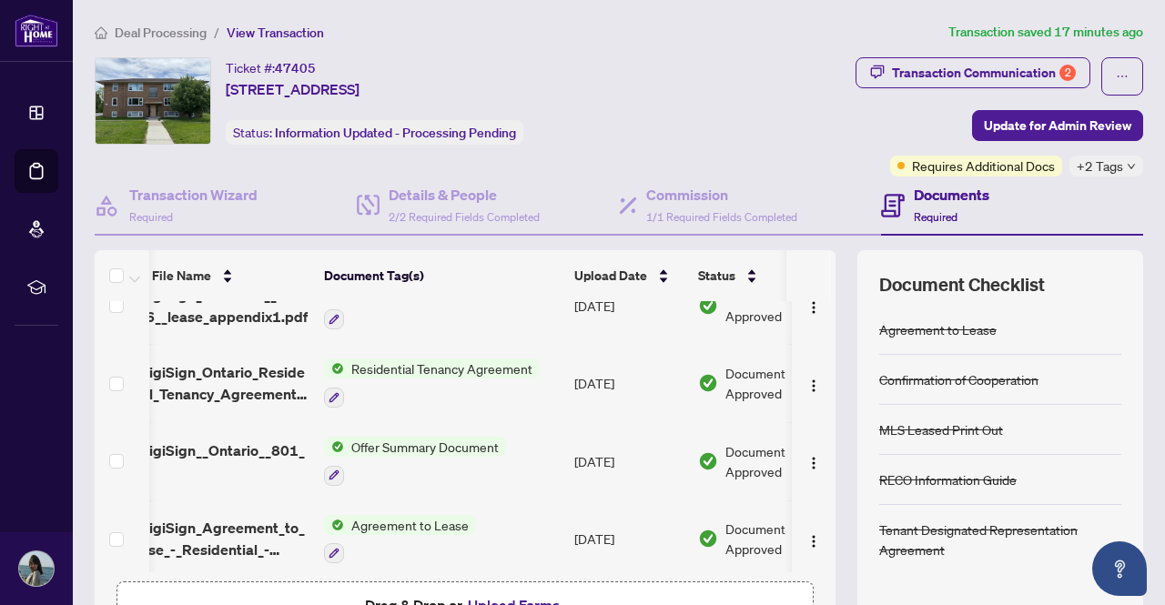
scroll to position [0, 0]
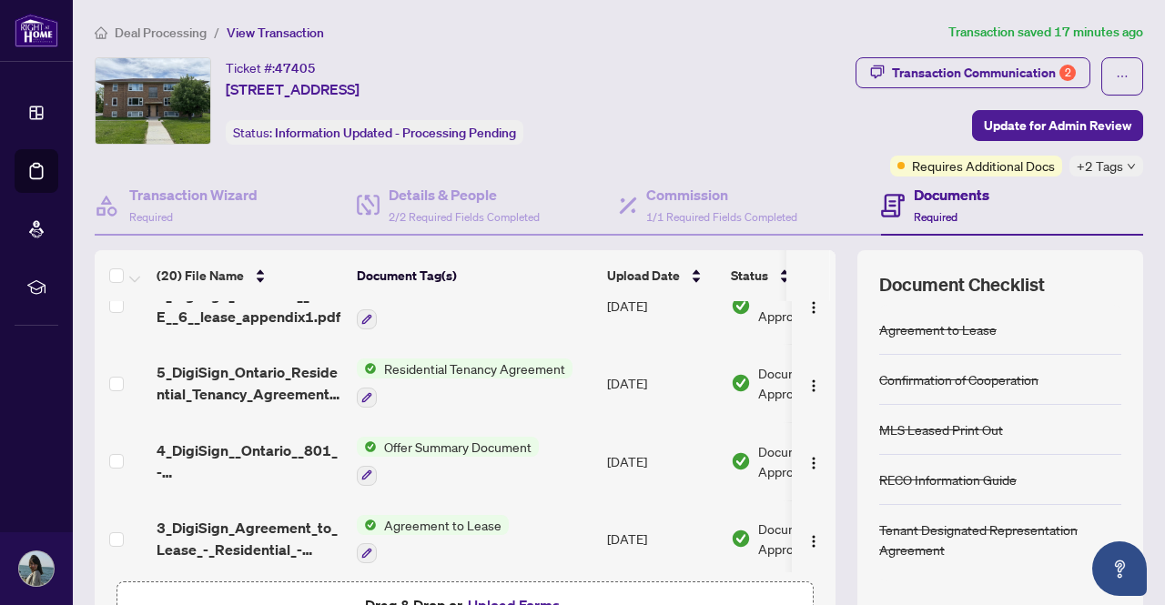
click at [839, 502] on div "(20) File Name Document Tag(s) Upload Date Status 9_Riverview_Blvd_5-Trade_shee…" at bounding box center [619, 455] width 1049 height 410
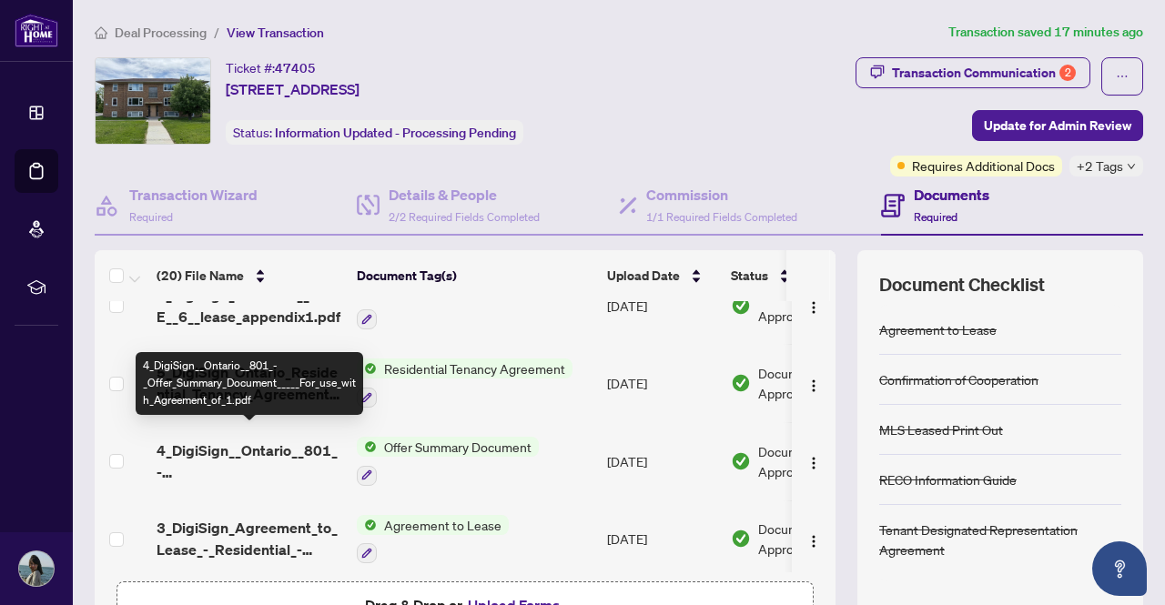
click at [260, 443] on span "4_DigiSign__Ontario__801_-_Offer_Summary_Document_____For_use_with_Agreement_of…" at bounding box center [250, 462] width 186 height 44
